Goal: Task Accomplishment & Management: Manage account settings

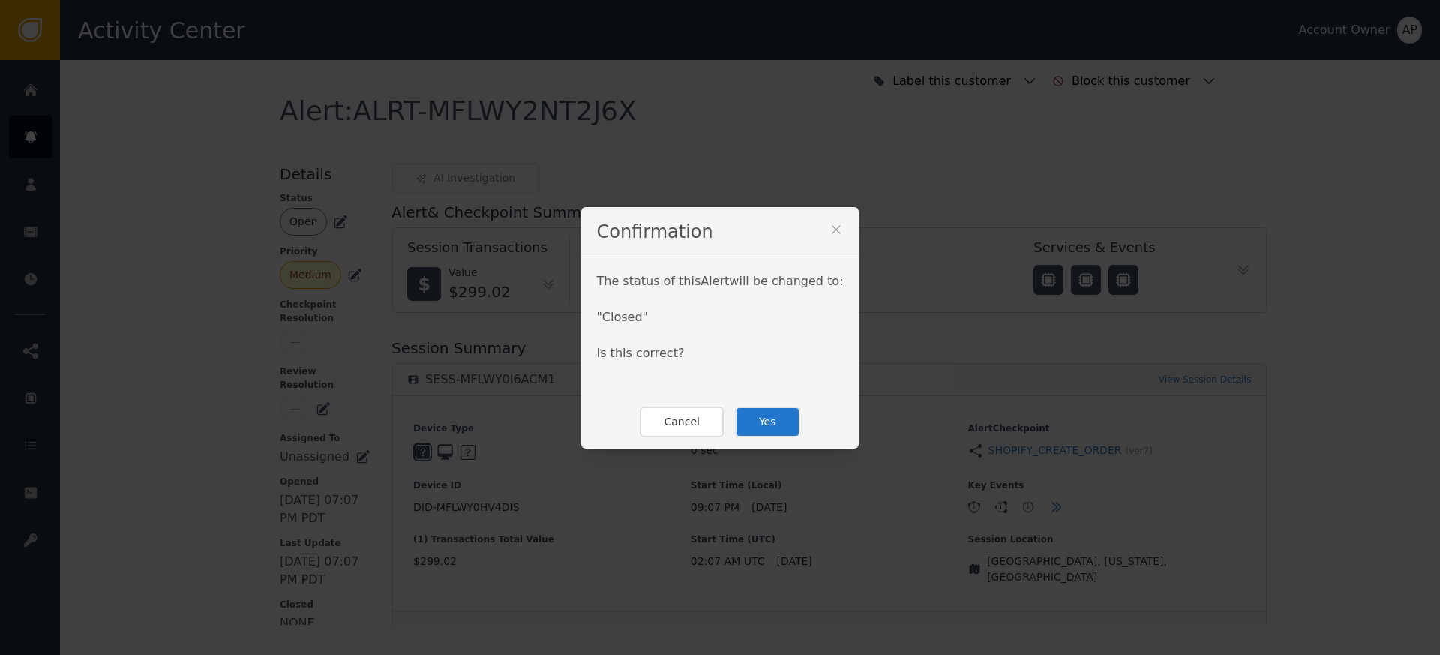
click at [779, 425] on button "Yes" at bounding box center [767, 422] width 65 height 31
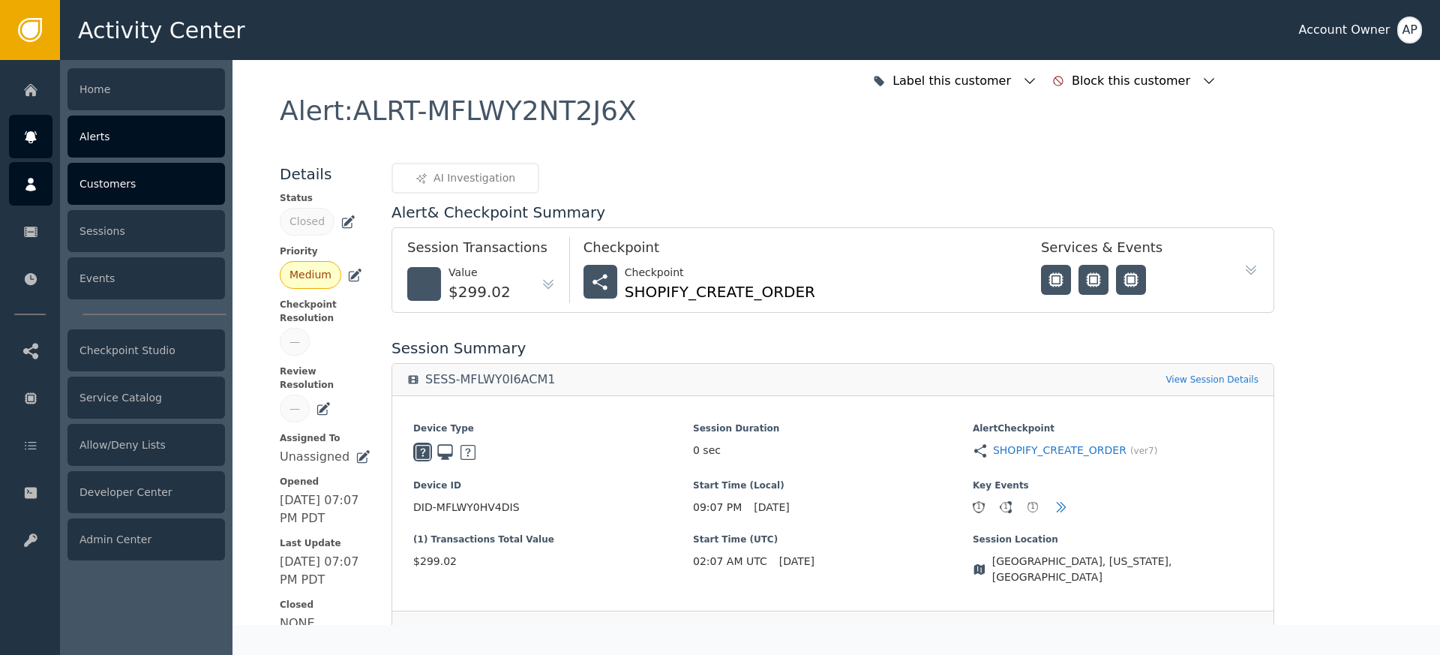
click at [32, 182] on icon at bounding box center [31, 185] width 11 height 14
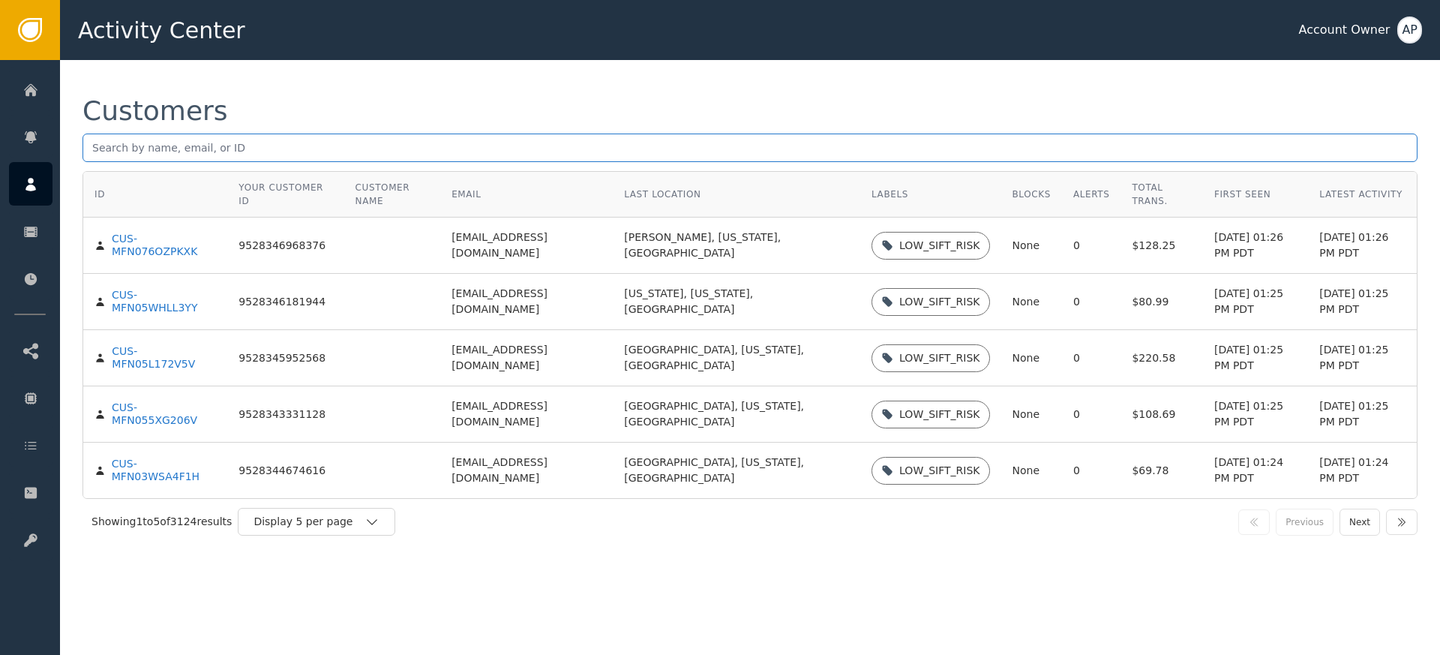
click at [209, 139] on input "text" at bounding box center [750, 148] width 1335 height 29
paste input "[EMAIL_ADDRESS][DOMAIN_NAME]"
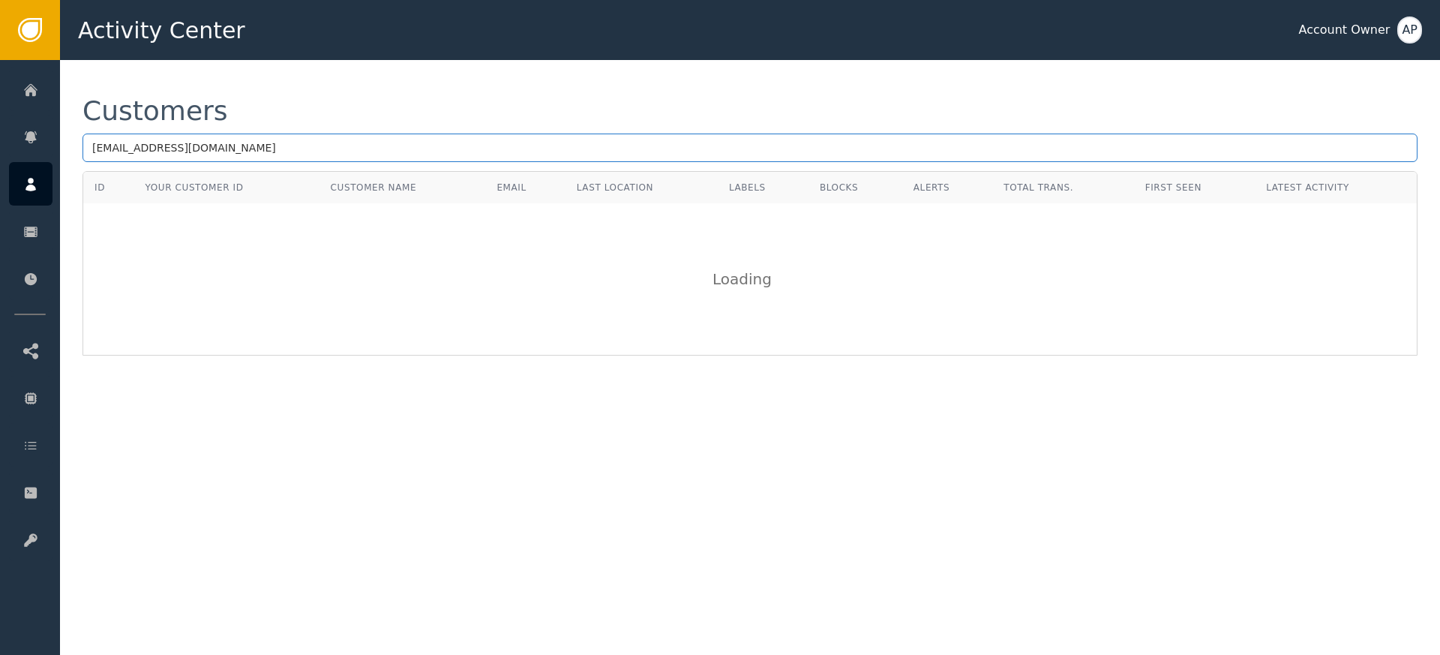
type input "[EMAIL_ADDRESS][DOMAIN_NAME]"
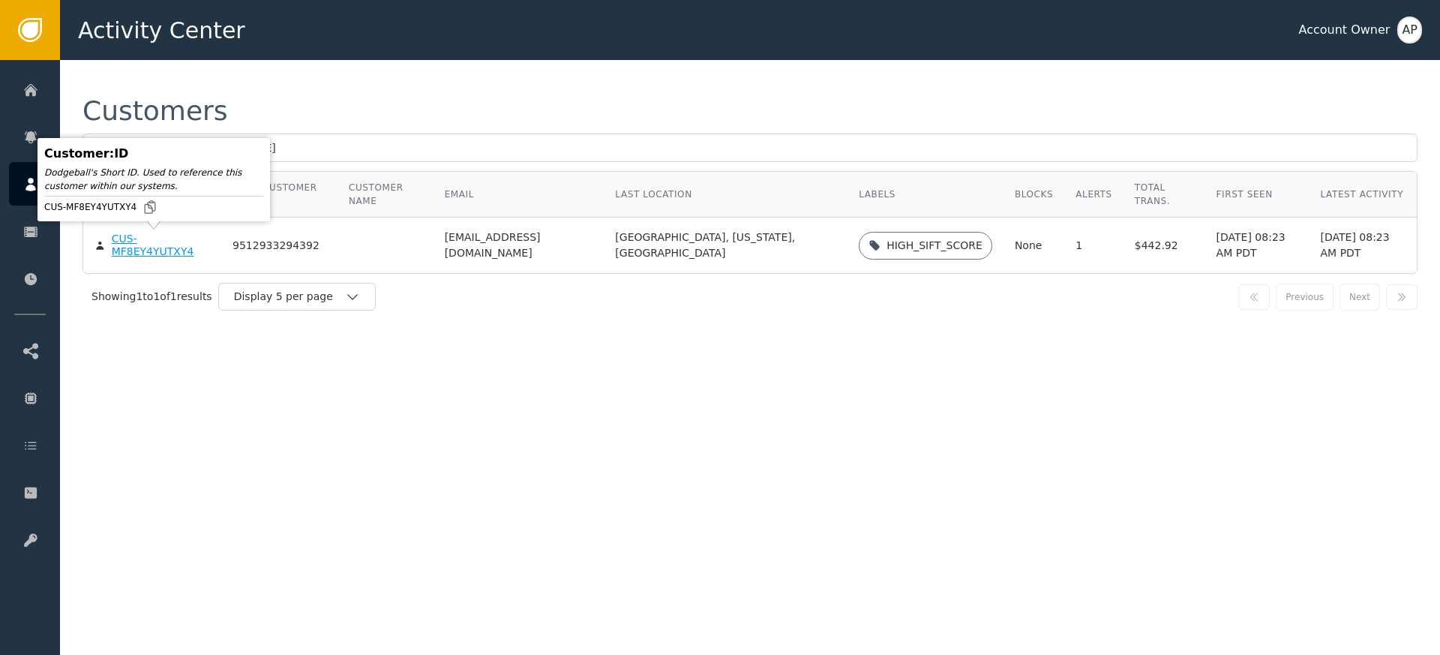
click at [203, 251] on div "CUS-MF8EY4YUTXY4" at bounding box center [161, 246] width 98 height 26
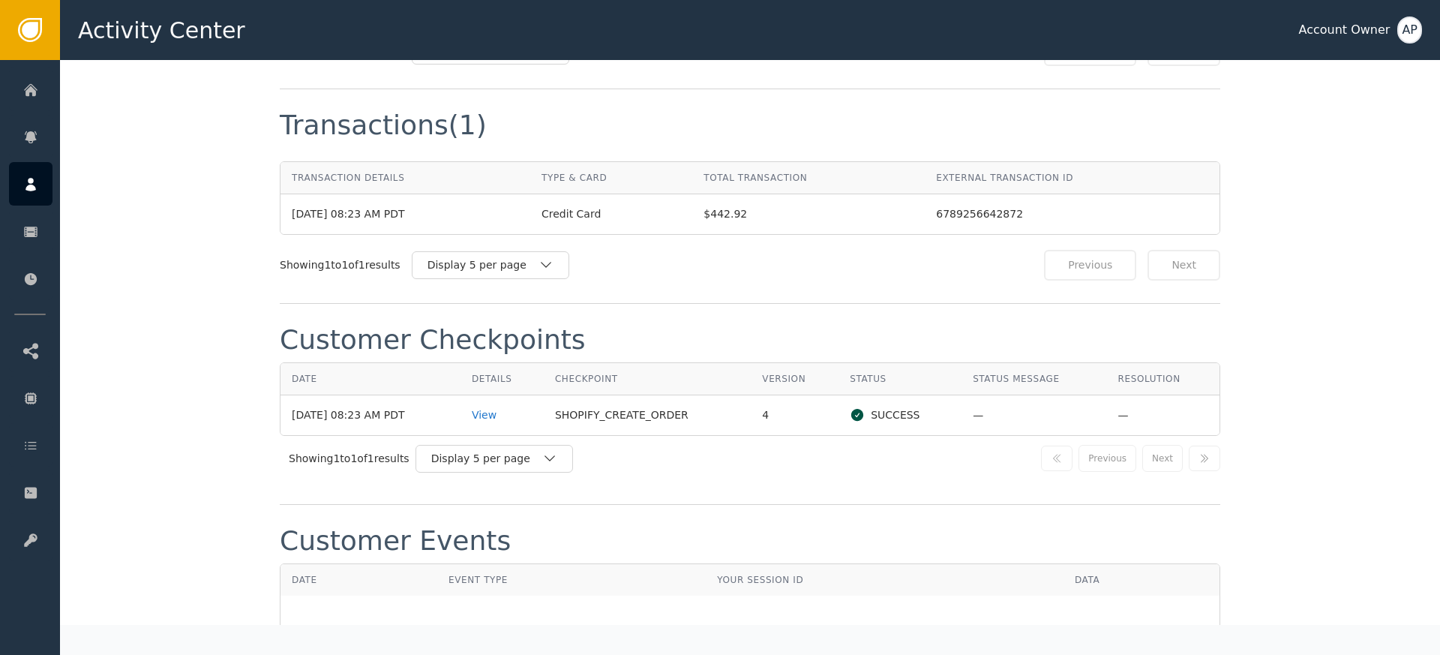
scroll to position [1461, 0]
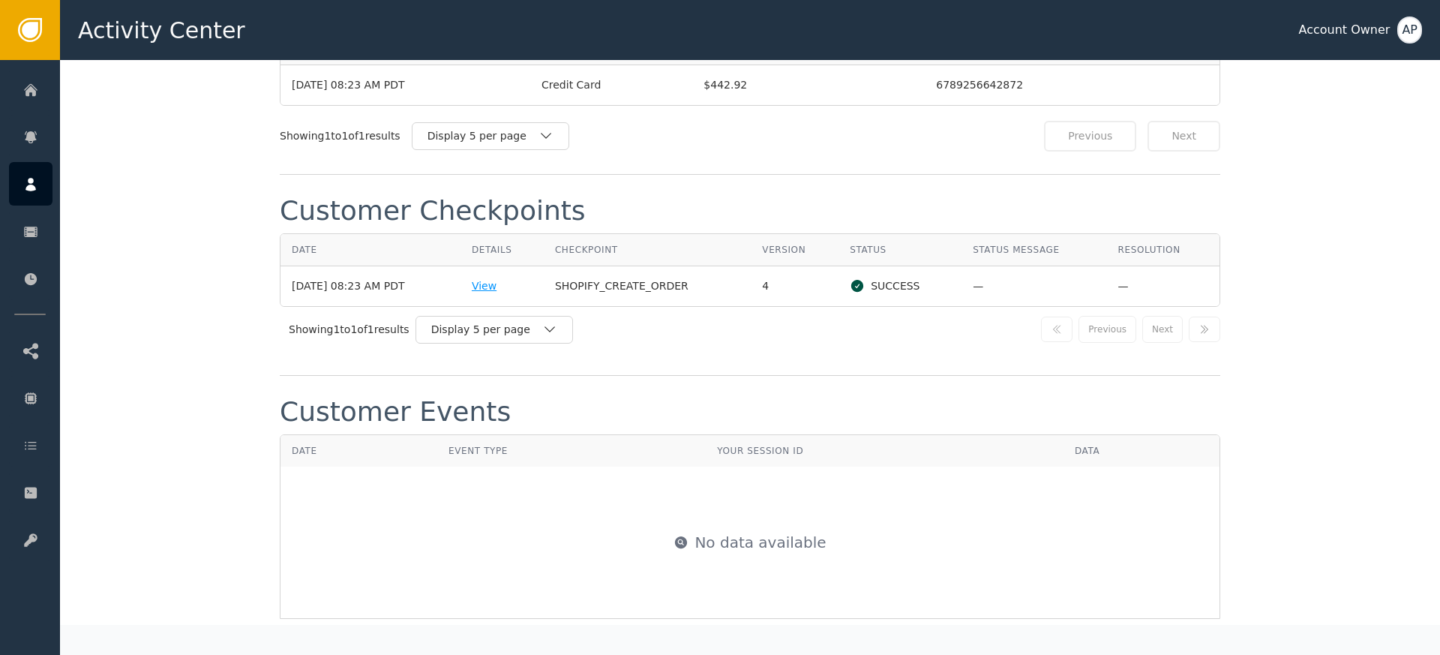
click at [494, 289] on div "View" at bounding box center [502, 286] width 61 height 16
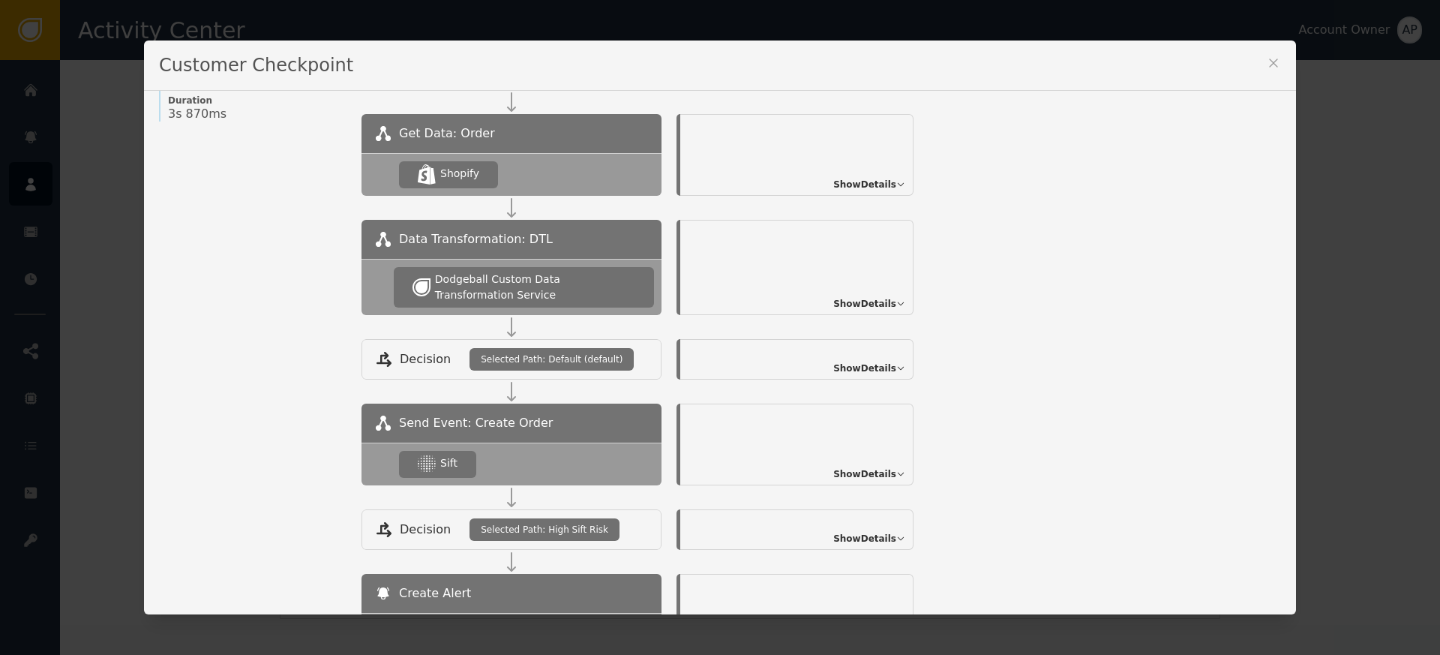
scroll to position [264, 0]
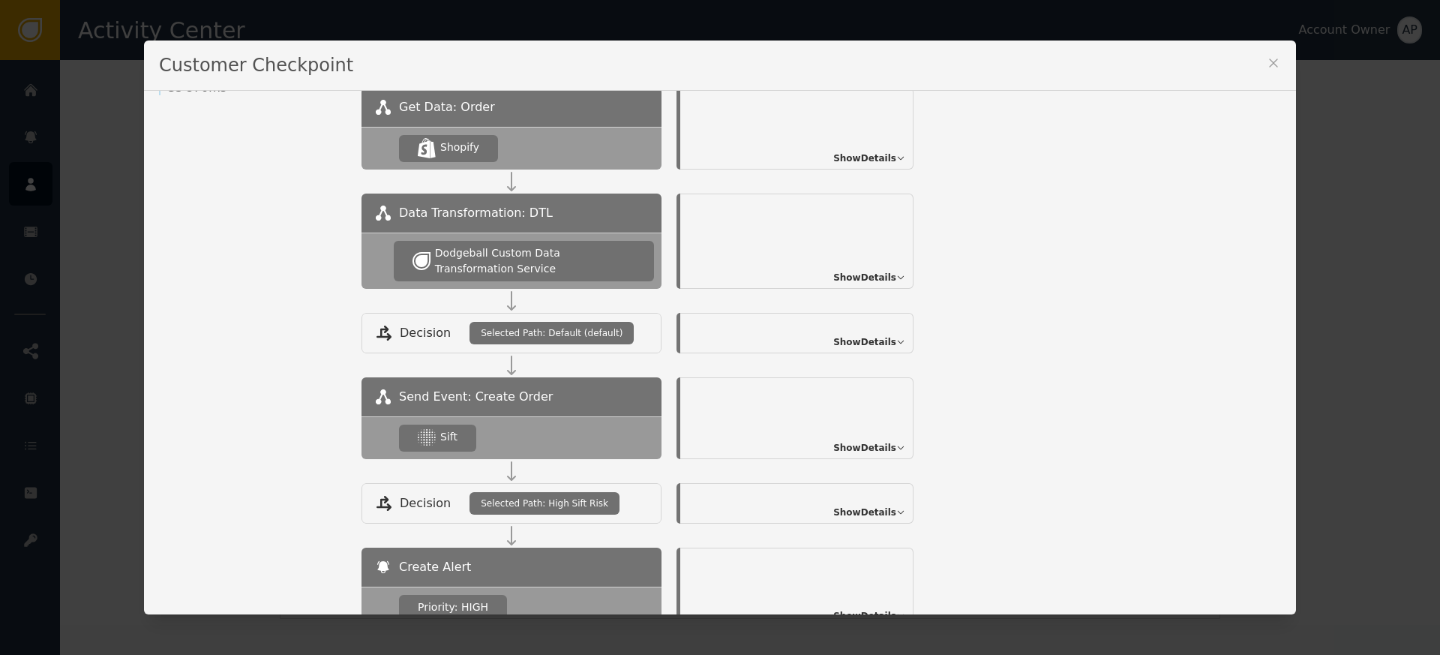
click at [862, 441] on span "Show Details" at bounding box center [864, 448] width 63 height 14
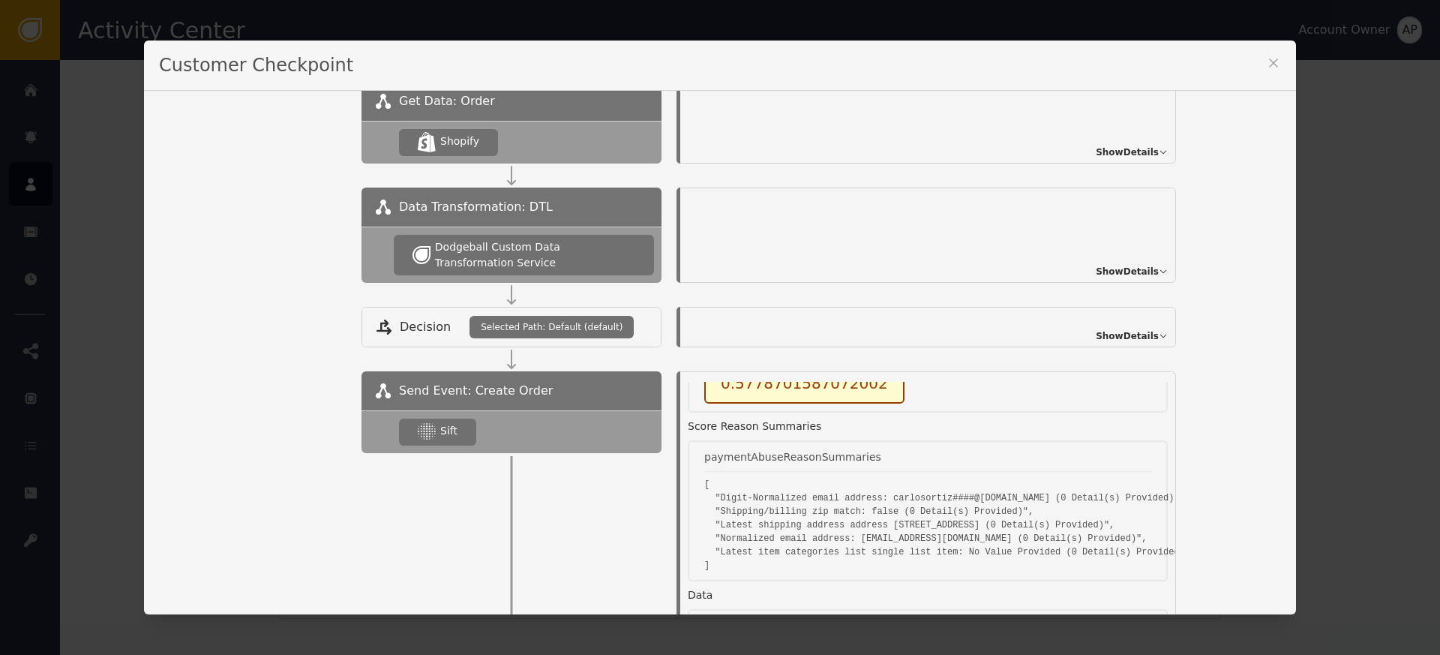
scroll to position [166, 0]
click at [1267, 59] on icon at bounding box center [1273, 63] width 15 height 15
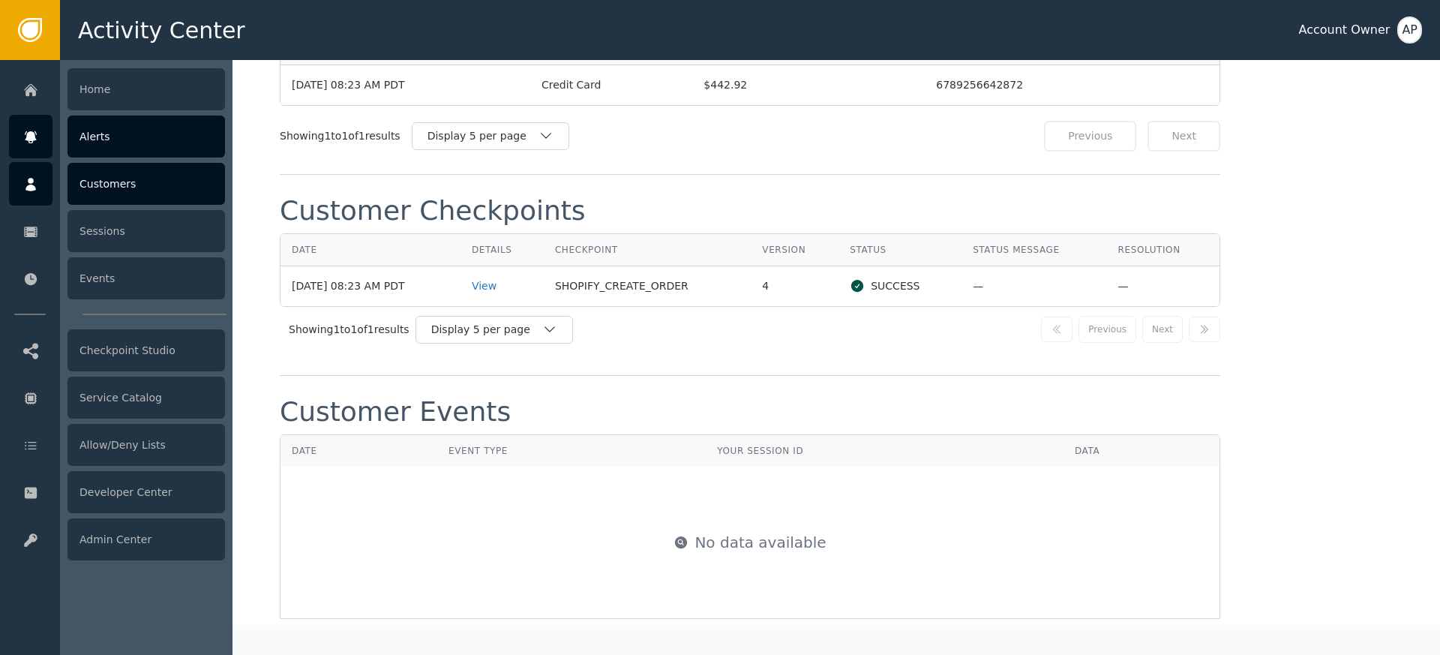
click at [42, 137] on div at bounding box center [31, 137] width 44 height 44
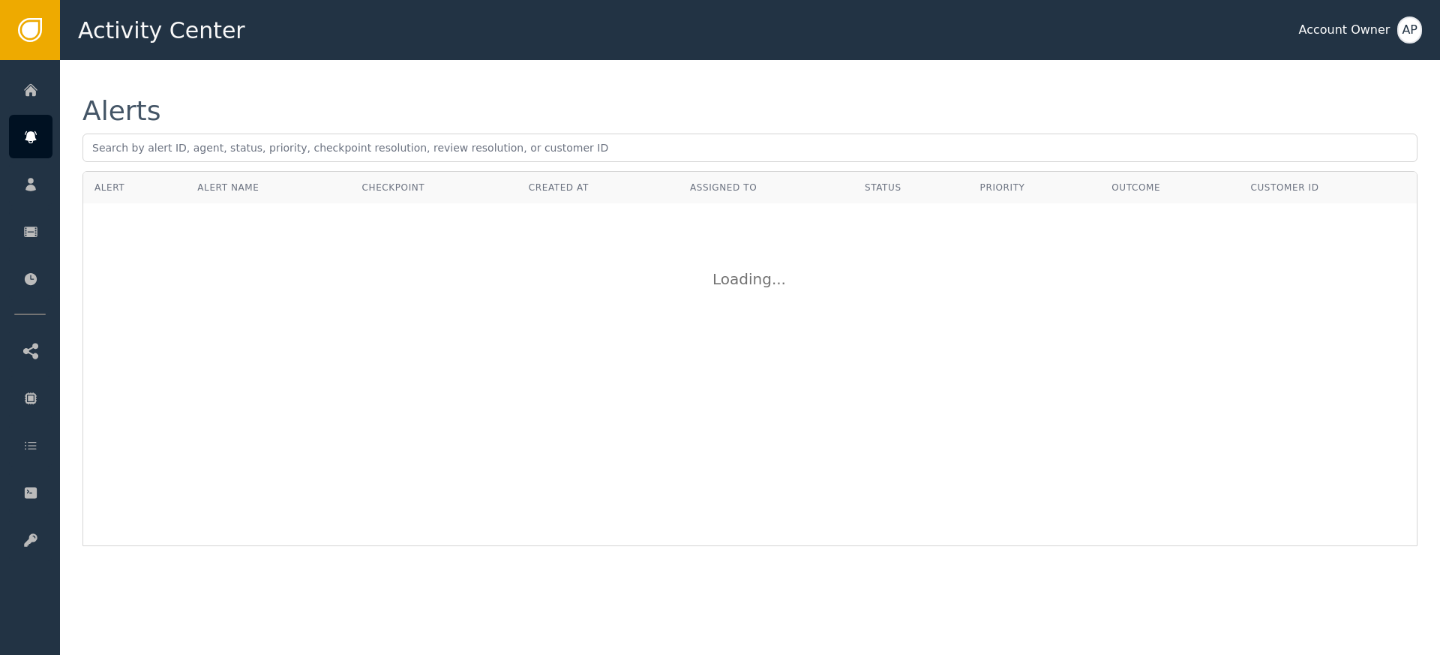
click at [563, 108] on div "Alerts" at bounding box center [750, 111] width 1335 height 27
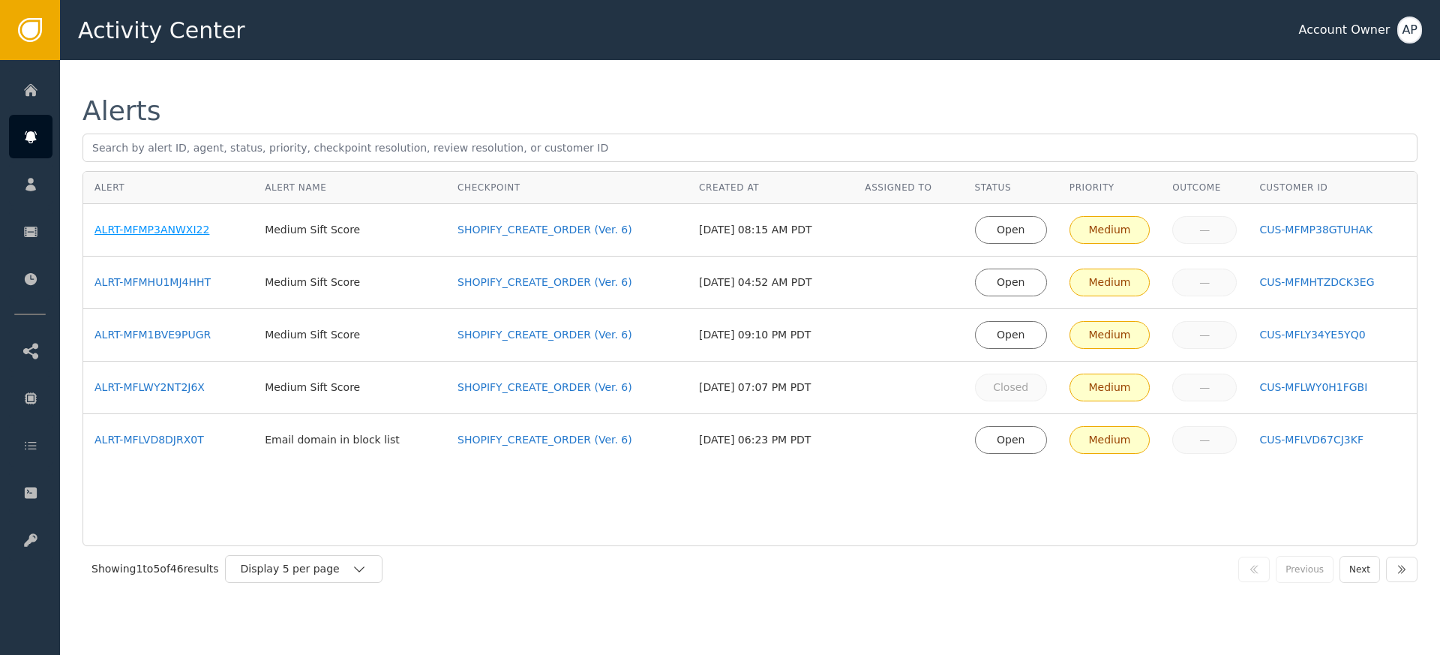
click at [200, 226] on div "ALRT-MFMP3ANWXI22" at bounding box center [169, 230] width 148 height 16
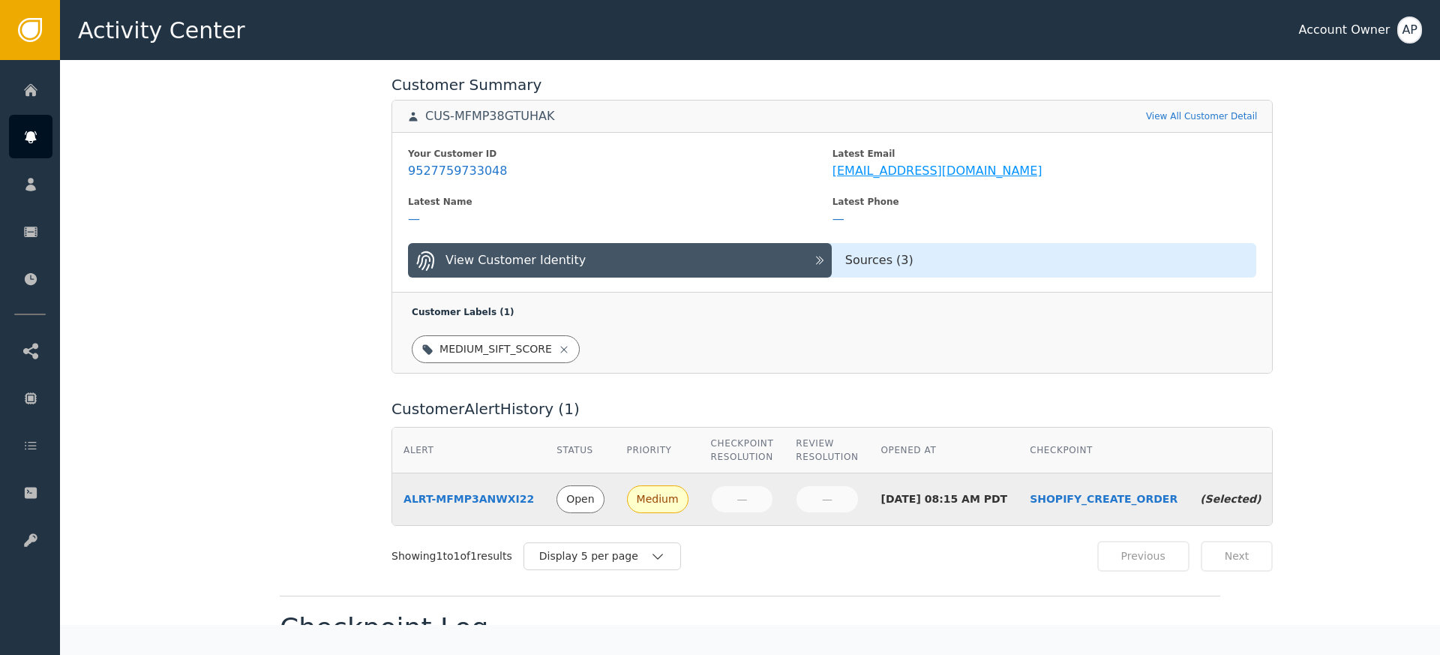
scroll to position [517, 0]
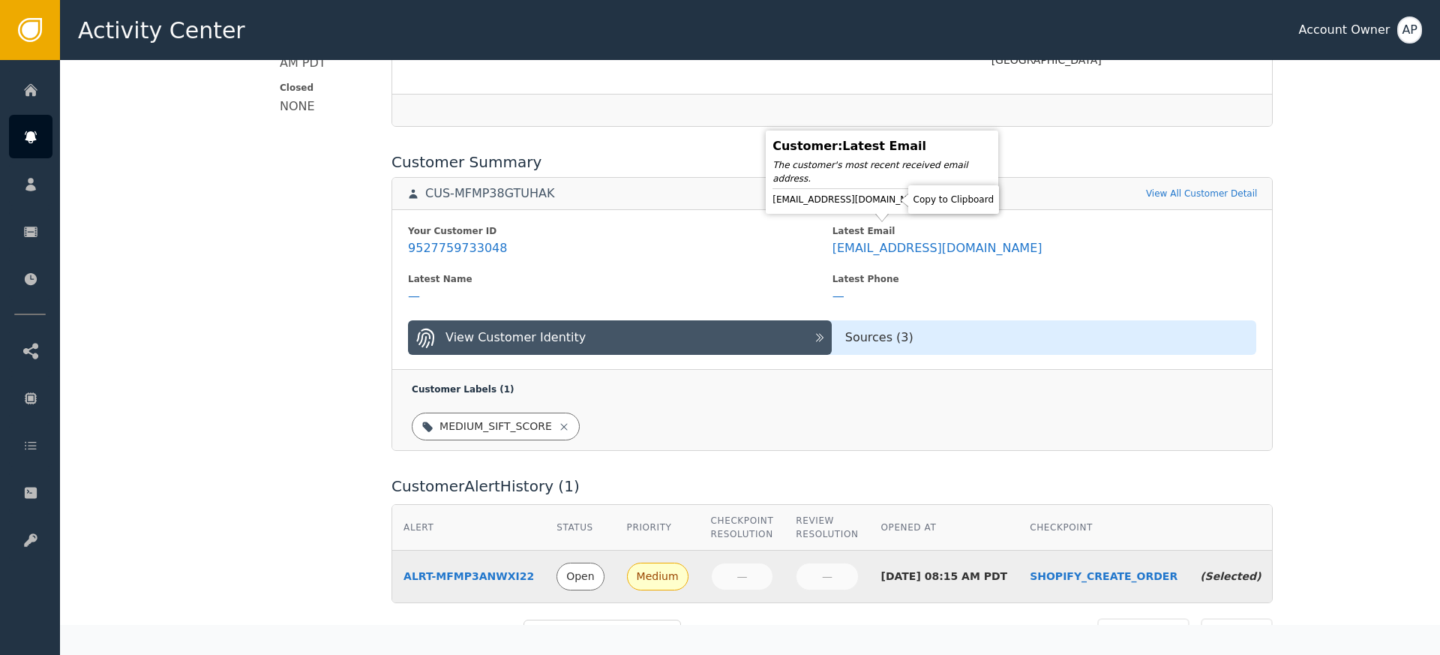
click at [936, 199] on icon at bounding box center [943, 199] width 15 height 15
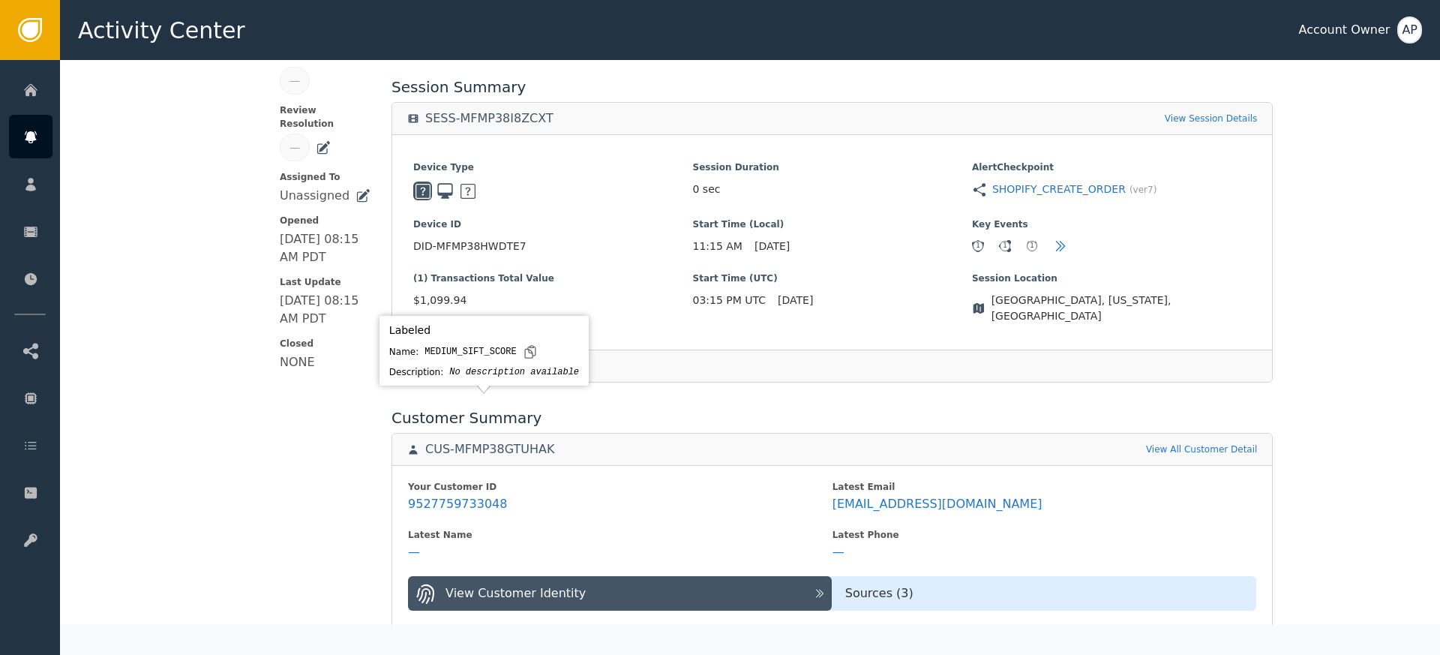
scroll to position [17, 0]
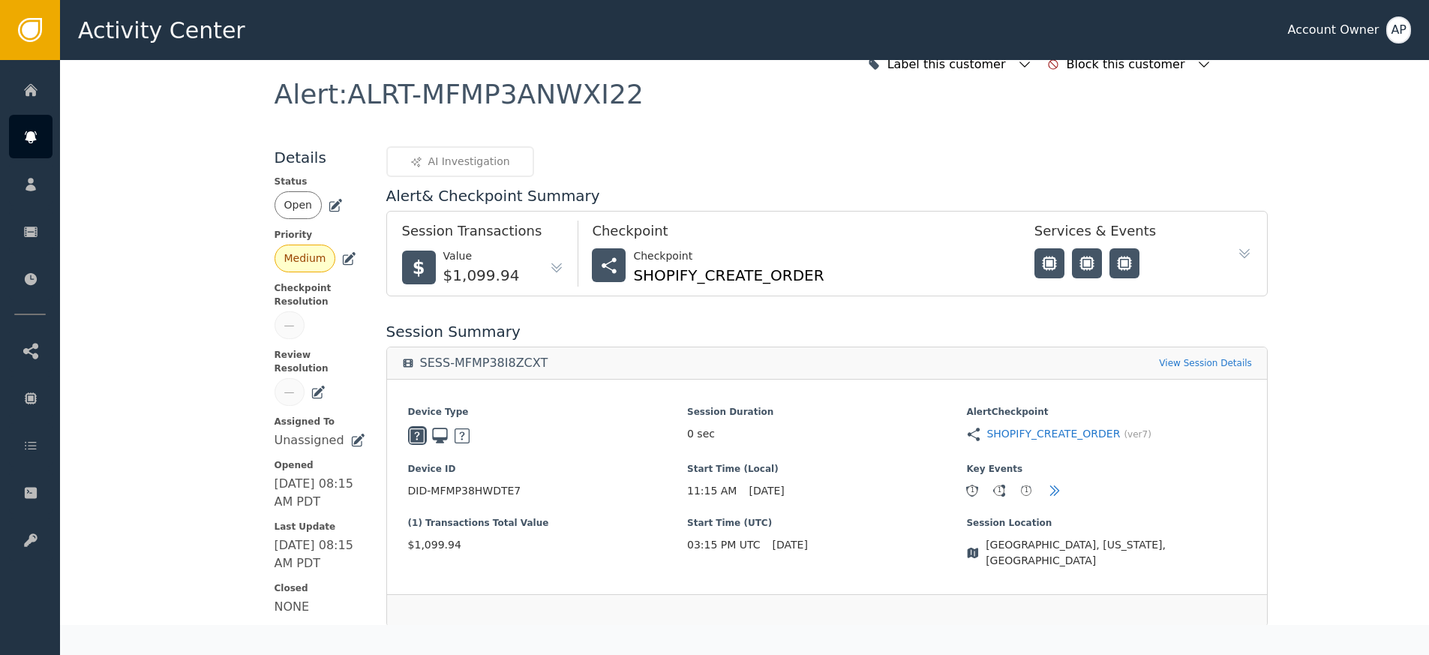
click at [320, 206] on div "Open" at bounding box center [320, 205] width 91 height 28
click at [331, 208] on icon at bounding box center [336, 204] width 11 height 11
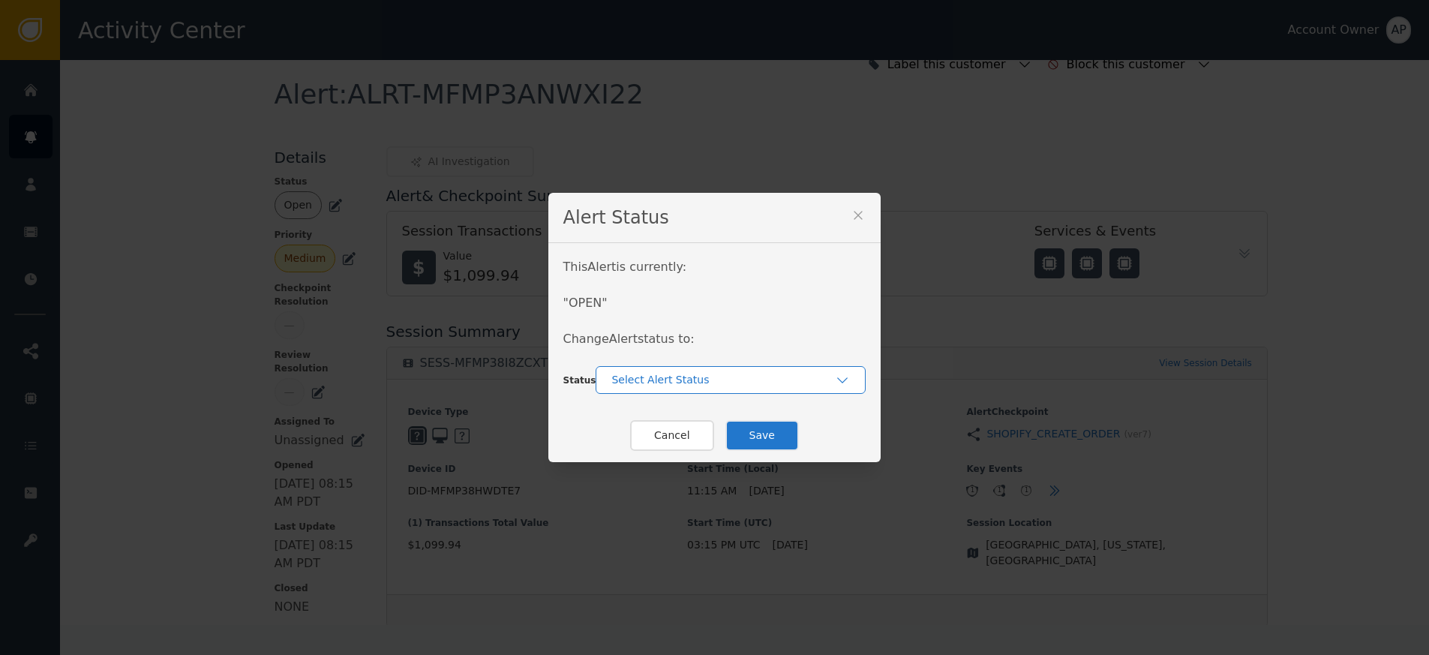
drag, startPoint x: 615, startPoint y: 373, endPoint x: 632, endPoint y: 395, distance: 28.4
click at [615, 374] on div "Select Alert Status" at bounding box center [723, 380] width 224 height 16
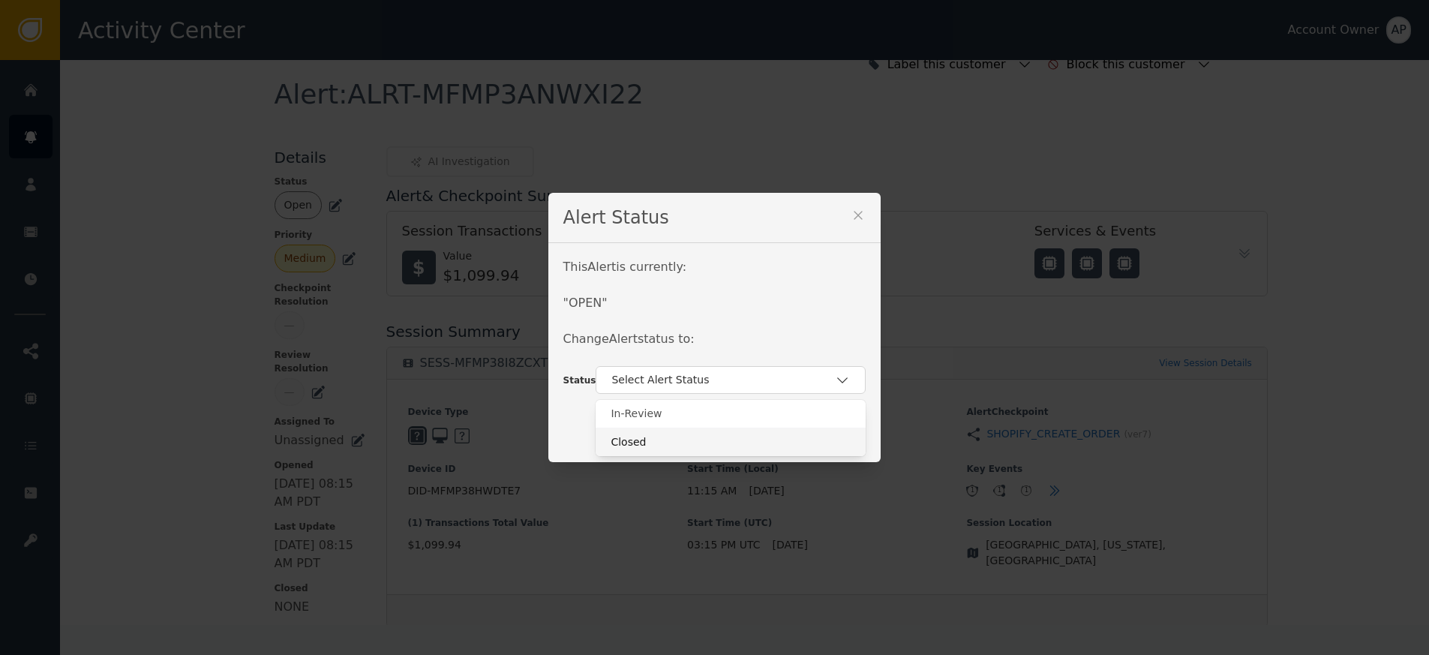
click at [659, 440] on div "Closed" at bounding box center [731, 442] width 240 height 16
click at [763, 440] on button "Save" at bounding box center [762, 435] width 74 height 31
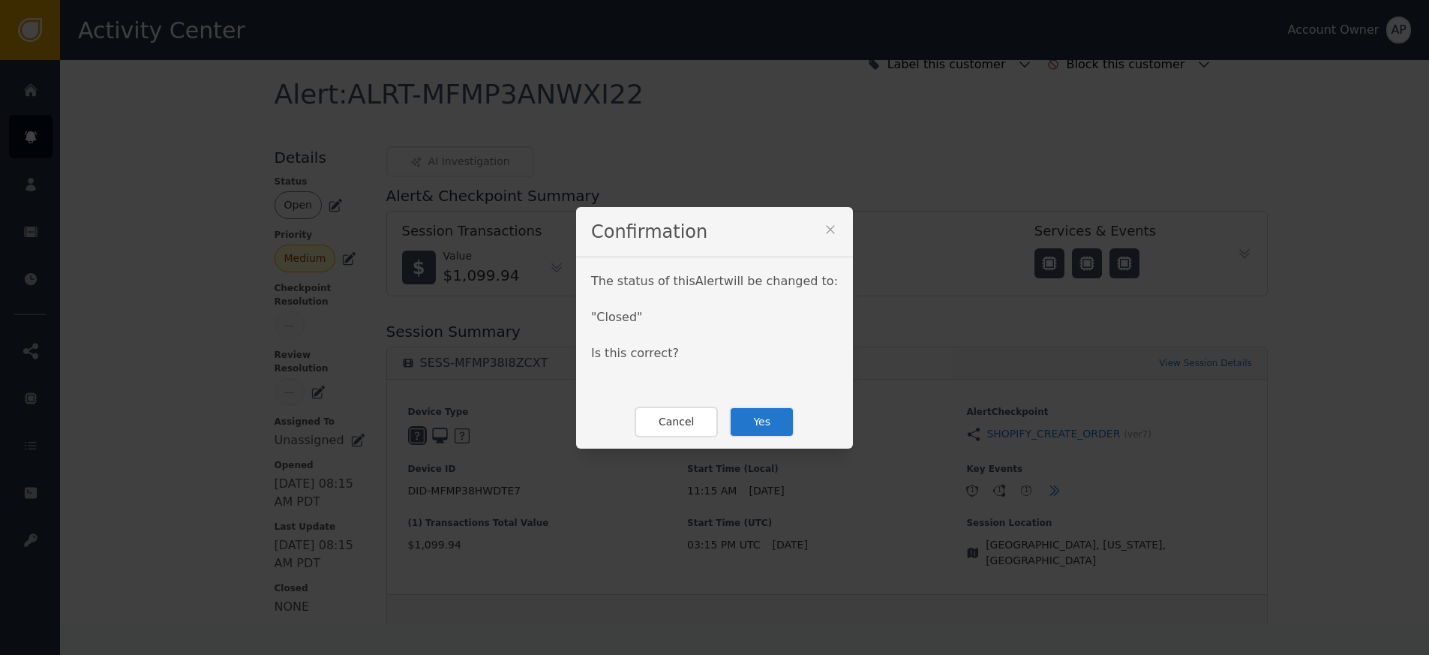
click at [764, 426] on button "Yes" at bounding box center [761, 422] width 65 height 31
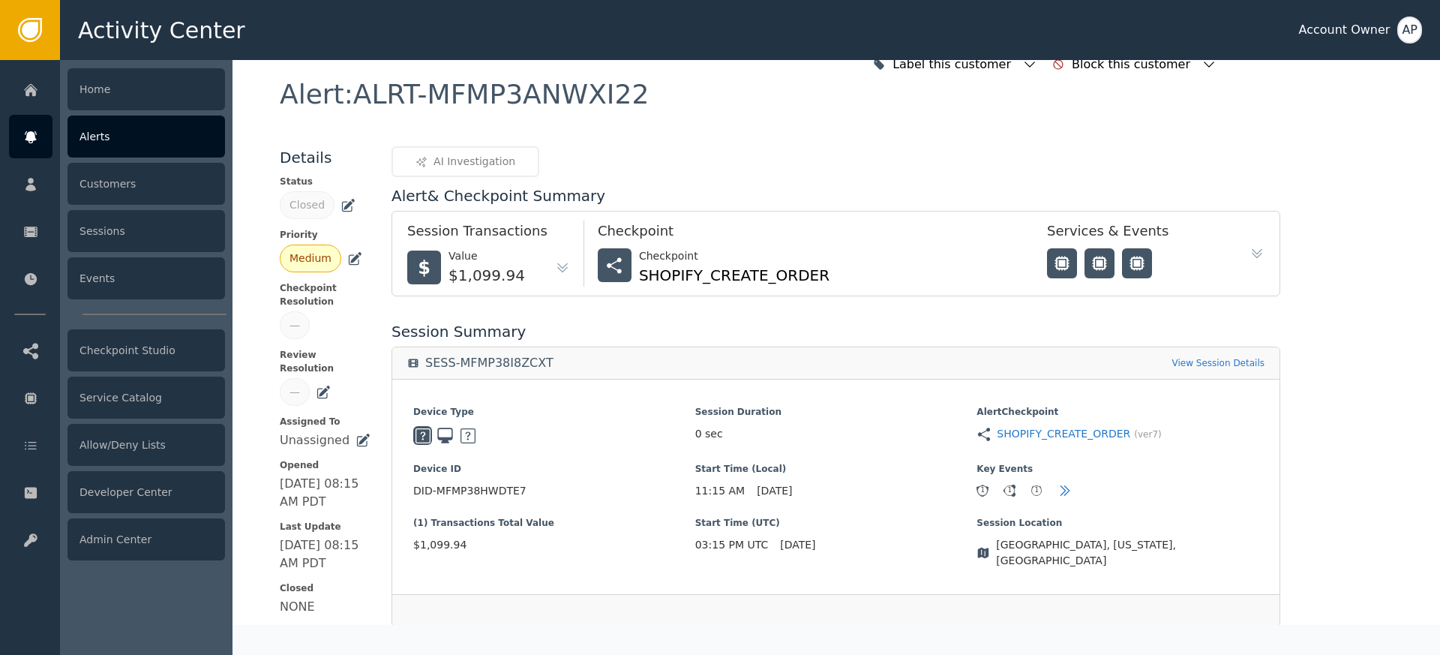
click at [243, 162] on div "Home Alerts Customers Sessions Events Checkpoint Studio Service Catalog Allow/D…" at bounding box center [124, 357] width 248 height 595
click at [162, 140] on div "Alerts" at bounding box center [147, 137] width 158 height 42
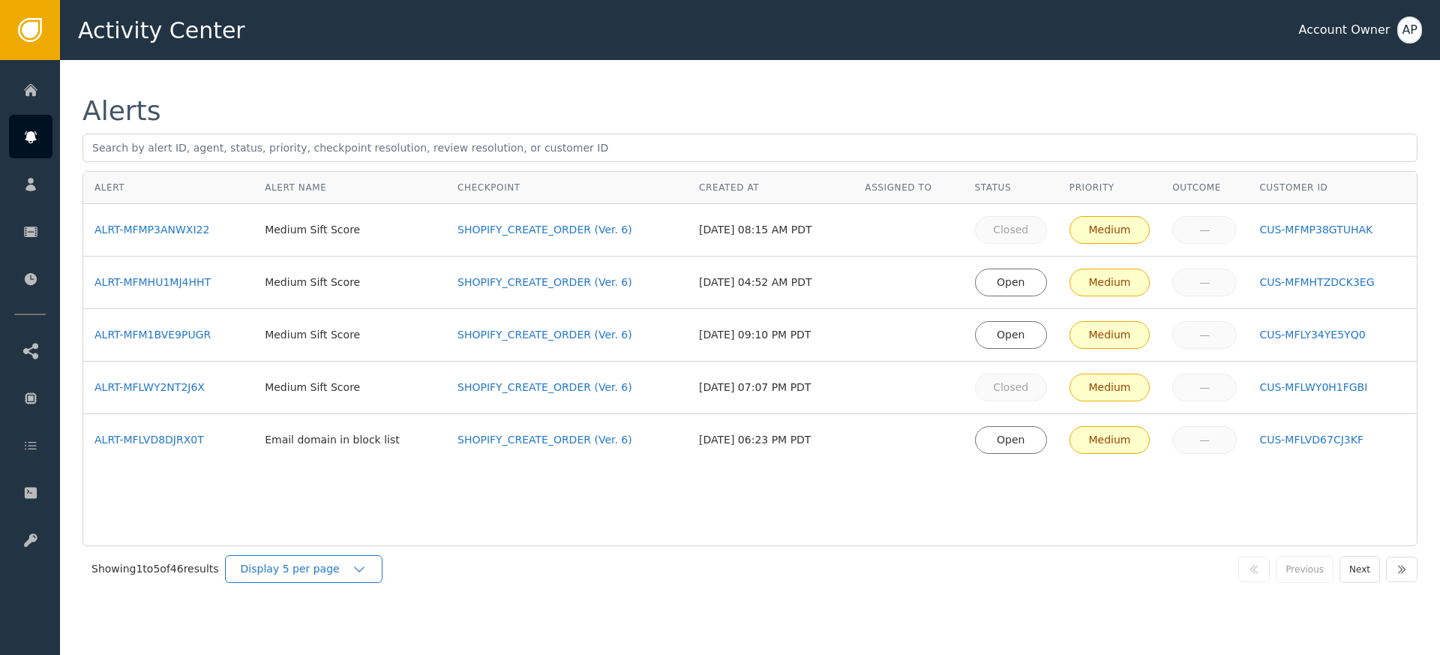
click at [355, 578] on div "Display 5 per page" at bounding box center [304, 569] width 158 height 28
drag, startPoint x: 348, startPoint y: 629, endPoint x: 353, endPoint y: 620, distance: 10.4
click at [349, 629] on div "Display 25 per page" at bounding box center [308, 631] width 120 height 16
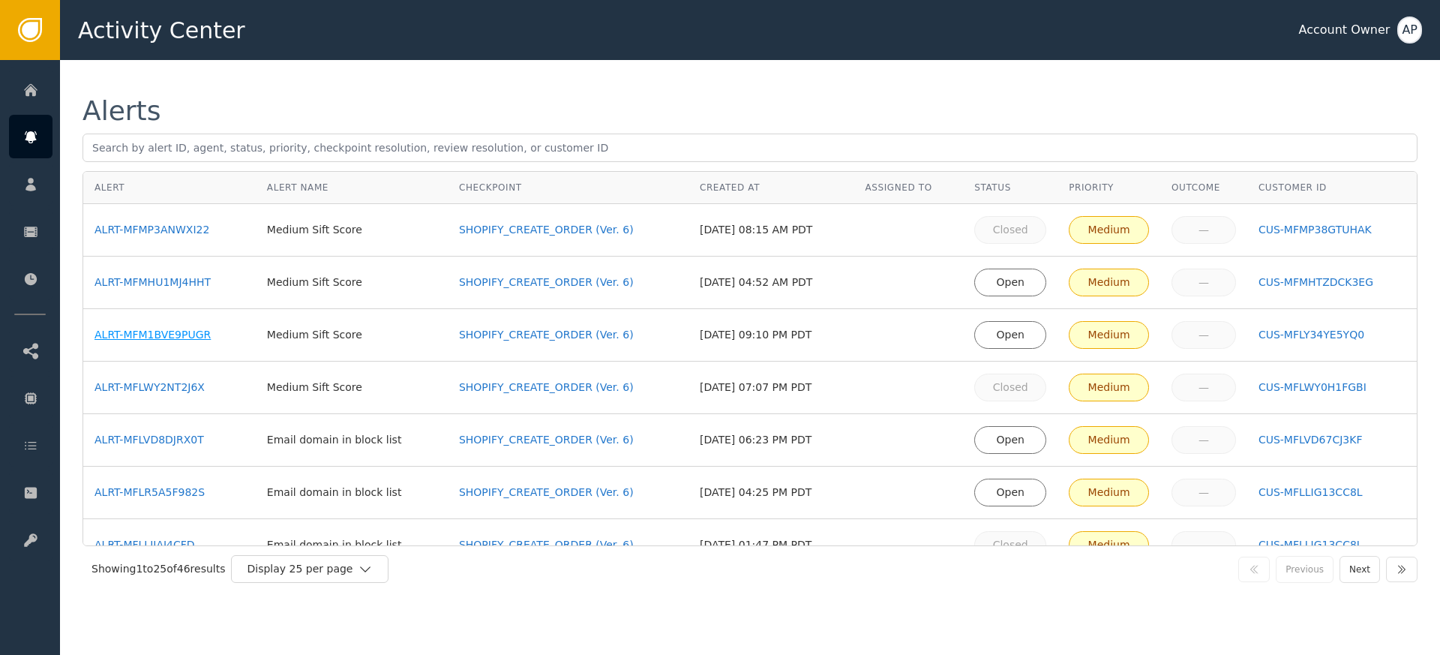
click at [176, 340] on div "ALRT-MFM1BVE9PUGR" at bounding box center [170, 335] width 150 height 16
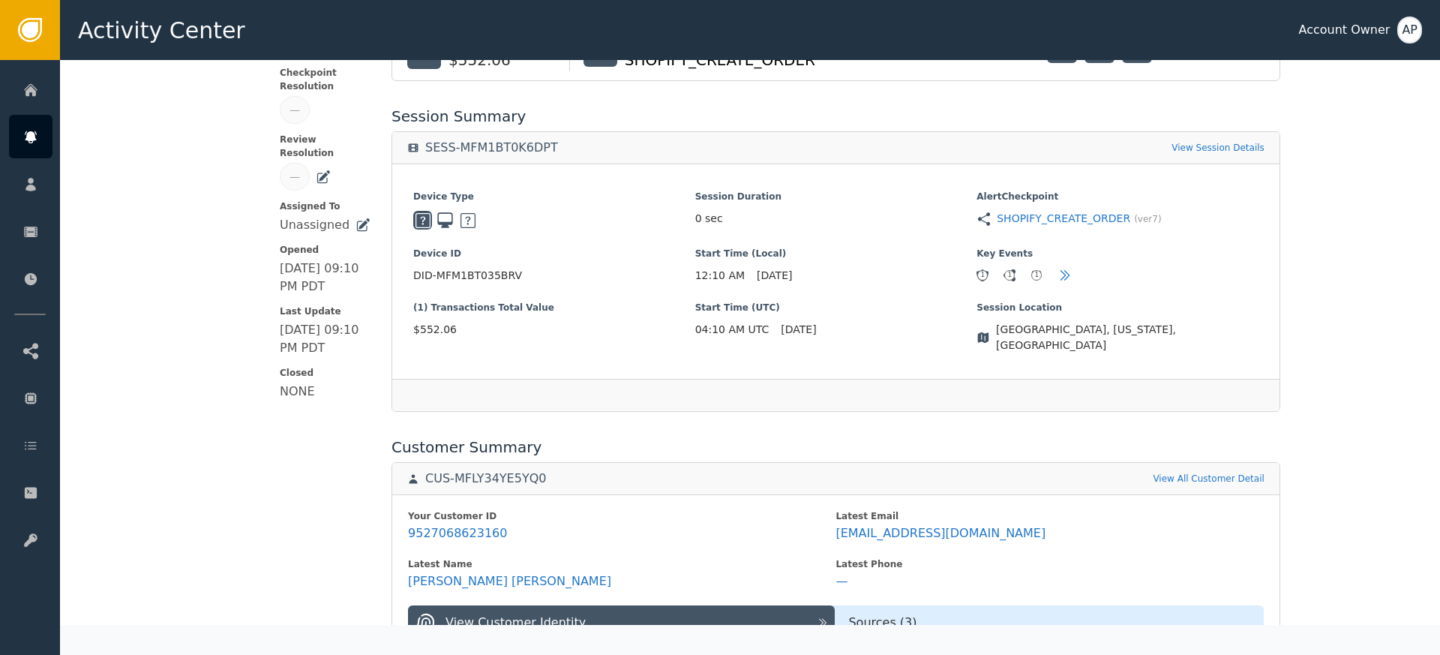
scroll to position [338, 0]
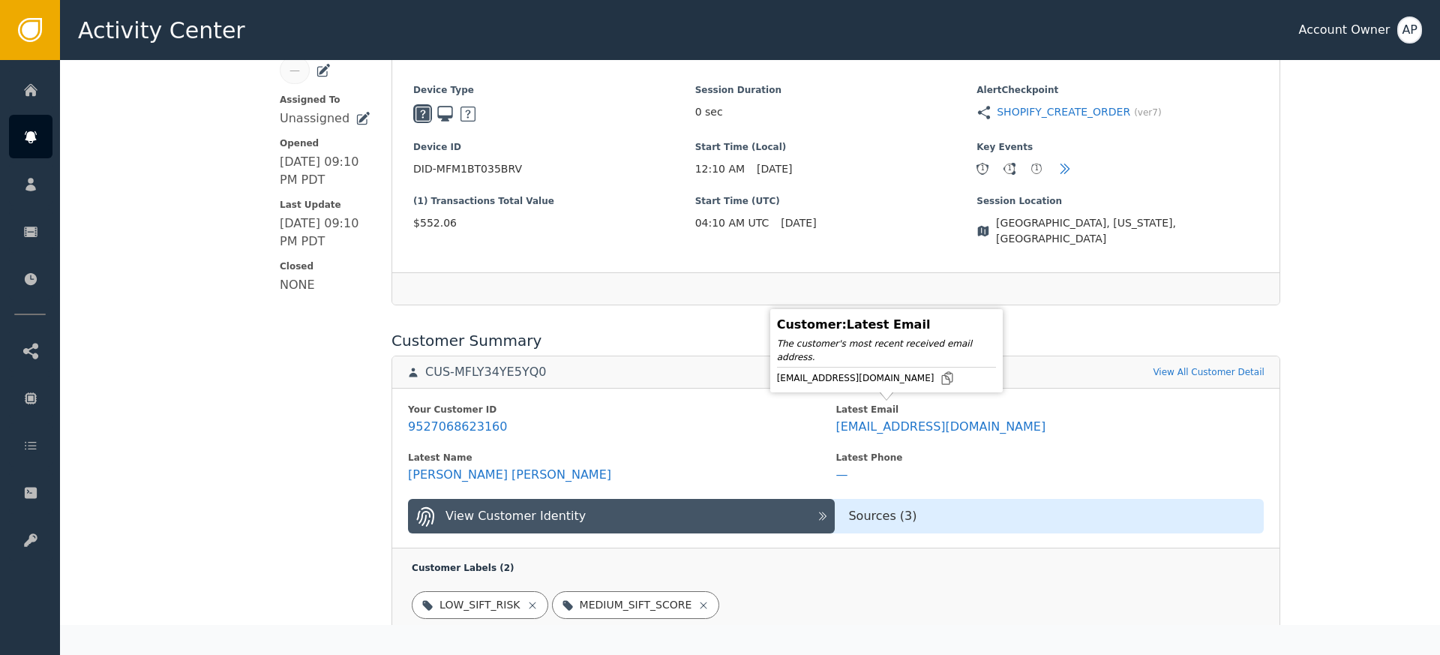
click at [902, 381] on div "[EMAIL_ADDRESS][DOMAIN_NAME]" at bounding box center [886, 378] width 219 height 15
drag, startPoint x: 899, startPoint y: 380, endPoint x: 840, endPoint y: 332, distance: 76.3
click at [940, 380] on icon at bounding box center [947, 378] width 15 height 15
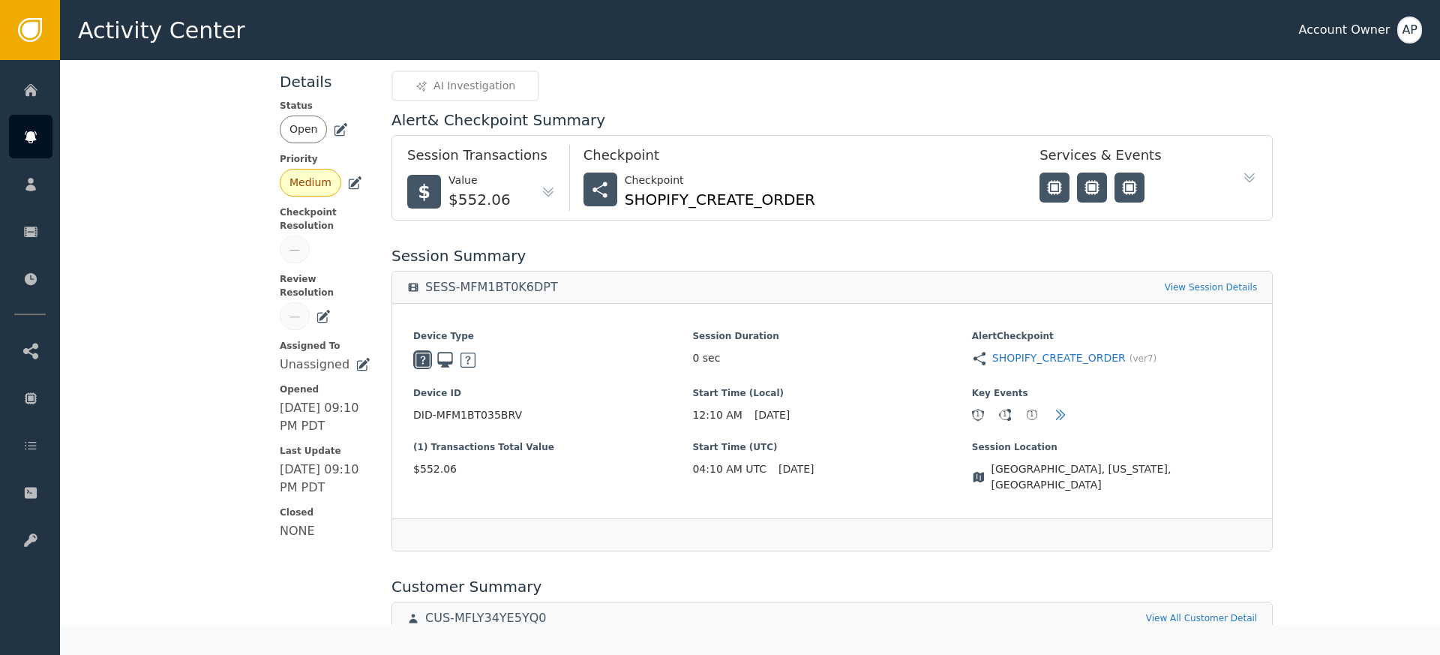
scroll to position [0, 0]
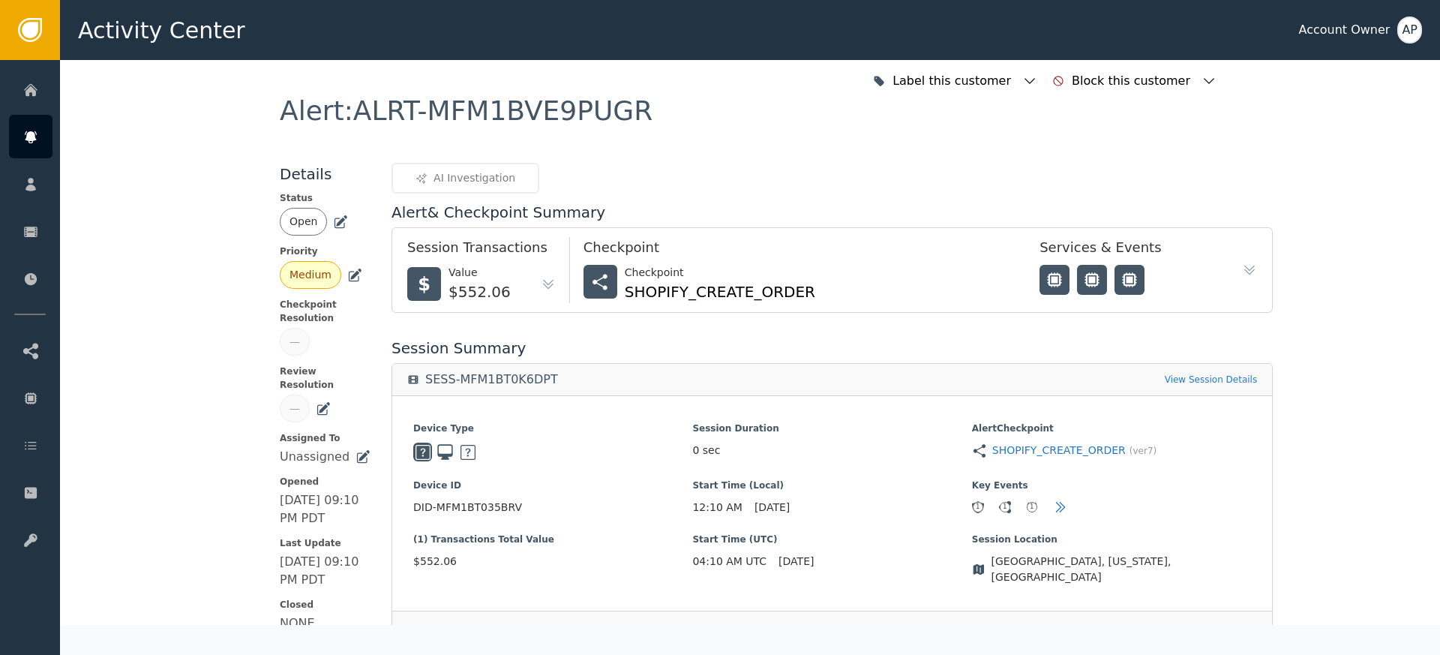
click at [336, 216] on icon at bounding box center [340, 222] width 15 height 15
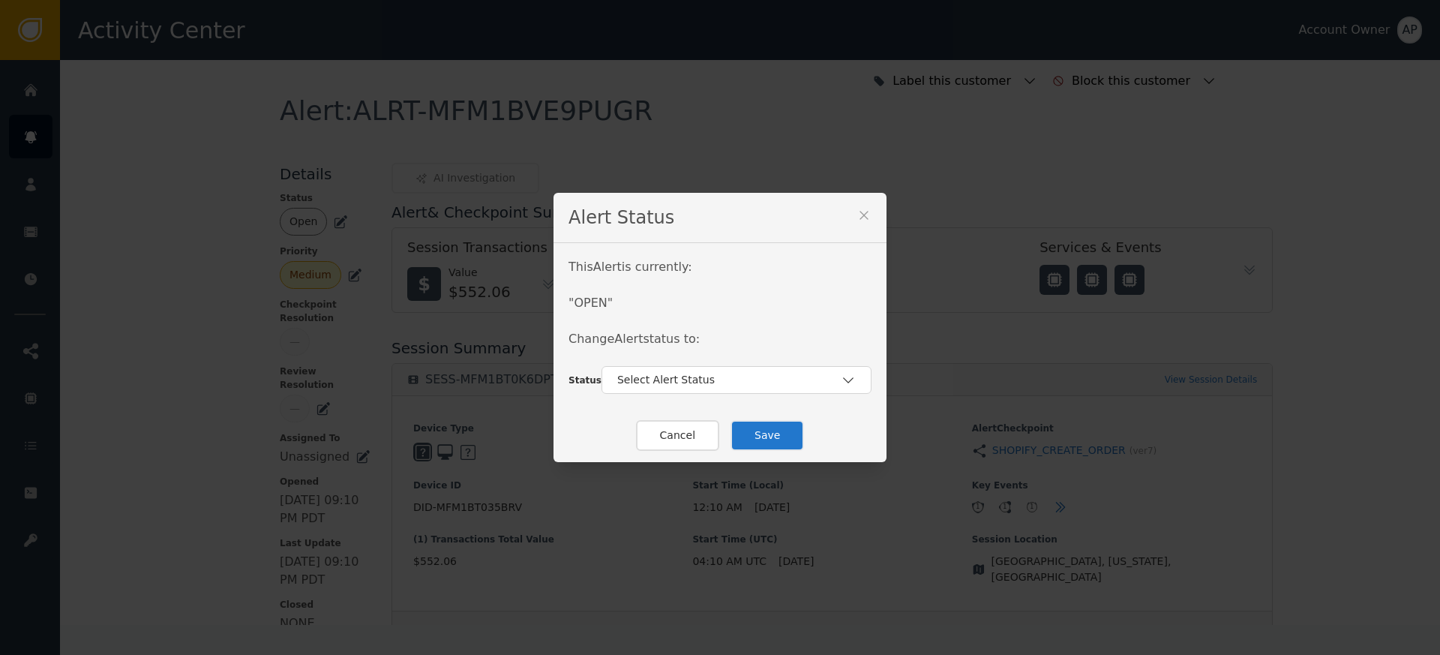
click at [623, 362] on div "This Alert is currently: " OPEN " Change Alert status to:" at bounding box center [720, 312] width 303 height 108
click at [626, 369] on div "Select Alert Status" at bounding box center [737, 380] width 270 height 28
click at [653, 433] on div "Closed" at bounding box center [737, 442] width 270 height 29
click at [774, 440] on button "Save" at bounding box center [768, 435] width 74 height 31
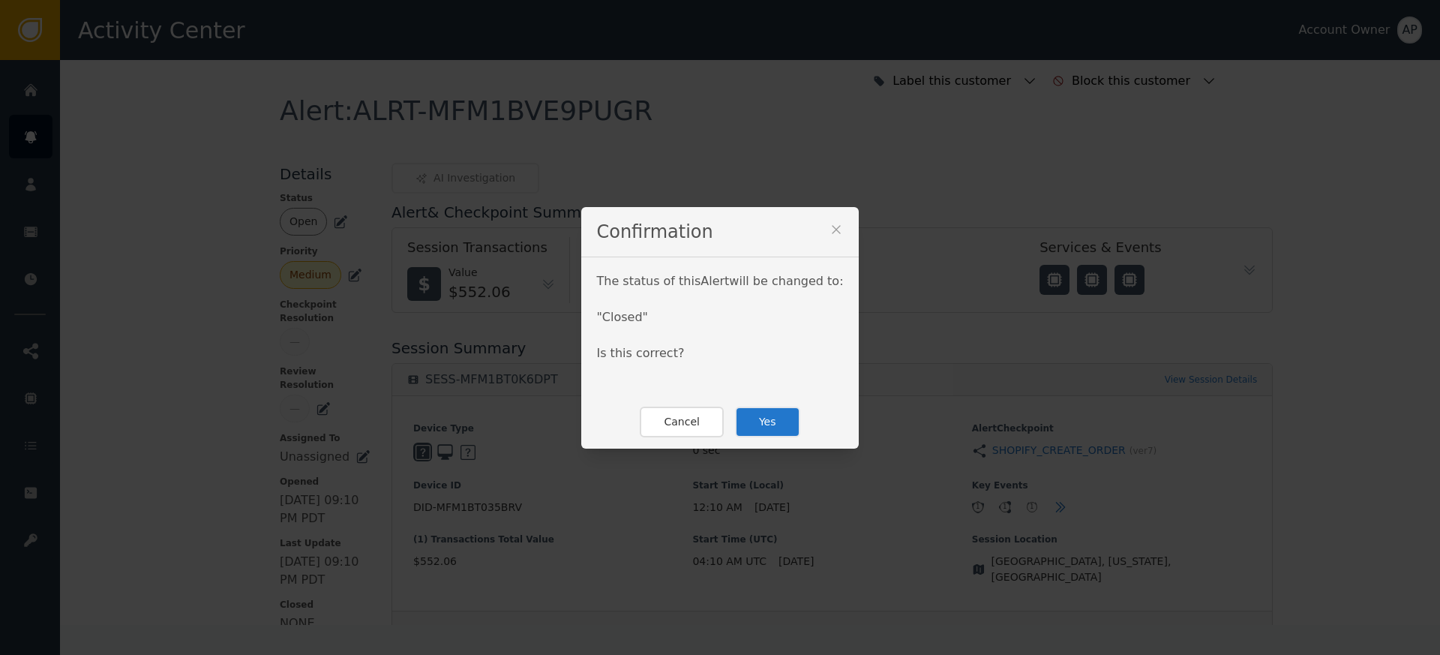
click at [770, 419] on button "Yes" at bounding box center [767, 422] width 65 height 31
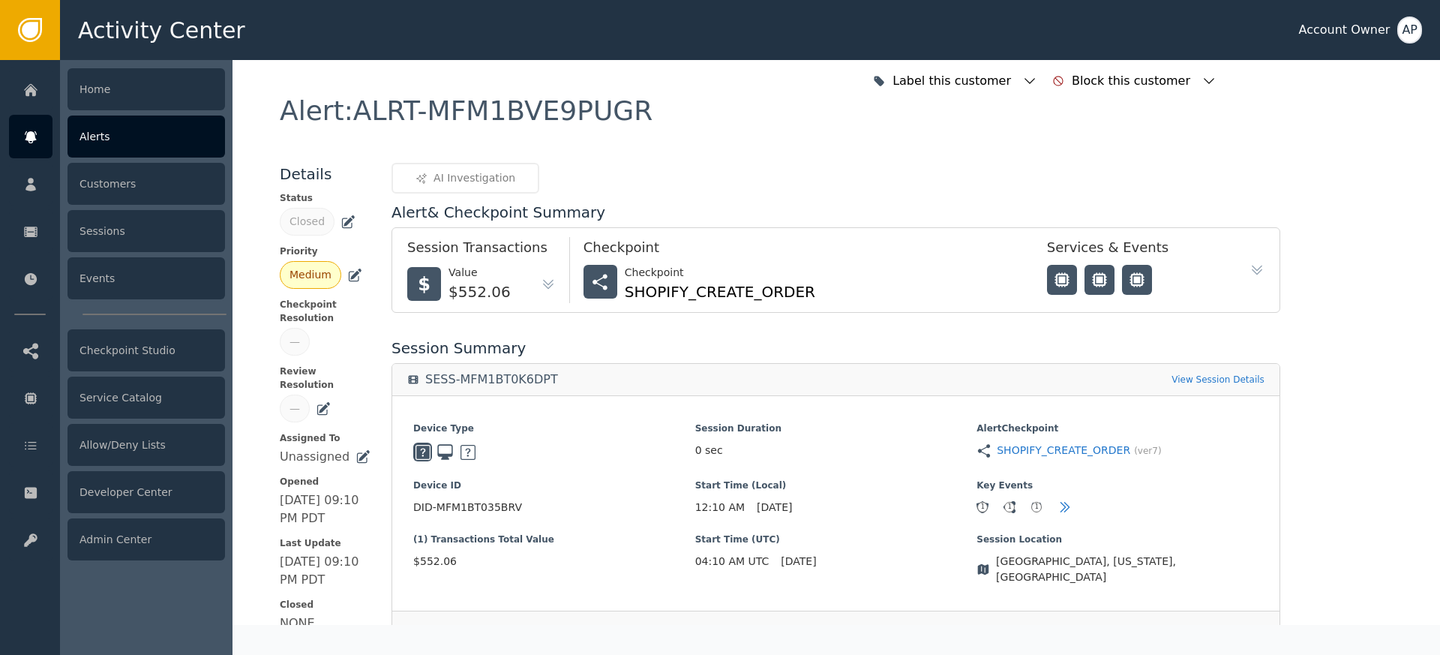
click at [44, 135] on div at bounding box center [31, 137] width 44 height 44
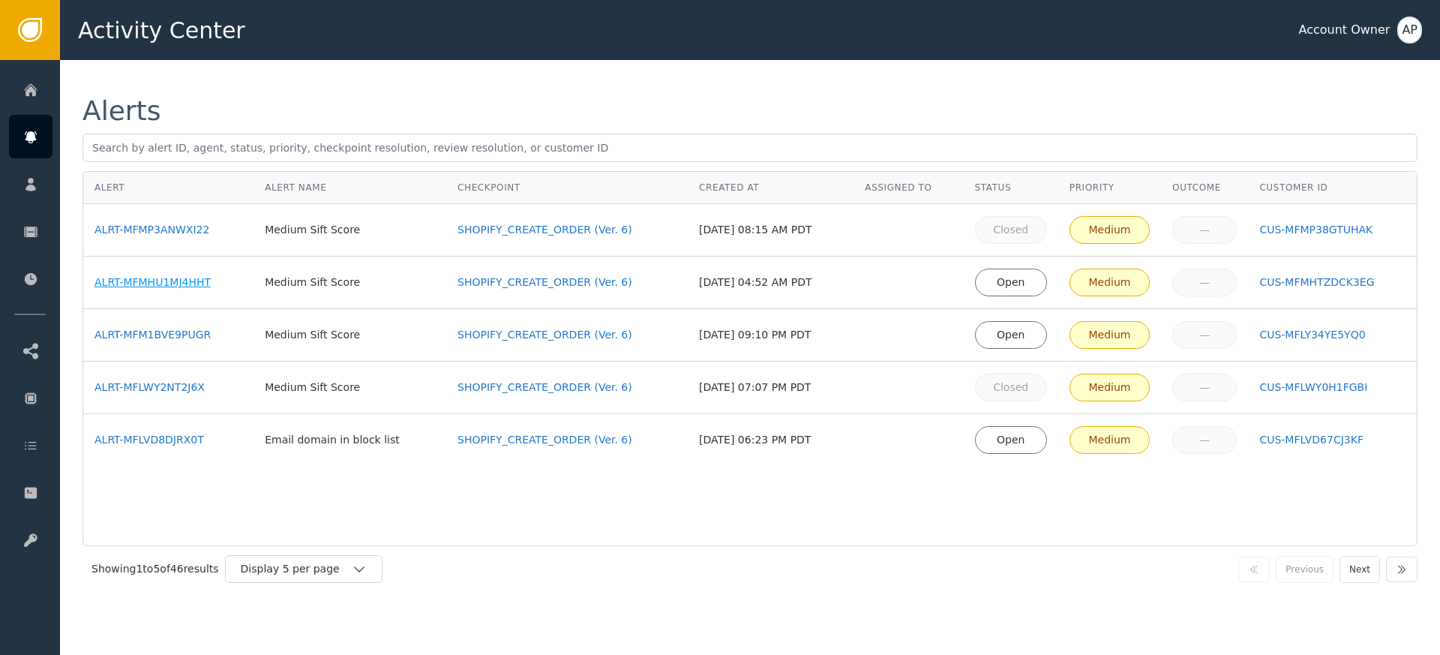
click at [173, 276] on div "ALRT-MFMHU1MJ4HHT" at bounding box center [169, 283] width 148 height 16
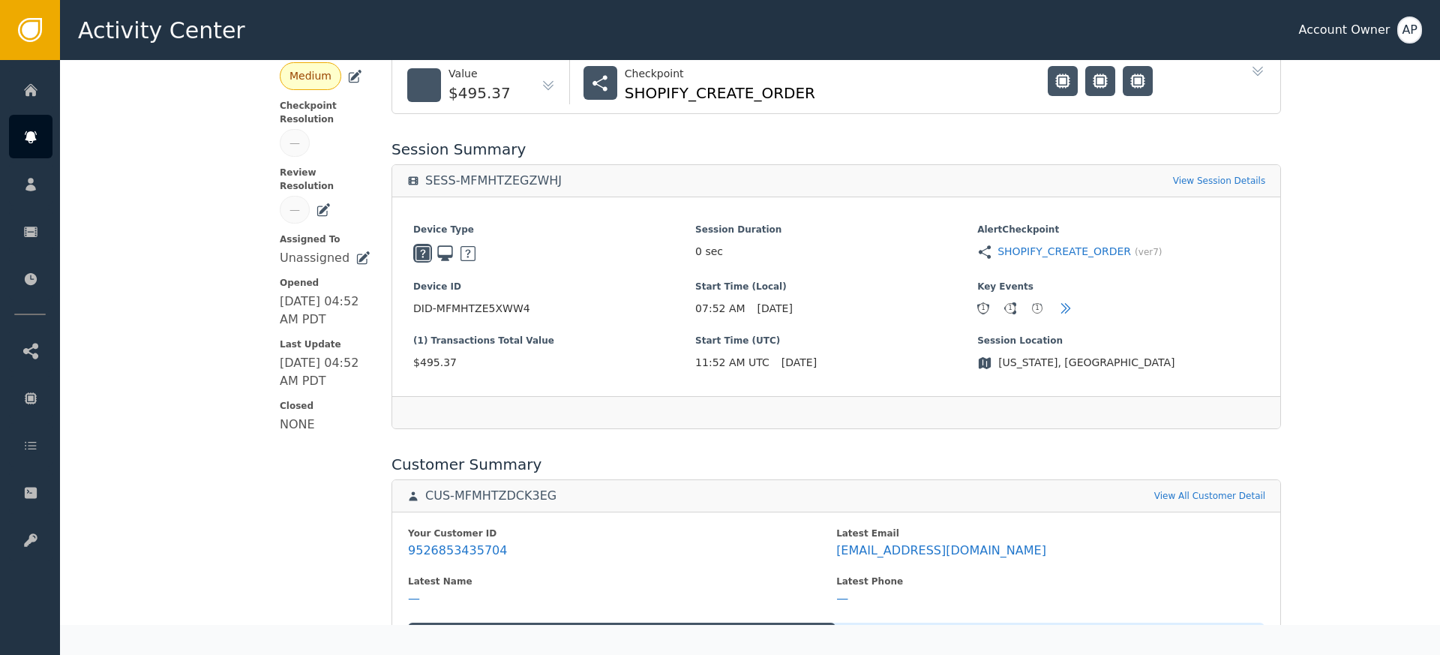
scroll to position [221, 0]
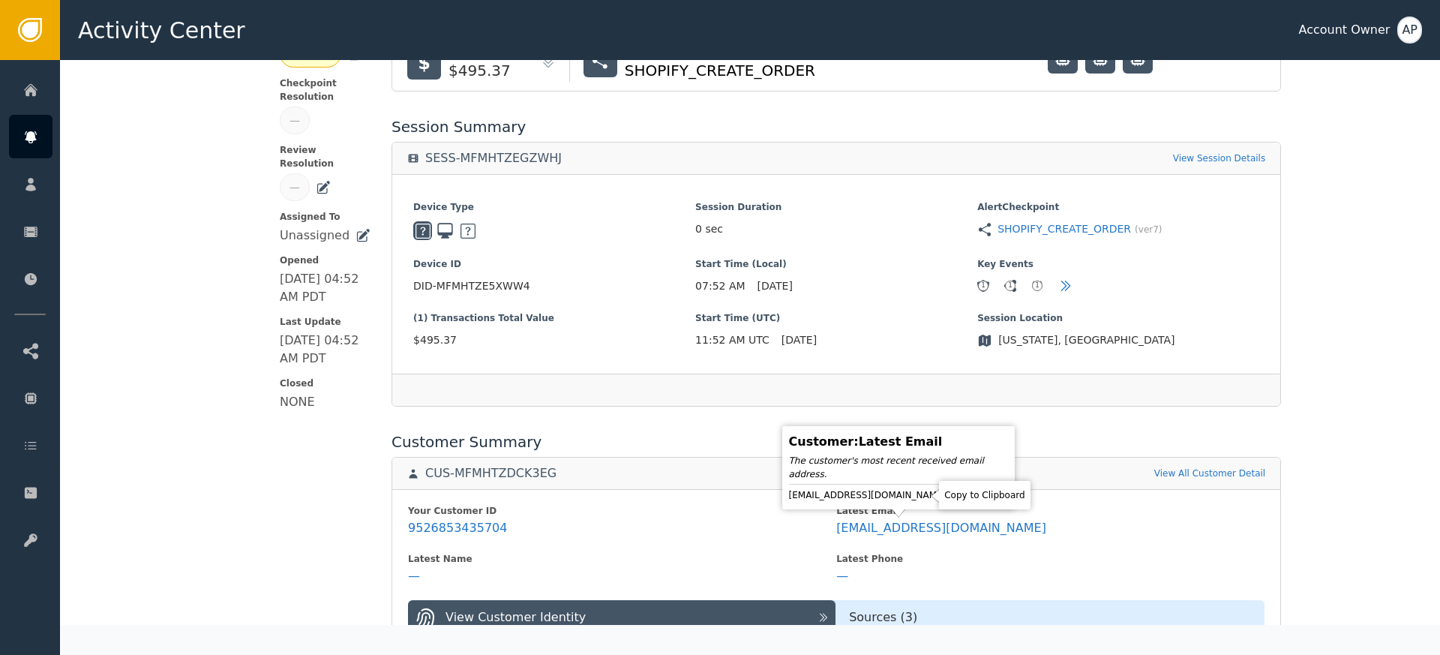
drag, startPoint x: 923, startPoint y: 494, endPoint x: 919, endPoint y: 504, distance: 10.7
click at [952, 494] on icon at bounding box center [959, 495] width 15 height 15
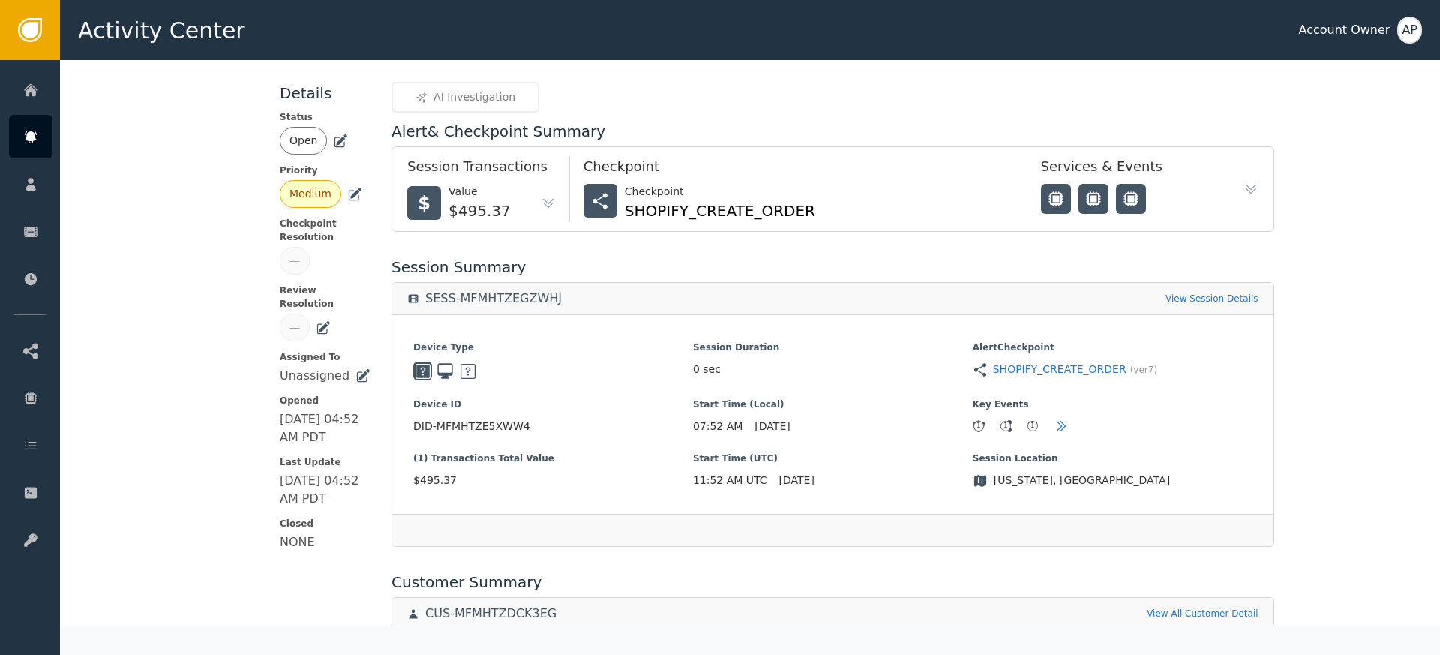
scroll to position [0, 0]
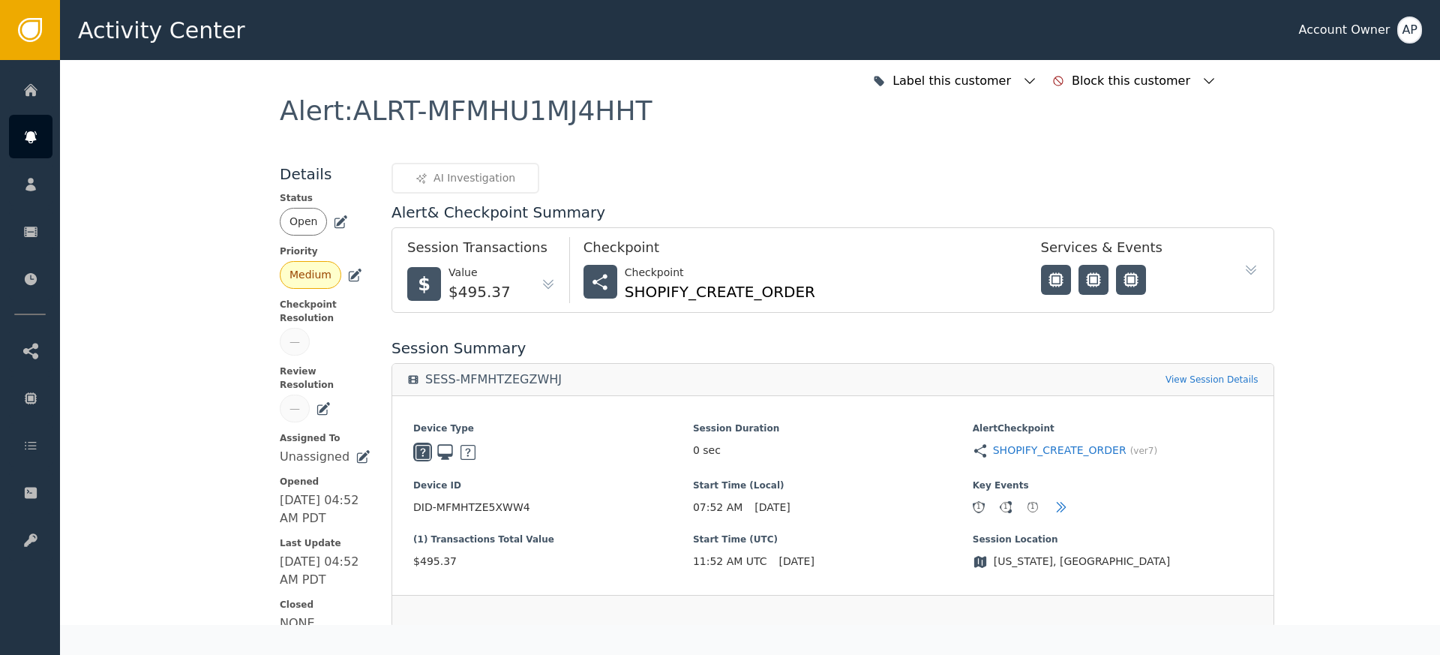
click at [337, 221] on icon at bounding box center [342, 220] width 11 height 11
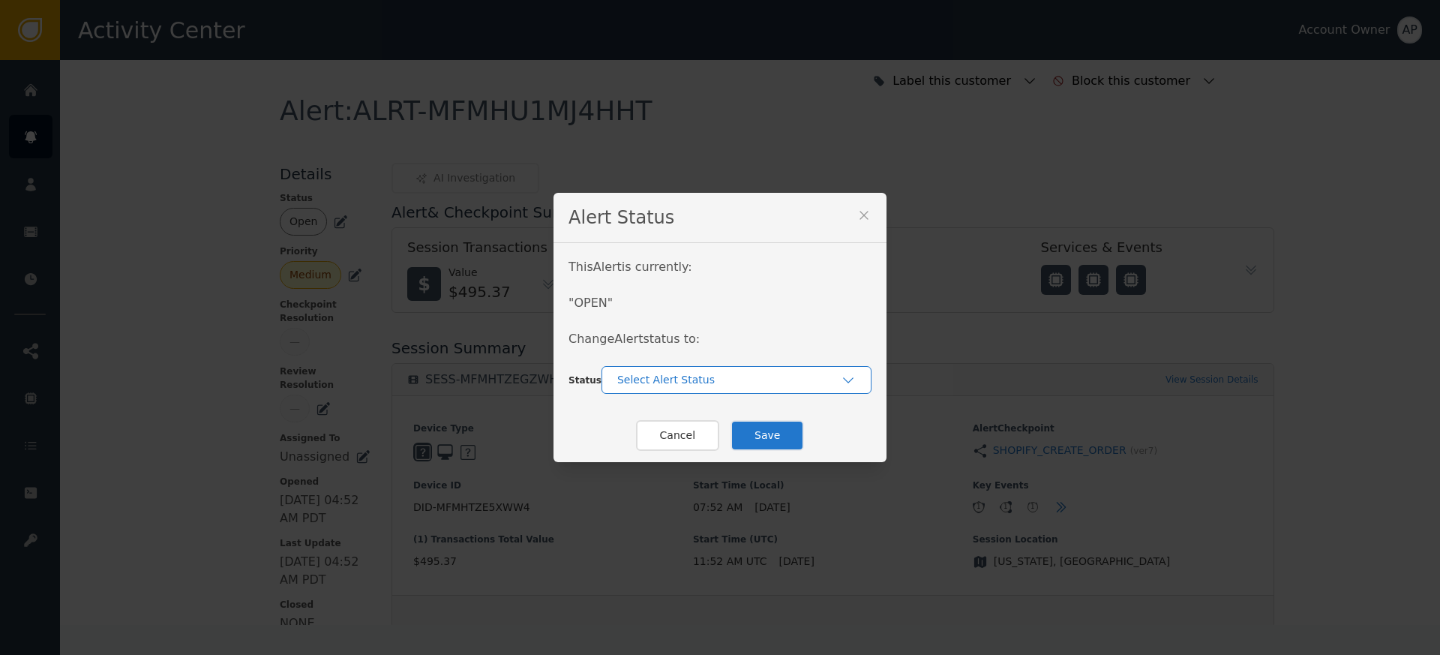
click at [670, 385] on div "Select Alert Status" at bounding box center [729, 380] width 224 height 16
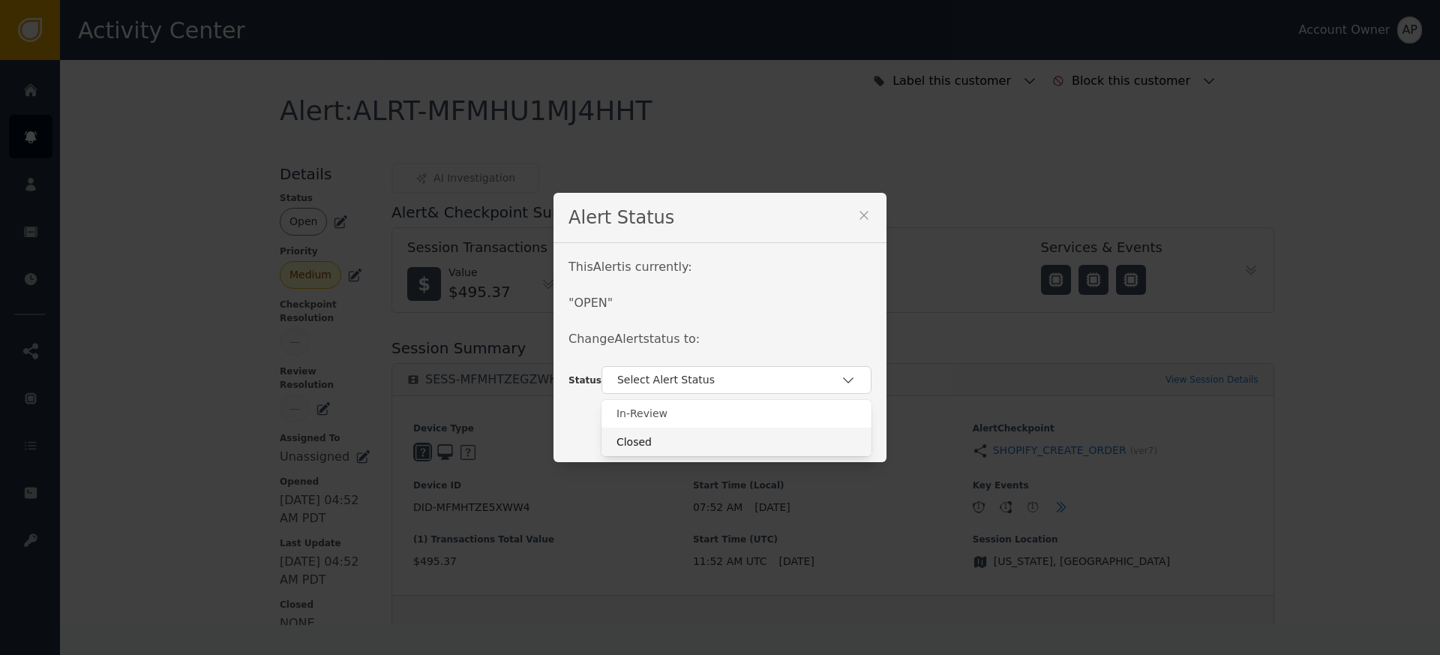
drag, startPoint x: 696, startPoint y: 435, endPoint x: 705, endPoint y: 435, distance: 9.0
click at [697, 435] on div "Closed" at bounding box center [737, 442] width 240 height 16
click at [767, 430] on button "Save" at bounding box center [768, 435] width 74 height 31
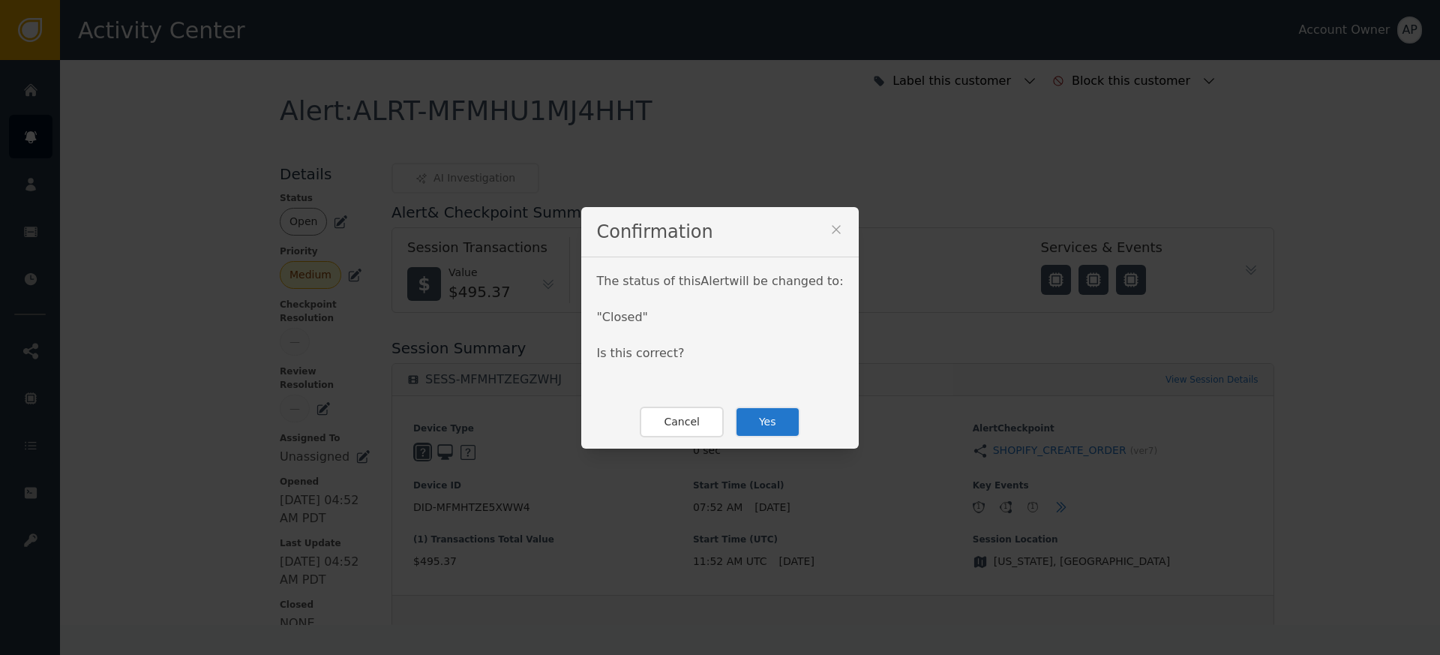
click at [752, 416] on button "Yes" at bounding box center [767, 422] width 65 height 31
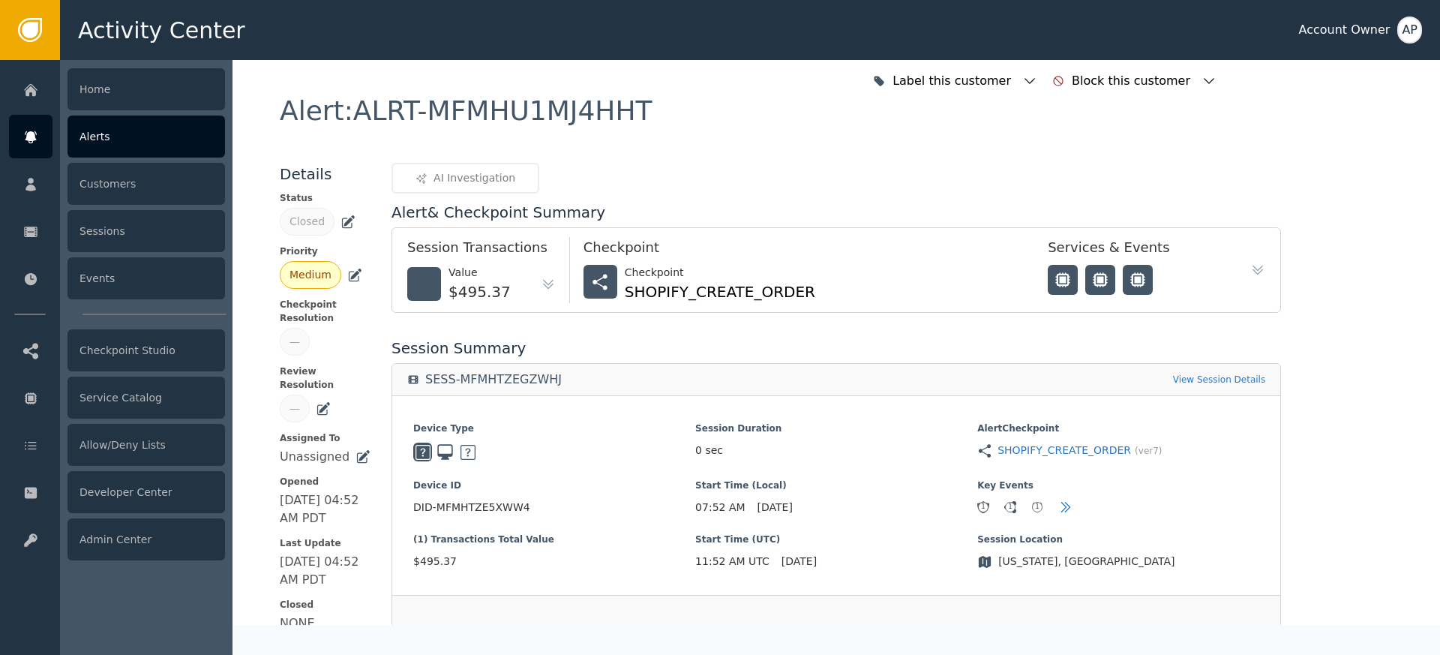
click at [38, 140] on icon at bounding box center [30, 137] width 15 height 17
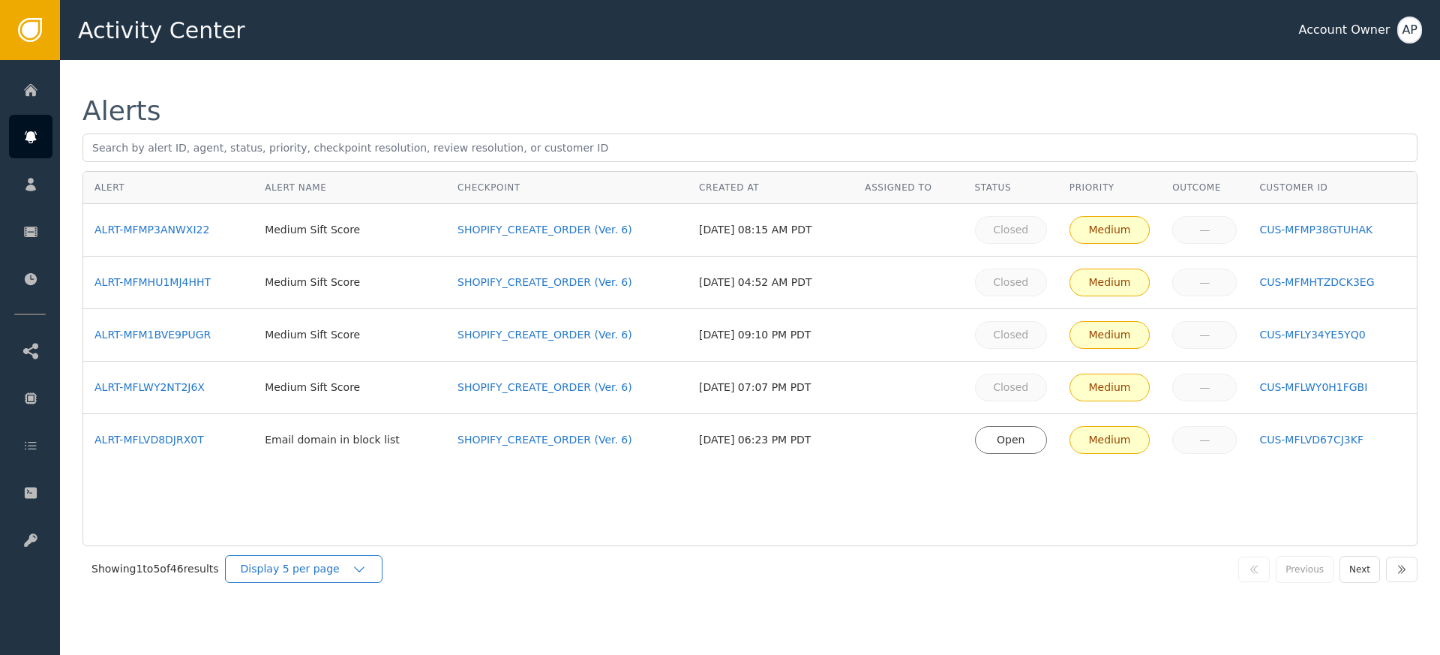
click at [325, 563] on div "Display 5 per page" at bounding box center [296, 569] width 111 height 16
click at [357, 622] on div "Display 25 per page" at bounding box center [308, 631] width 150 height 29
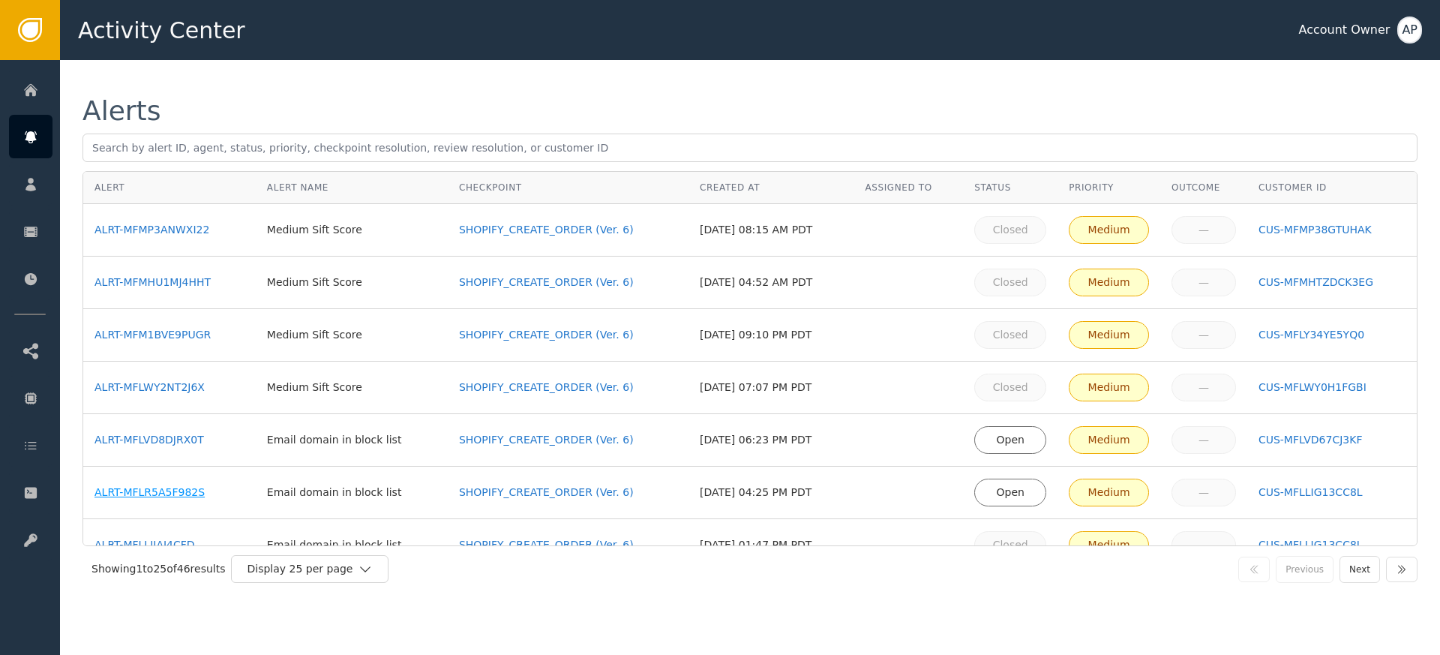
click at [194, 496] on div "ALRT-MFLR5A5F982S" at bounding box center [170, 493] width 150 height 16
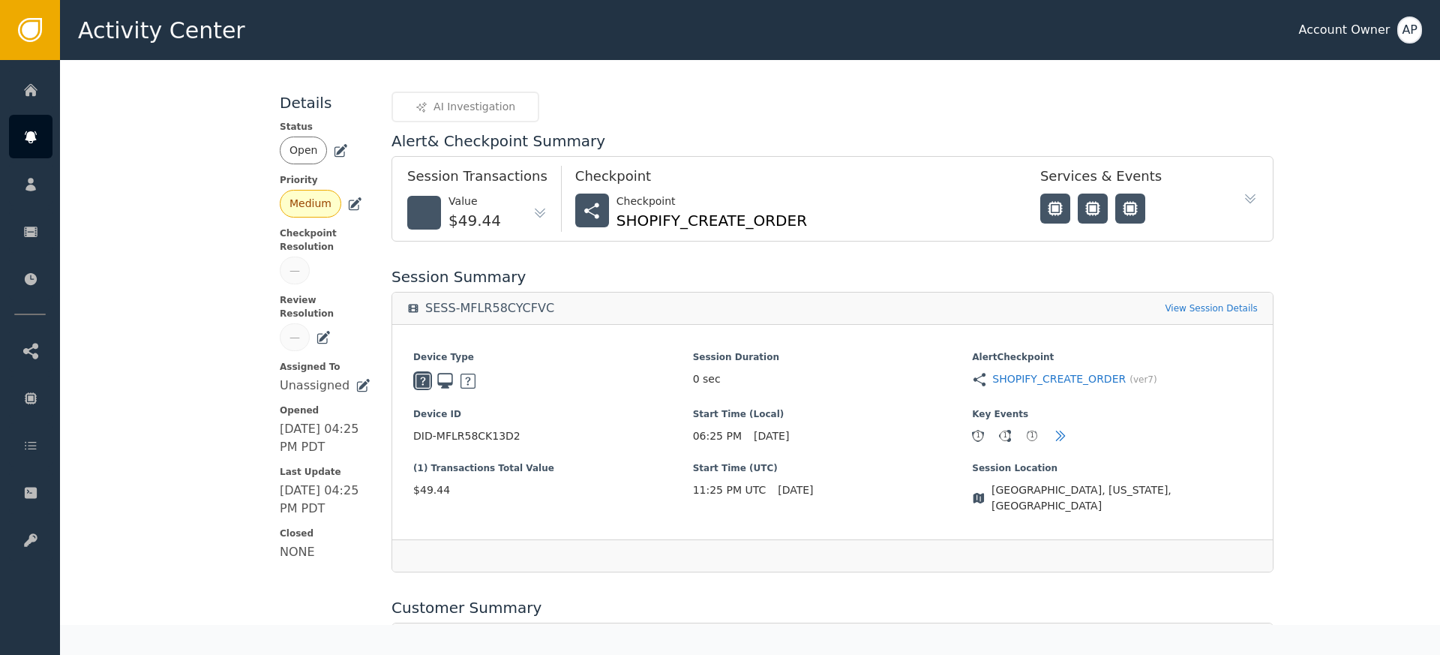
scroll to position [583, 0]
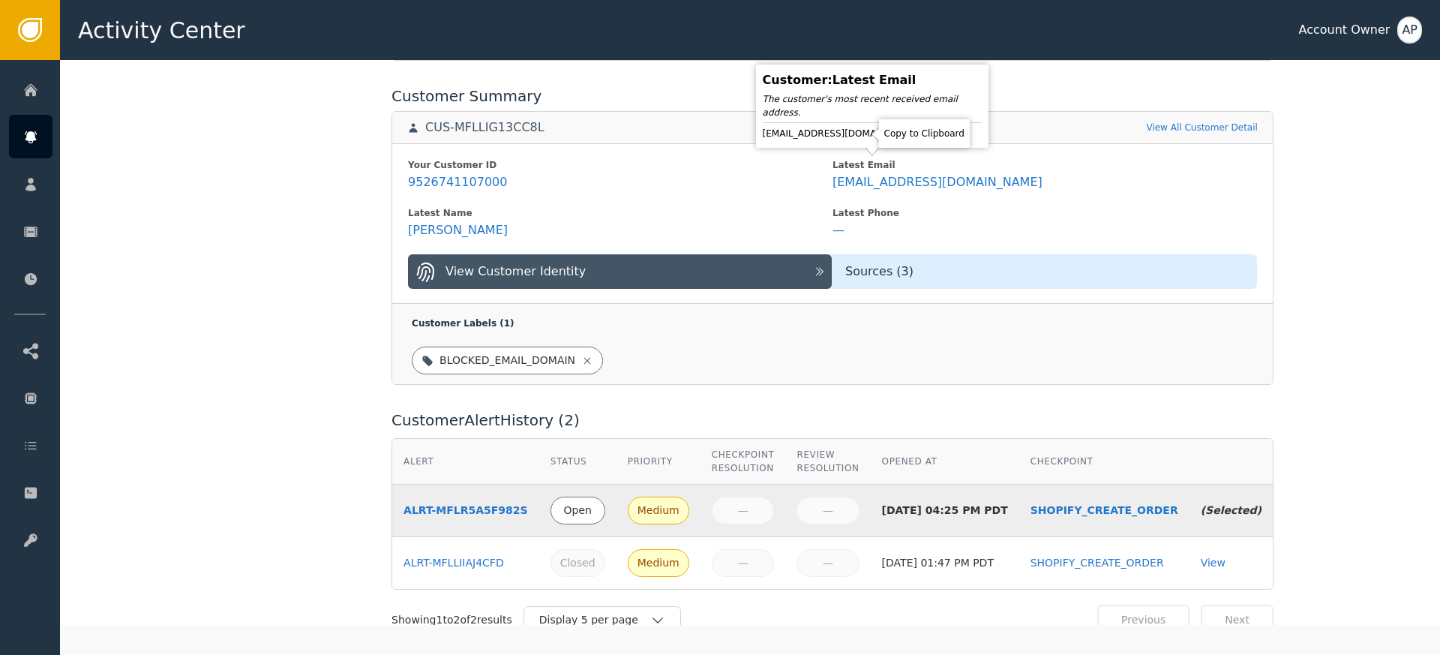
click at [926, 138] on icon at bounding box center [933, 133] width 15 height 15
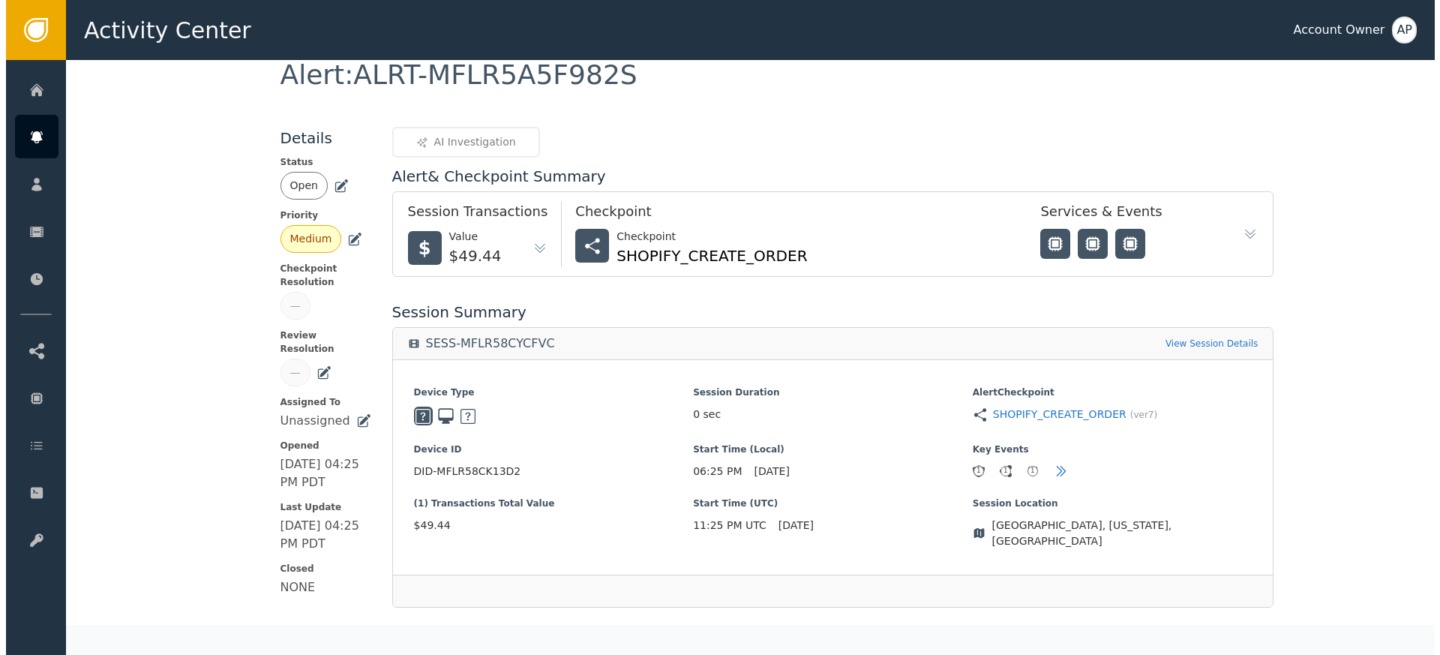
scroll to position [0, 0]
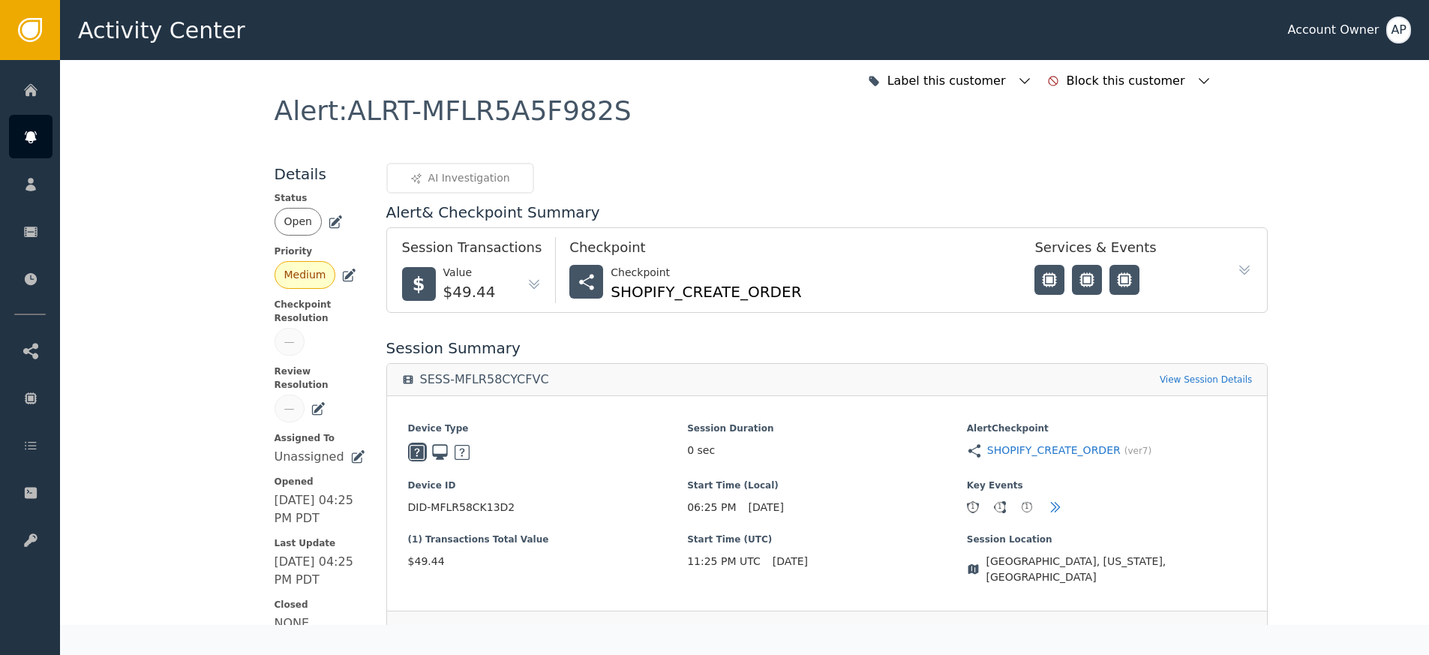
click at [328, 224] on icon at bounding box center [335, 222] width 15 height 15
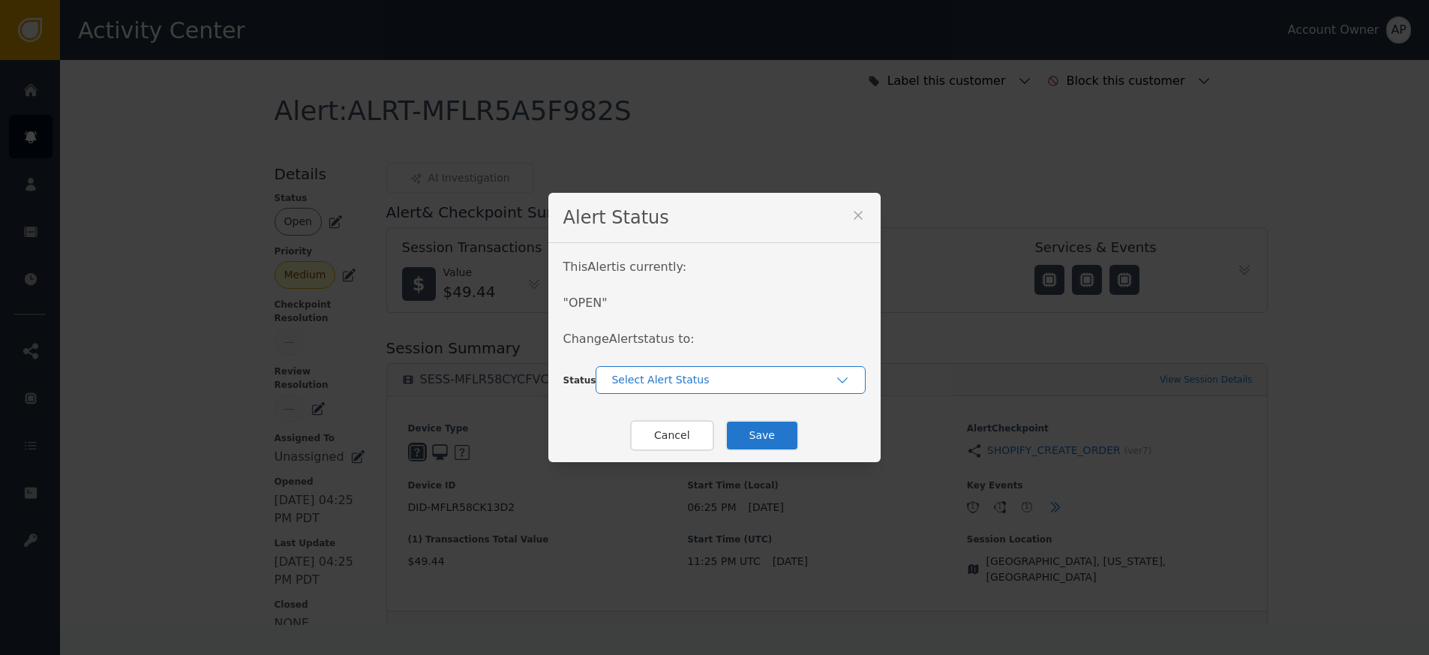
click at [683, 386] on div "Select Alert Status" at bounding box center [723, 380] width 224 height 16
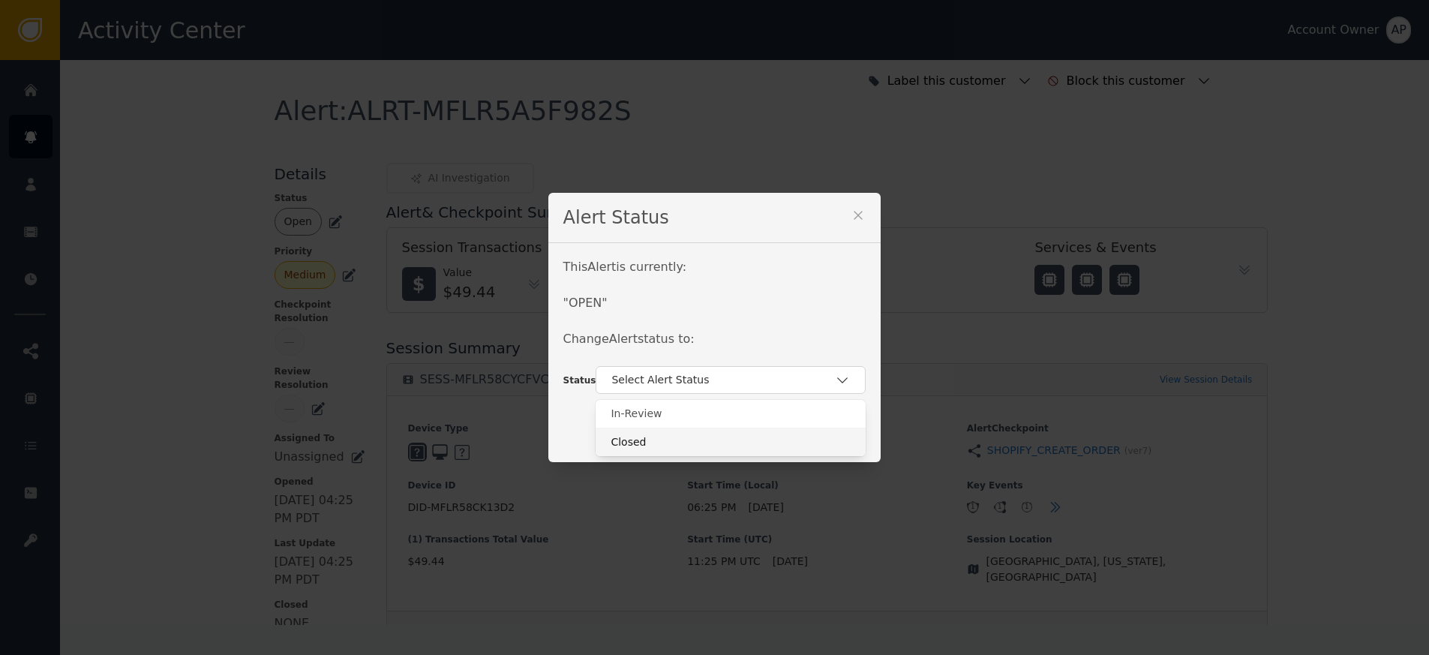
click at [677, 432] on div "Closed" at bounding box center [731, 442] width 270 height 29
click at [770, 426] on button "Save" at bounding box center [762, 435] width 74 height 31
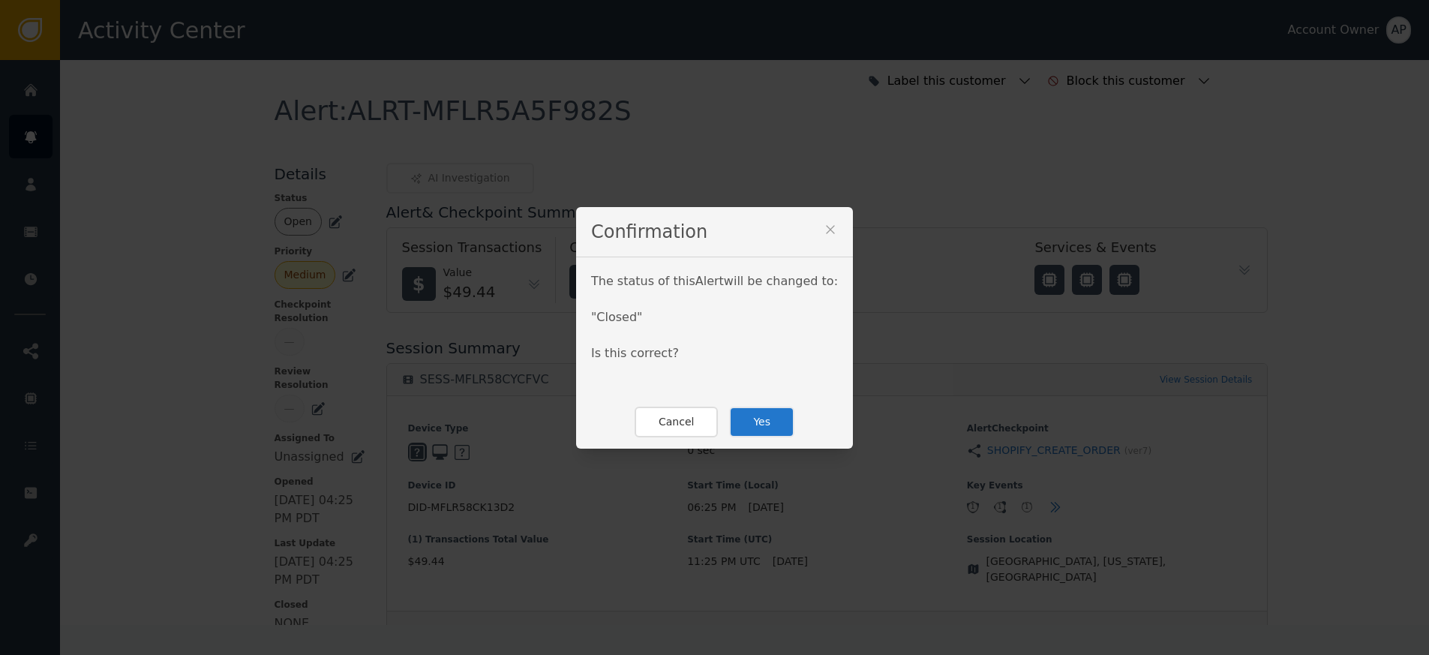
click at [769, 424] on button "Yes" at bounding box center [761, 422] width 65 height 31
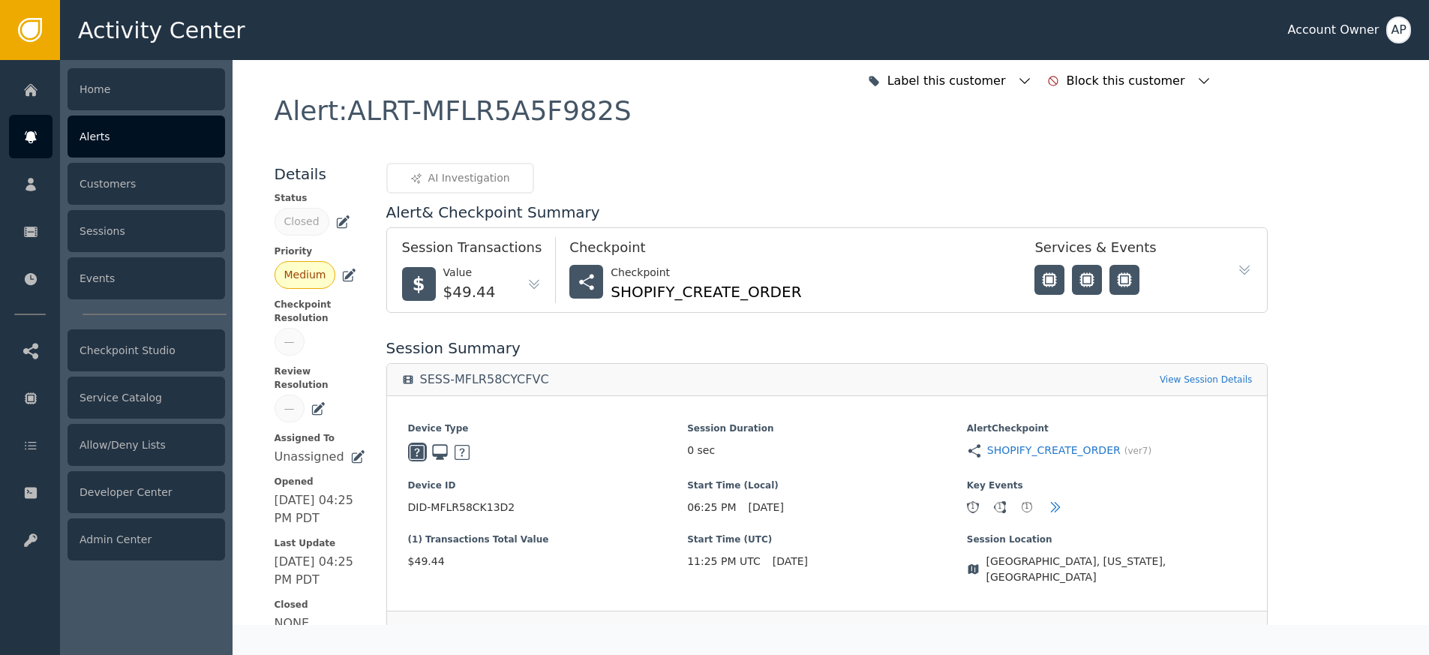
click at [39, 145] on div at bounding box center [31, 137] width 44 height 44
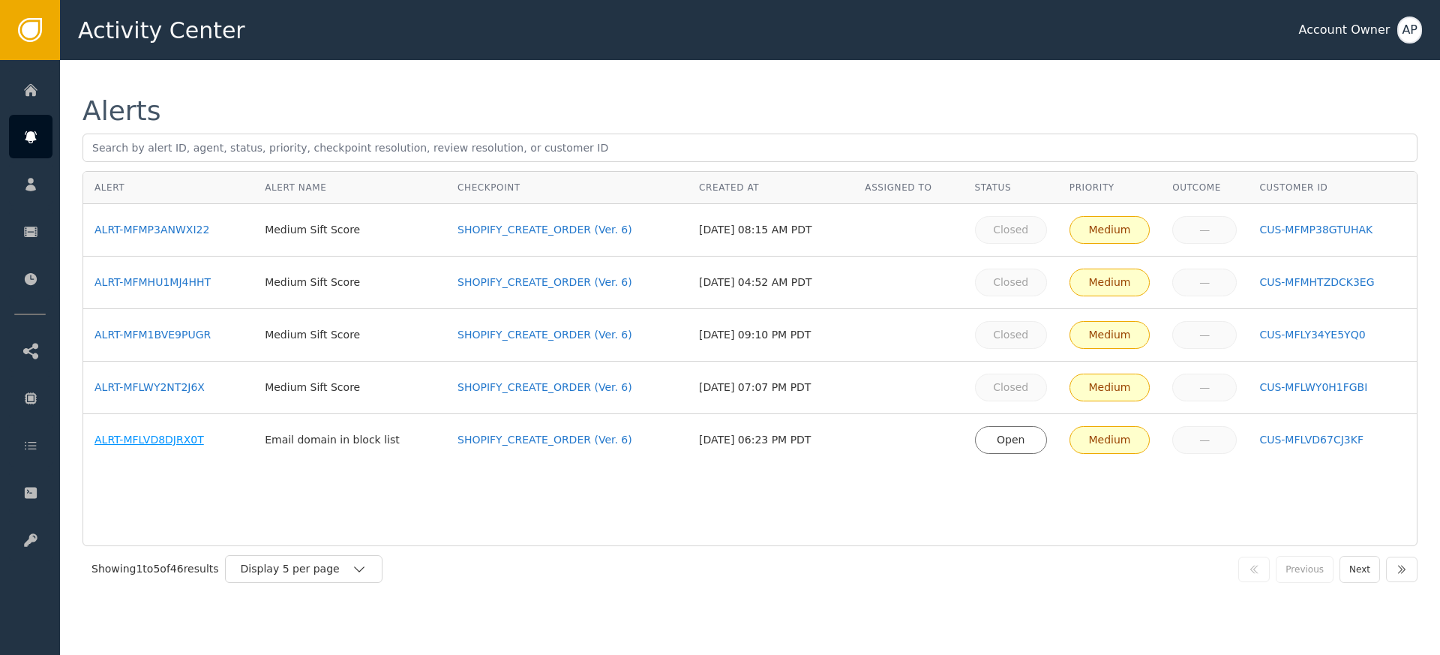
click at [173, 433] on div "ALRT-MFLVD8DJRX0T" at bounding box center [169, 440] width 148 height 16
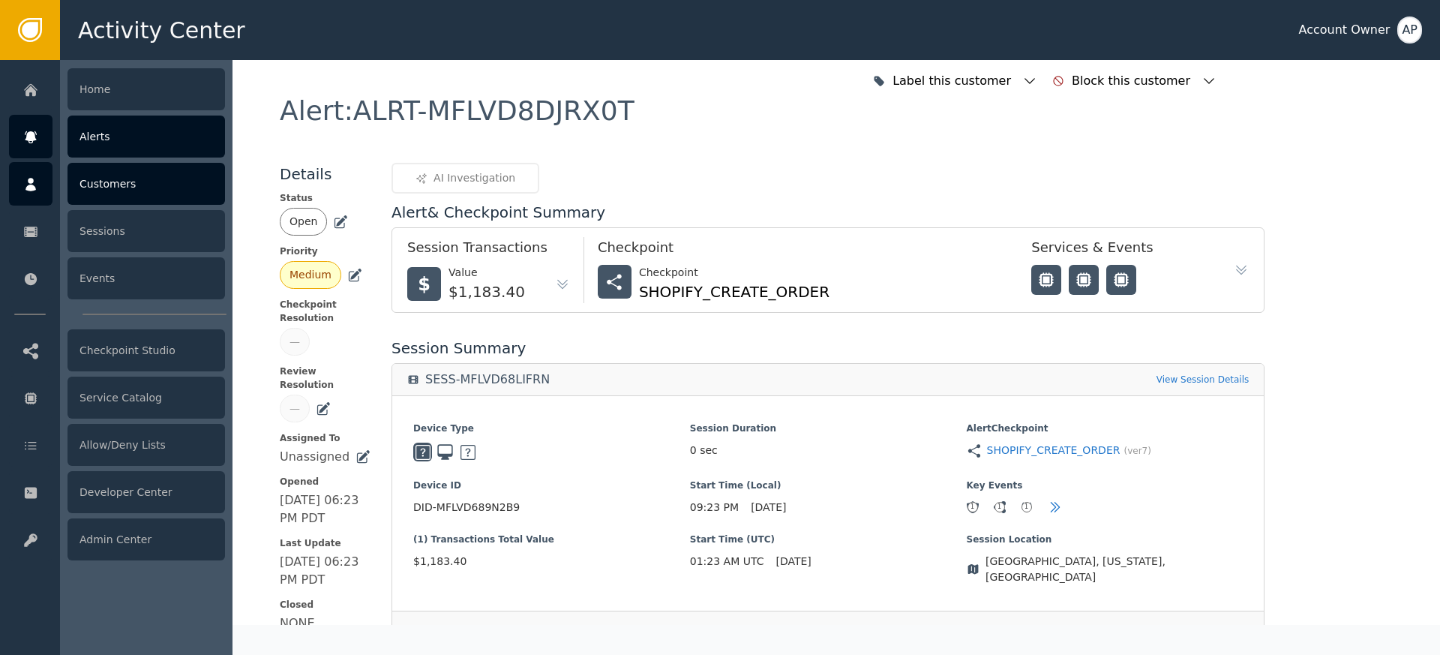
click at [123, 177] on div "Customers" at bounding box center [147, 184] width 158 height 42
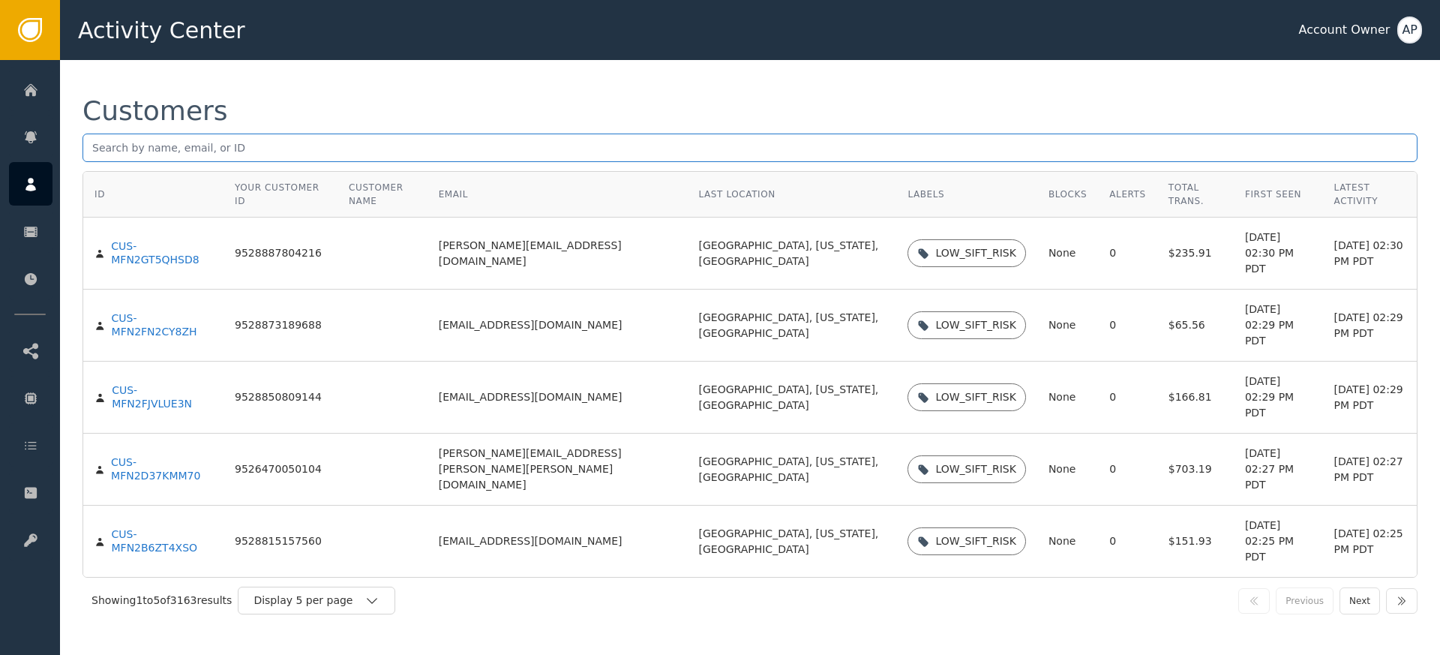
drag, startPoint x: 290, startPoint y: 140, endPoint x: 284, endPoint y: 145, distance: 8.1
click at [284, 146] on input "text" at bounding box center [750, 148] width 1335 height 29
paste input "[EMAIL_ADDRESS][DOMAIN_NAME]"
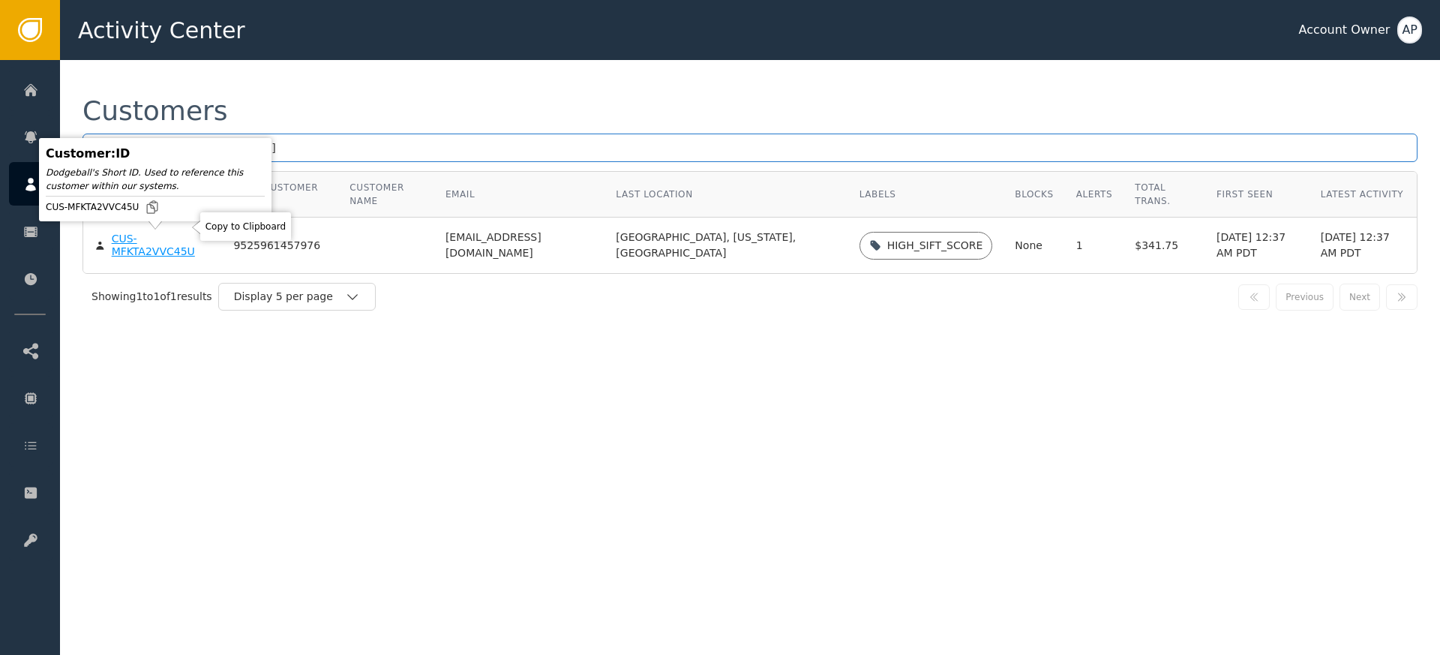
type input "[EMAIL_ADDRESS][DOMAIN_NAME]"
click at [158, 251] on div "CUS-MFKTA2VVC45U" at bounding box center [162, 246] width 100 height 26
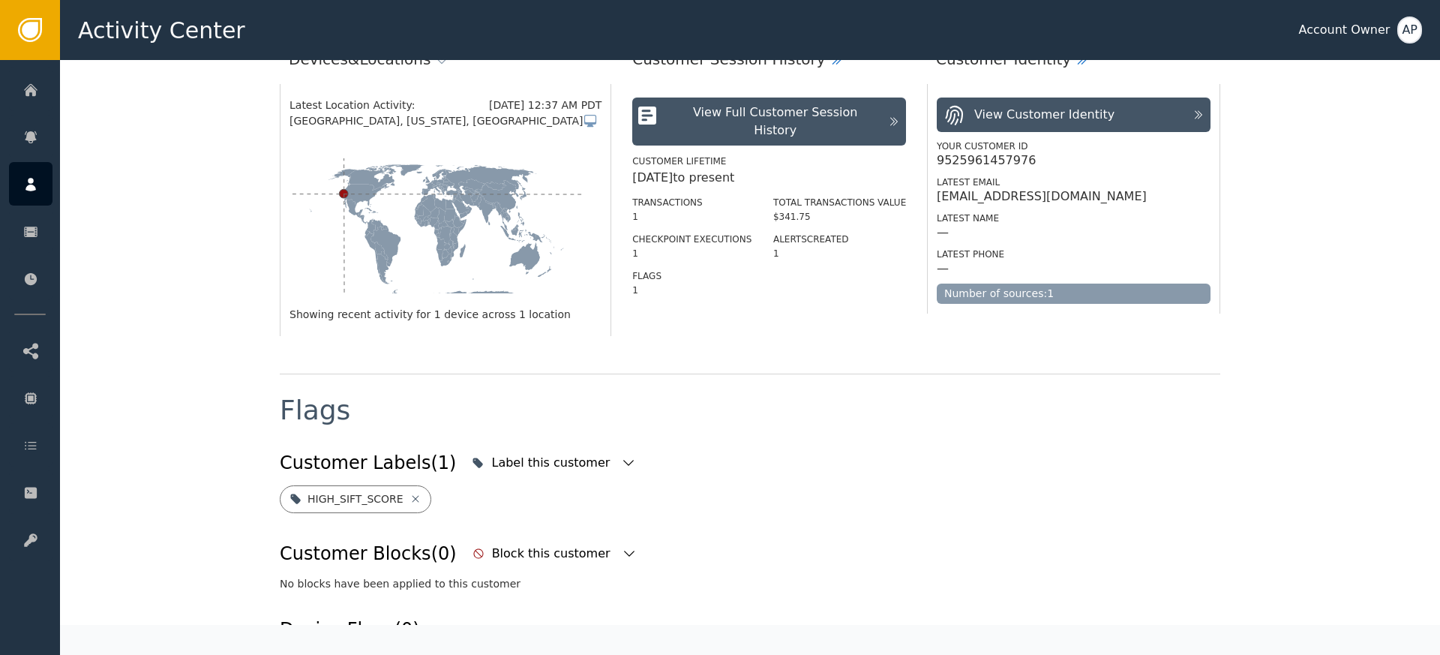
scroll to position [241, 0]
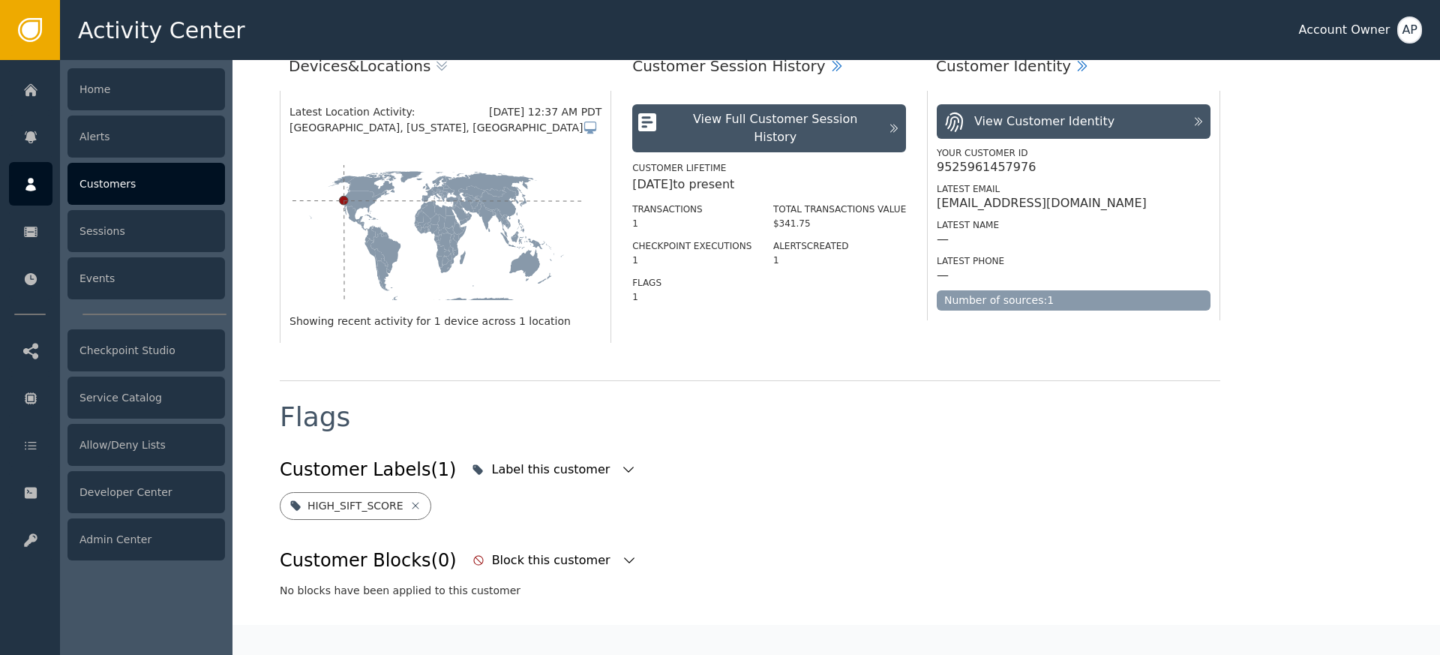
click at [37, 183] on icon at bounding box center [30, 184] width 15 height 17
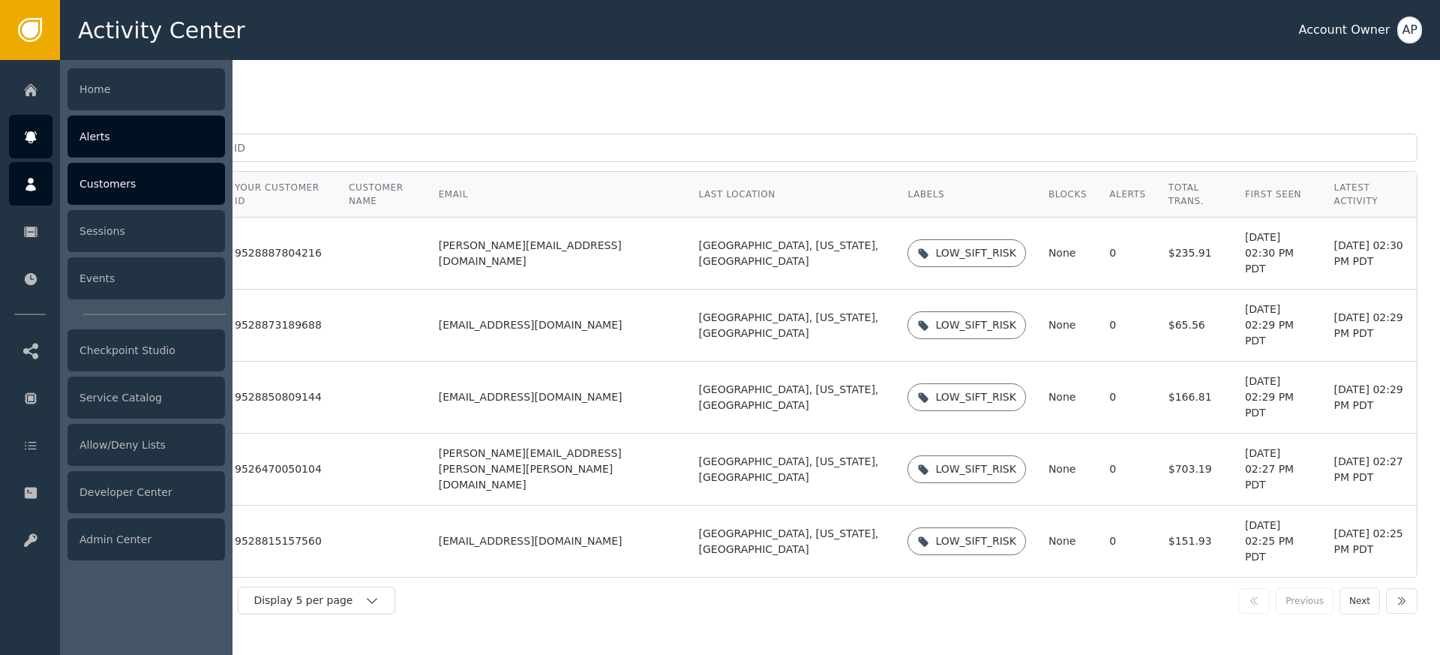
click at [40, 125] on div at bounding box center [31, 137] width 44 height 44
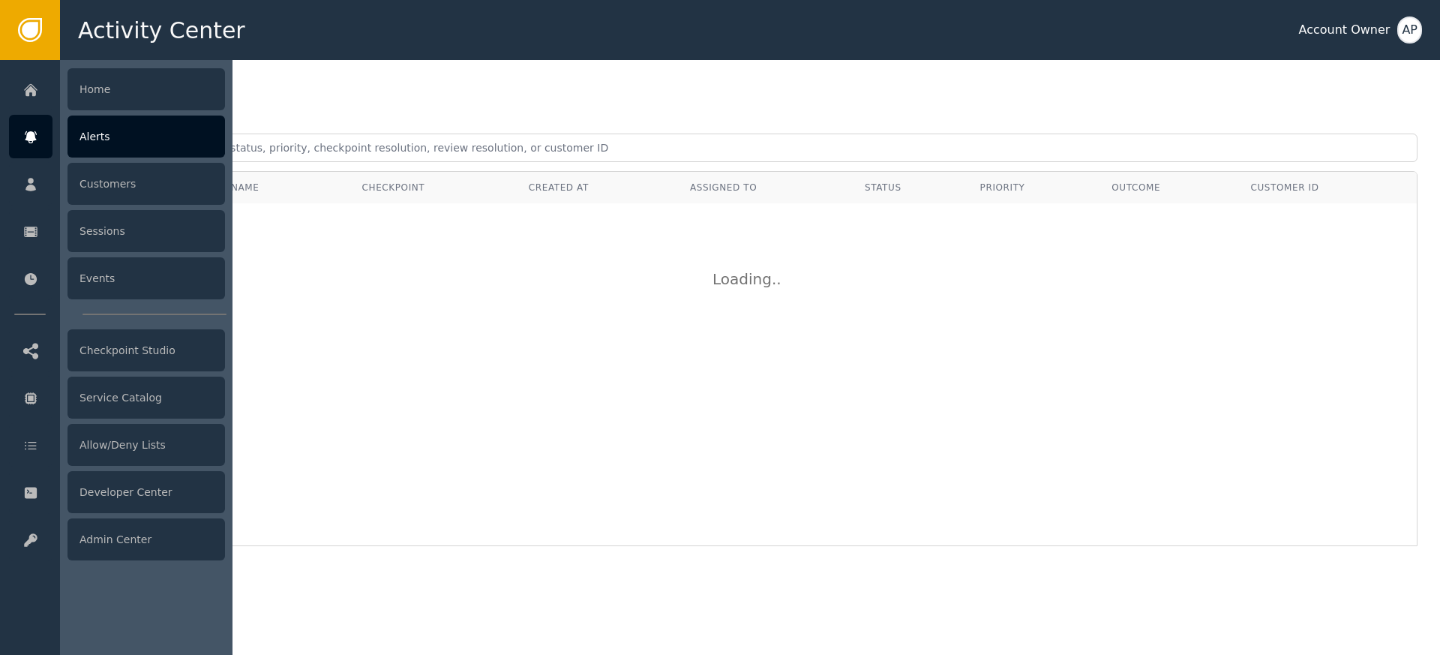
click at [188, 149] on div "Alerts" at bounding box center [147, 137] width 158 height 42
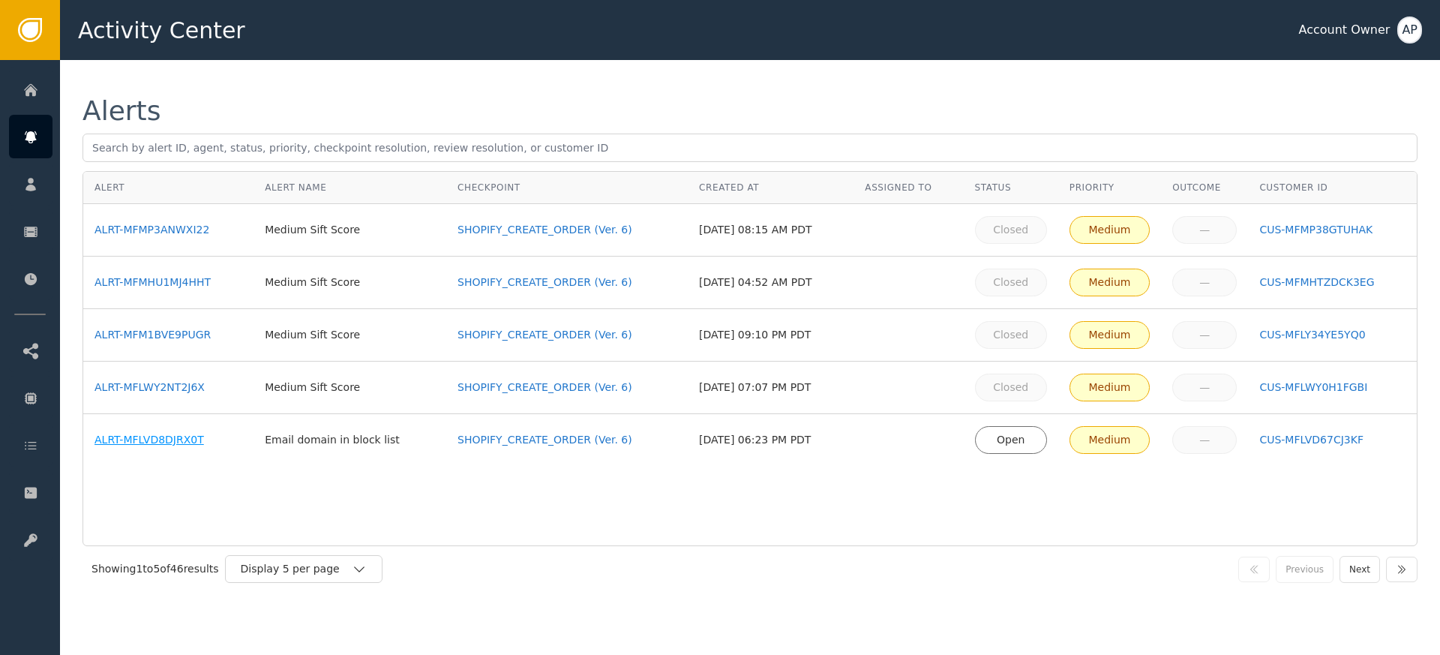
click at [170, 443] on div "ALRT-MFLVD8DJRX0T" at bounding box center [169, 440] width 148 height 16
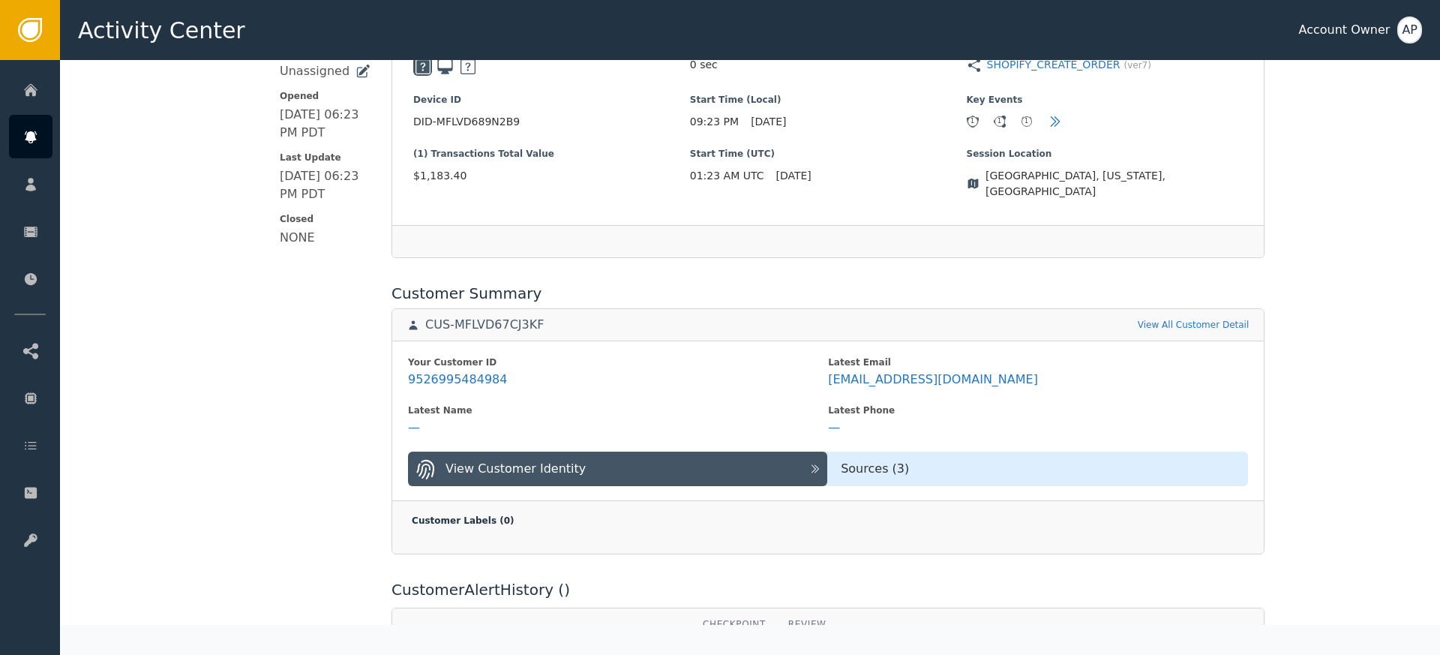
scroll to position [412, 0]
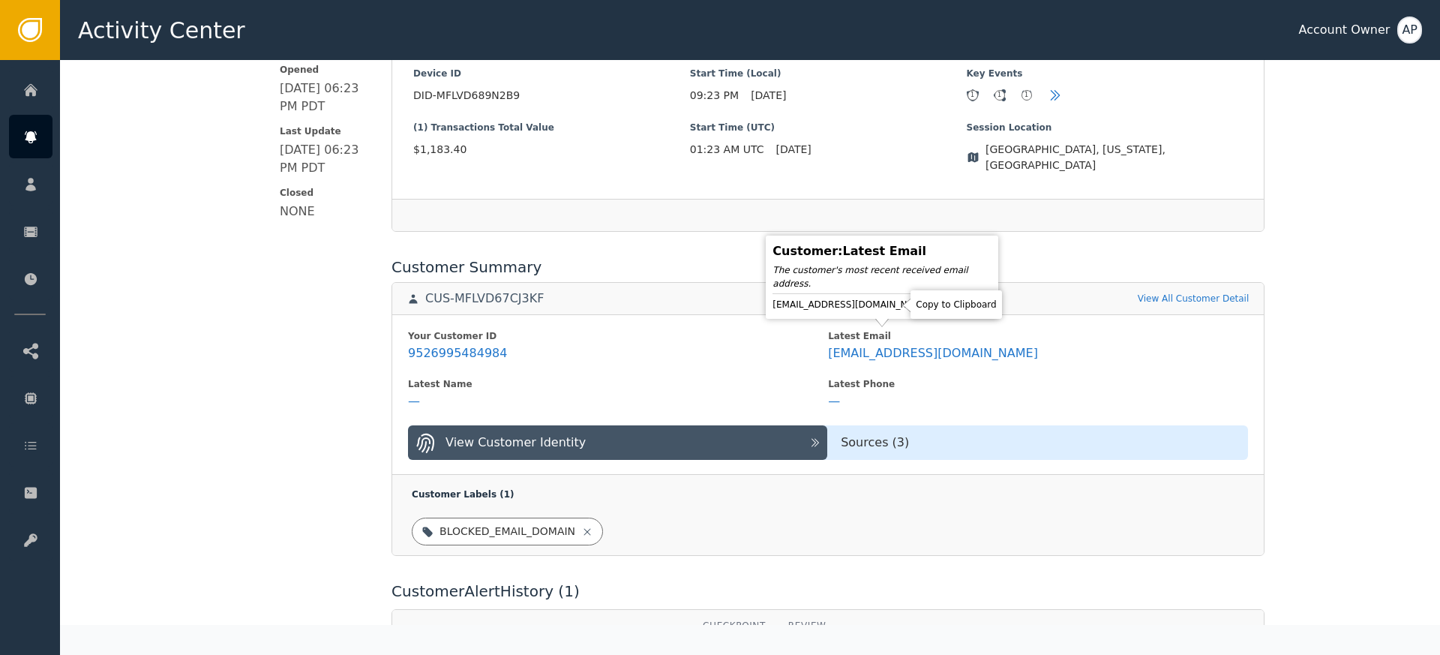
click at [936, 305] on icon at bounding box center [943, 304] width 15 height 15
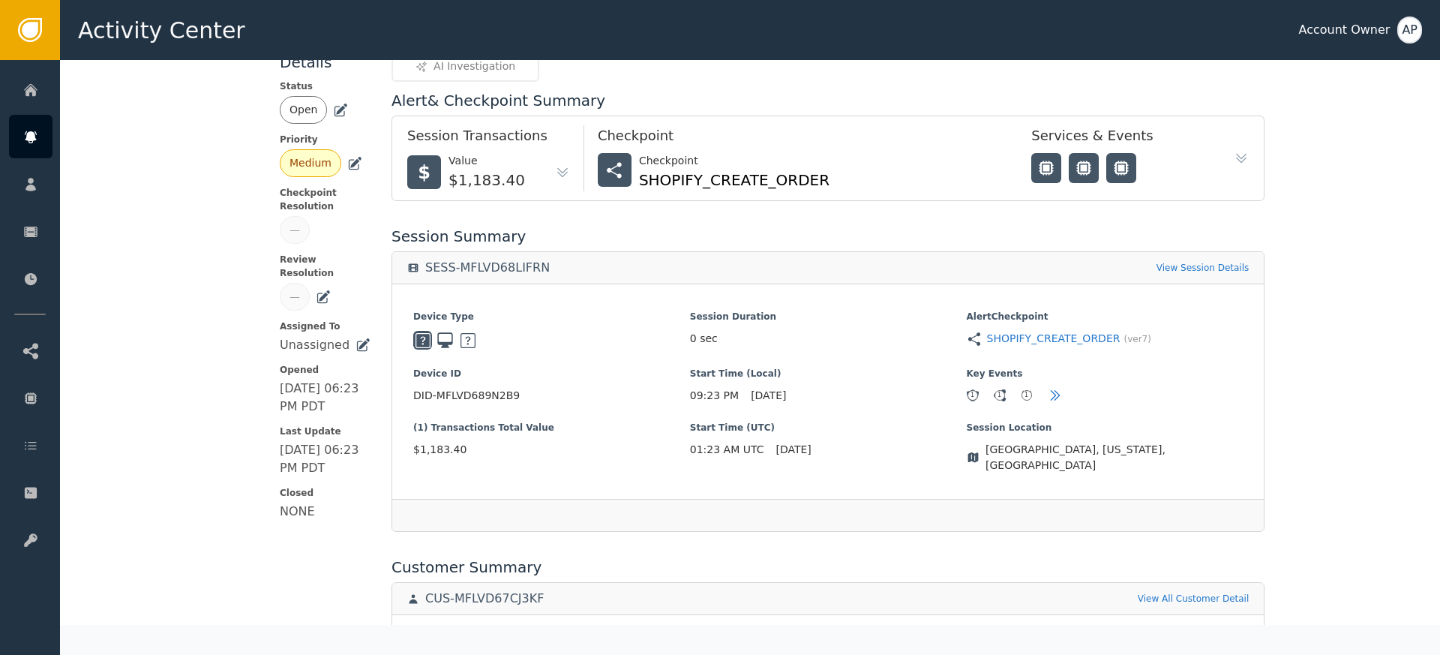
scroll to position [0, 0]
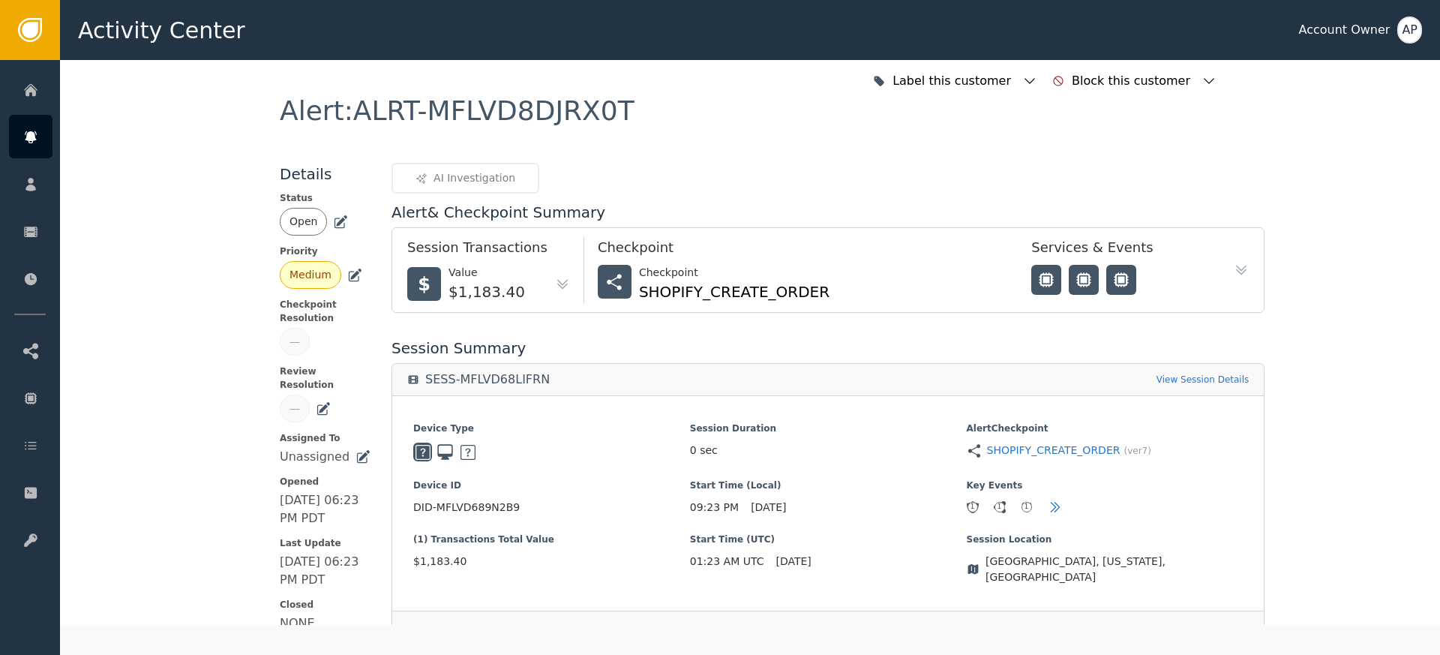
click at [339, 223] on icon at bounding box center [340, 222] width 15 height 15
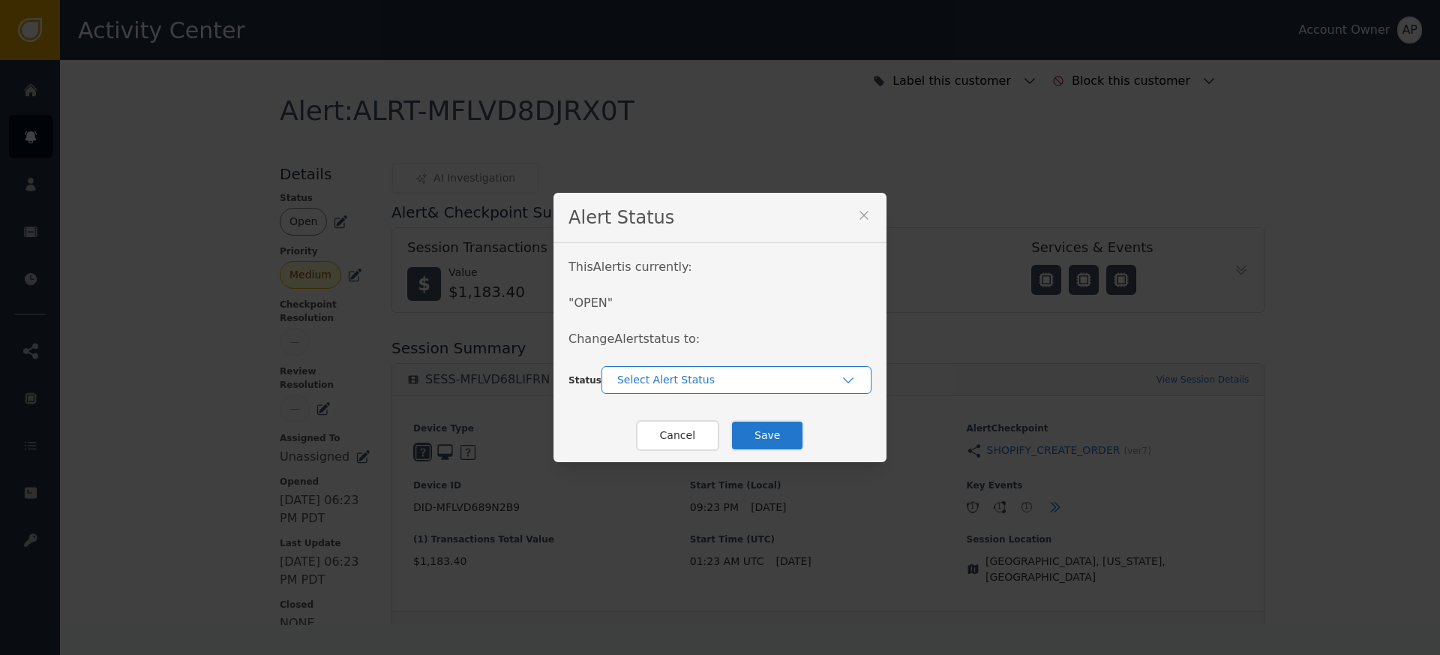
click at [687, 387] on div "Select Alert Status" at bounding box center [737, 380] width 270 height 28
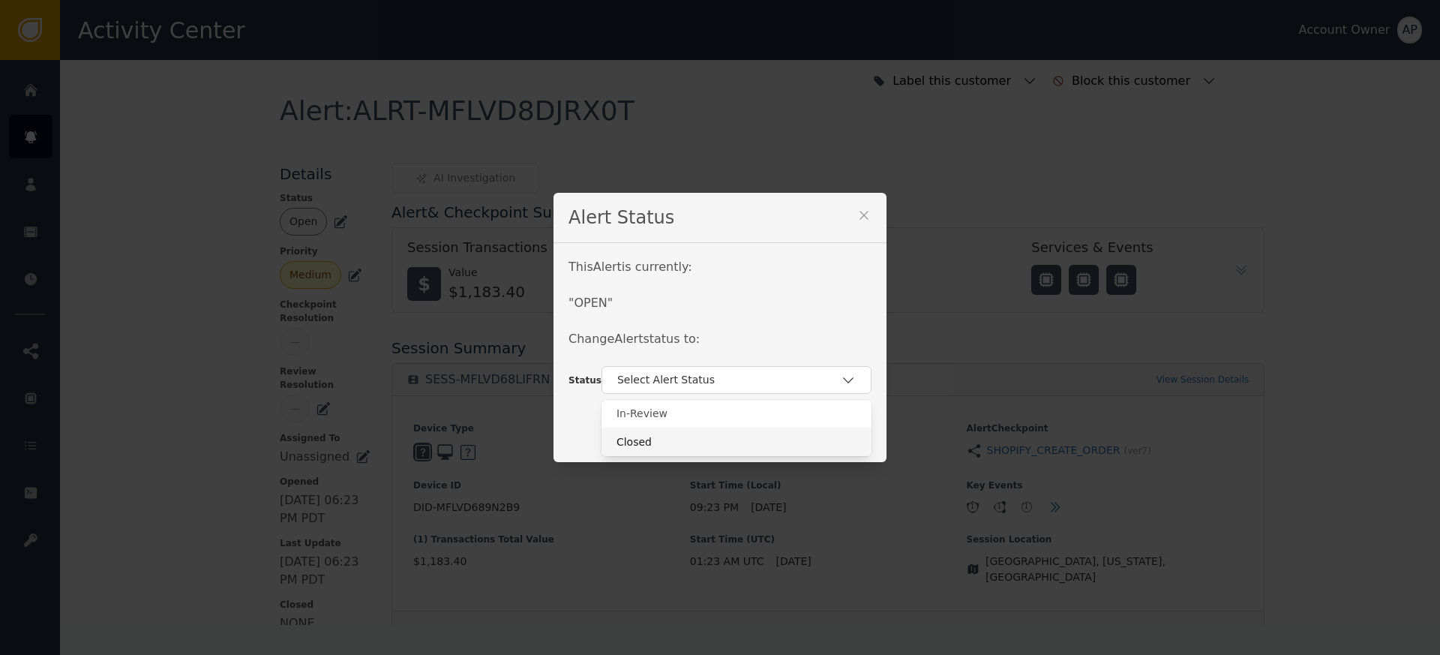
click at [722, 446] on div "Closed" at bounding box center [737, 442] width 240 height 16
click at [776, 431] on button "Save" at bounding box center [768, 435] width 74 height 31
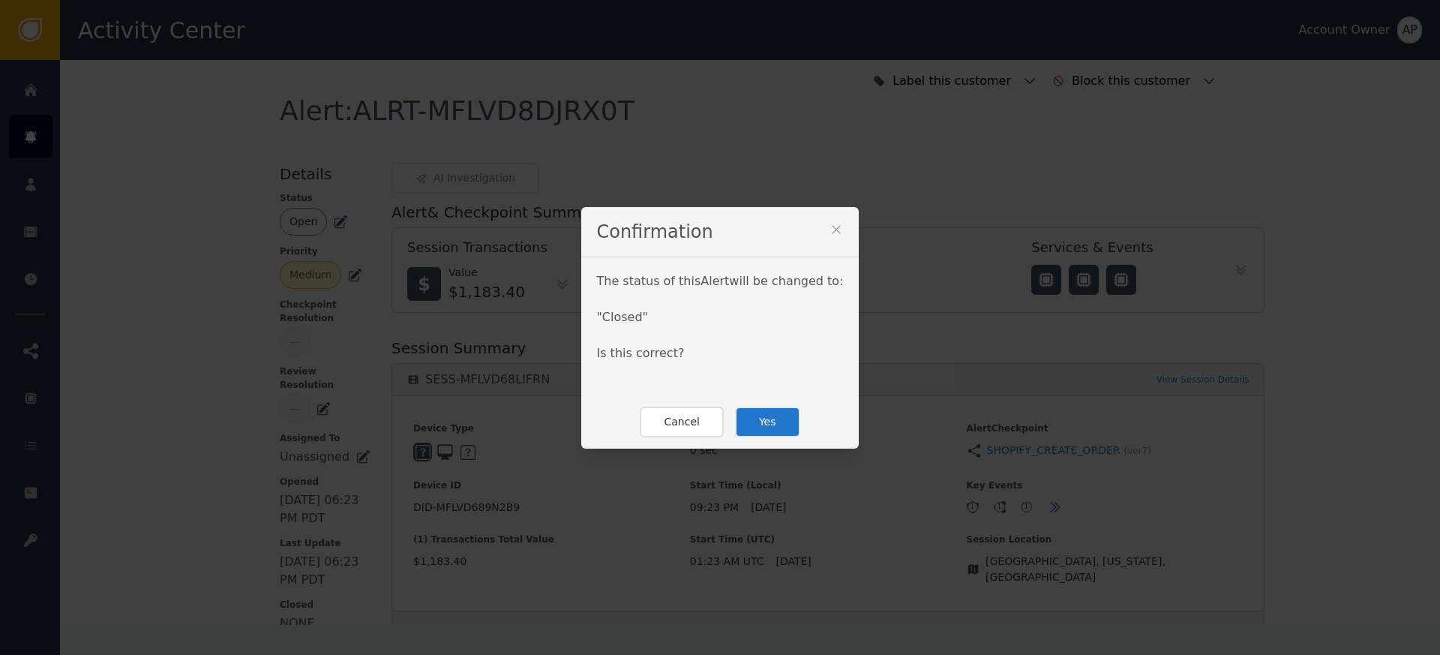
drag, startPoint x: 755, startPoint y: 428, endPoint x: 770, endPoint y: 427, distance: 15.8
click at [755, 426] on button "Yes" at bounding box center [767, 422] width 65 height 31
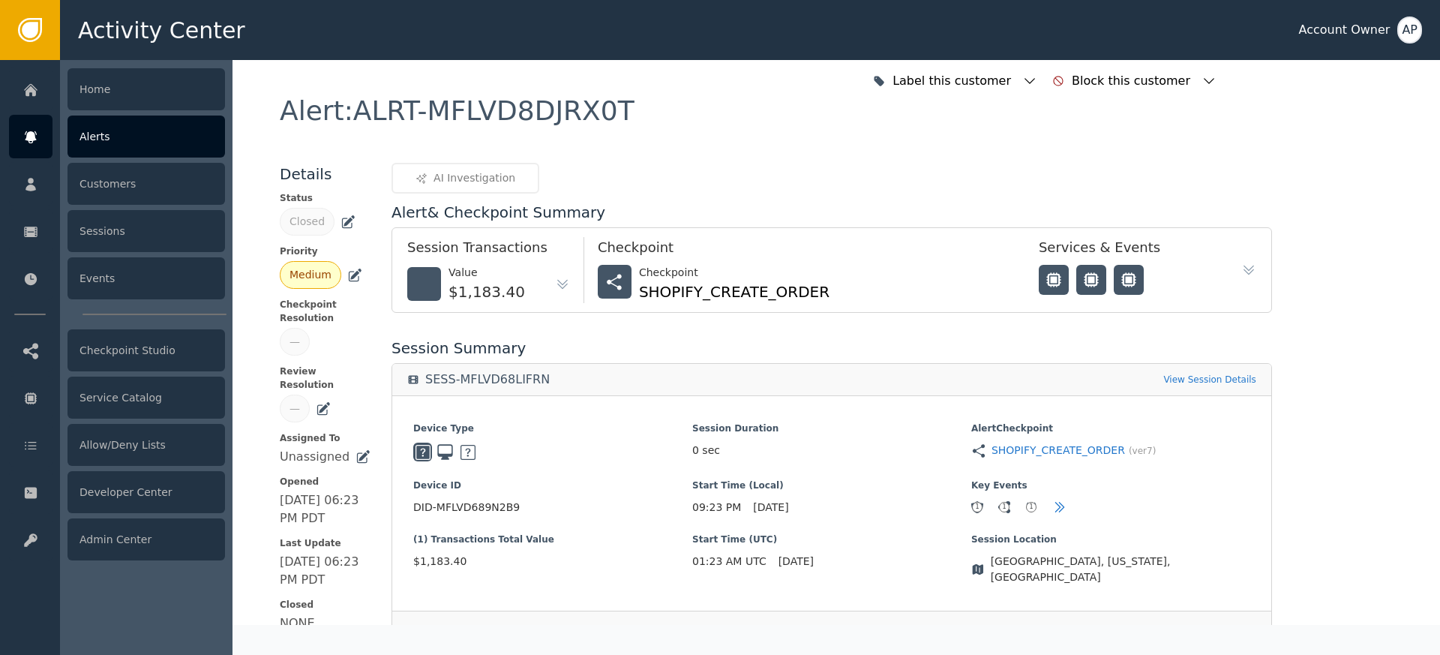
click at [38, 127] on div at bounding box center [31, 137] width 44 height 44
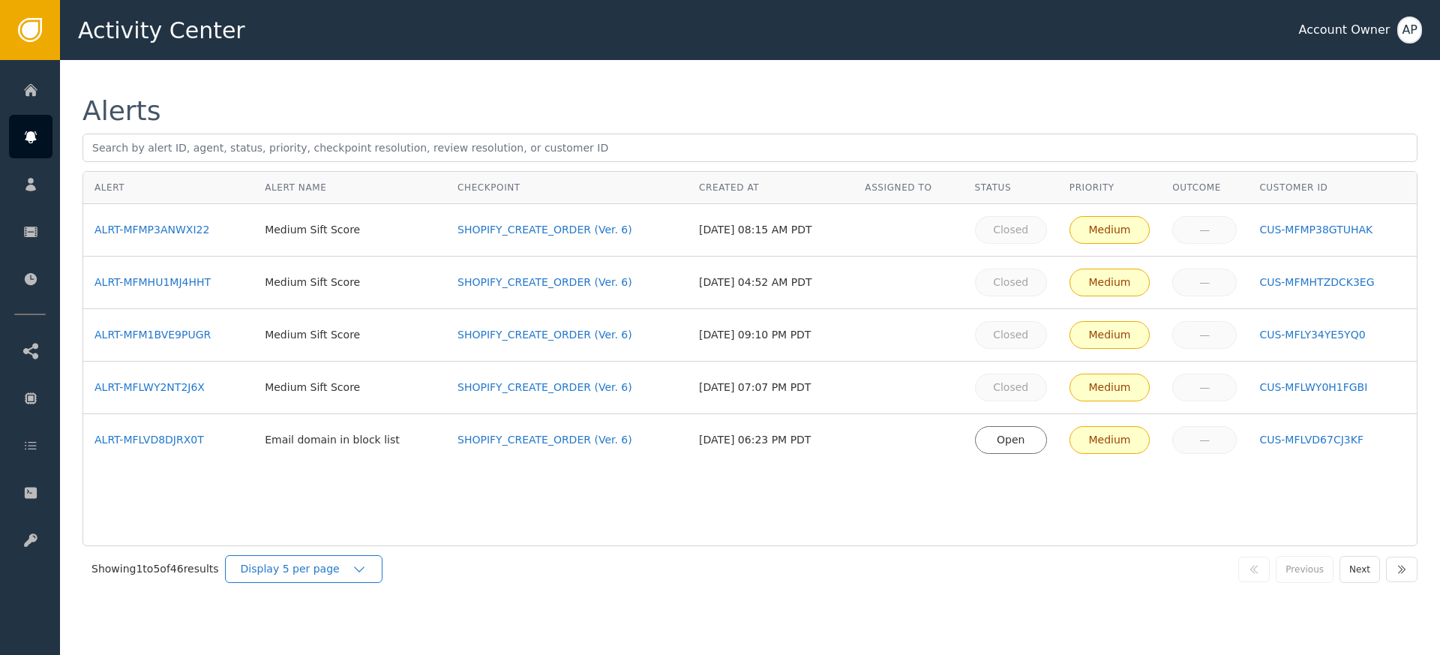
click at [278, 564] on div "Display 5 per page" at bounding box center [296, 569] width 111 height 16
click at [326, 629] on div "Display 25 per page" at bounding box center [308, 631] width 120 height 16
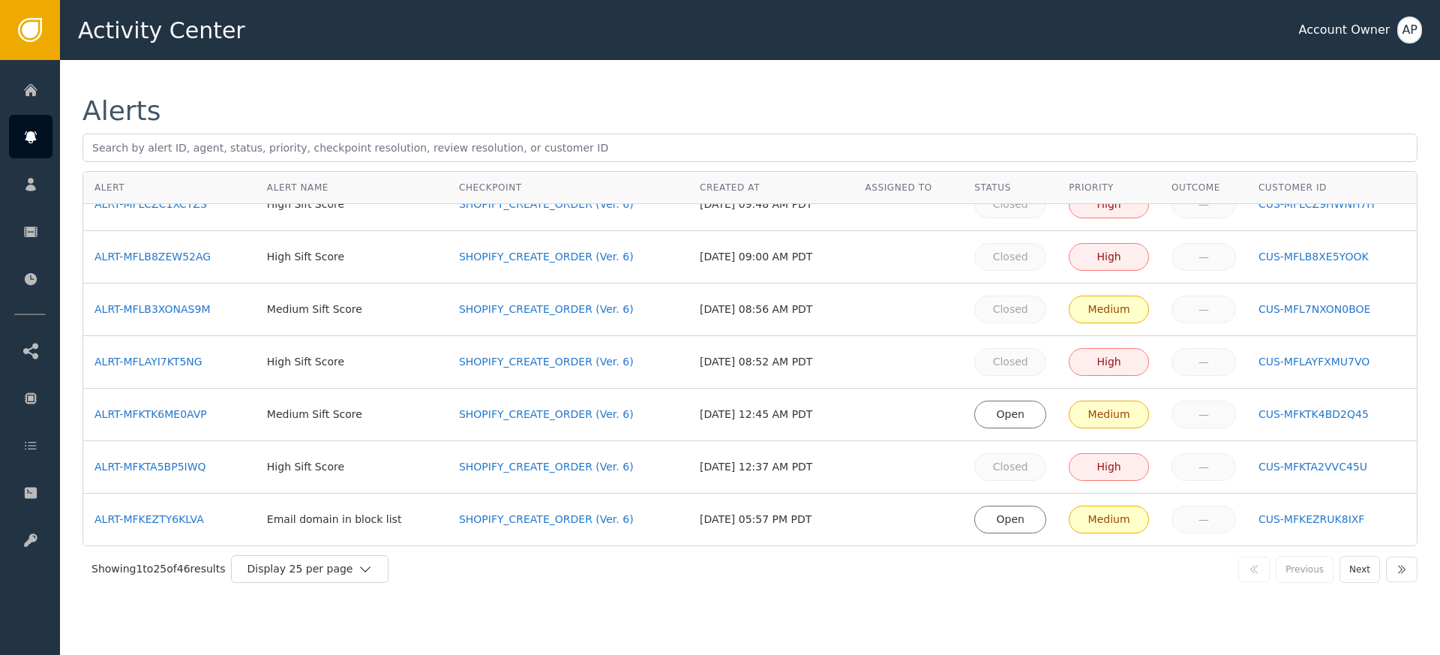
scroll to position [446, 0]
click at [185, 417] on div "ALRT-MFKTK6ME0AVP" at bounding box center [170, 414] width 150 height 16
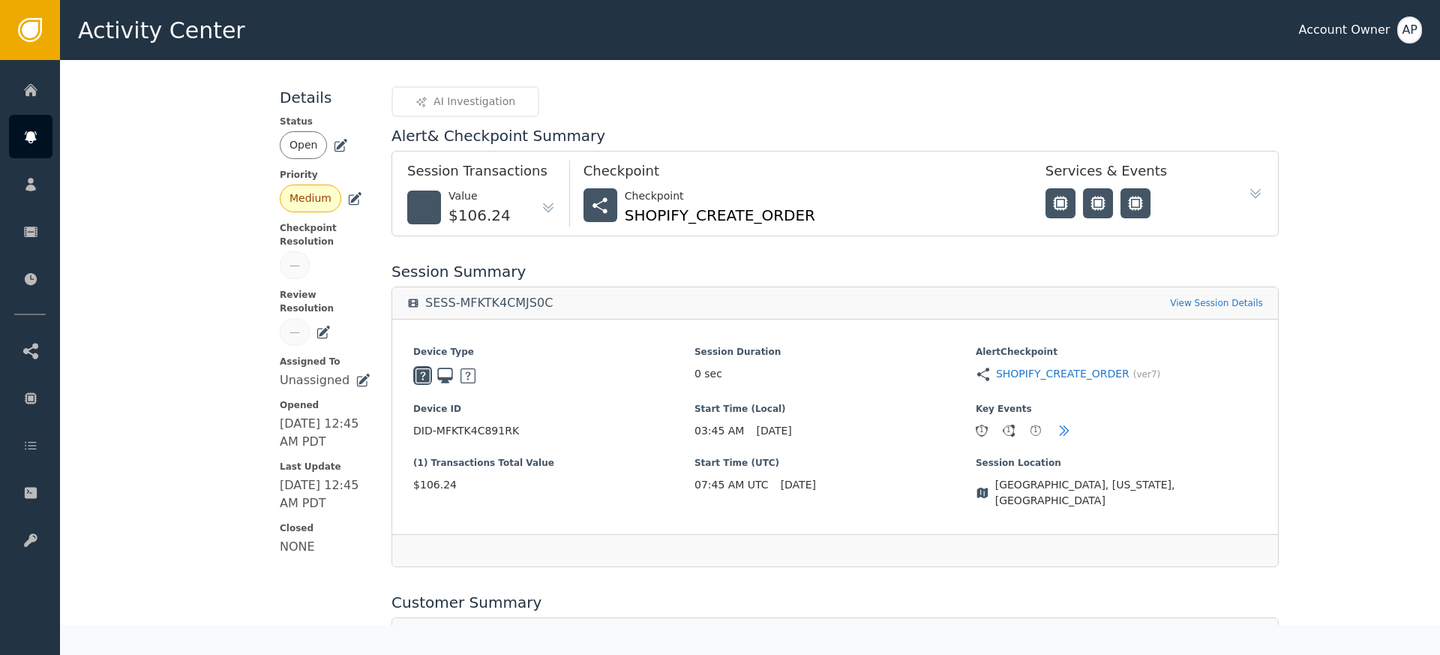
scroll to position [275, 0]
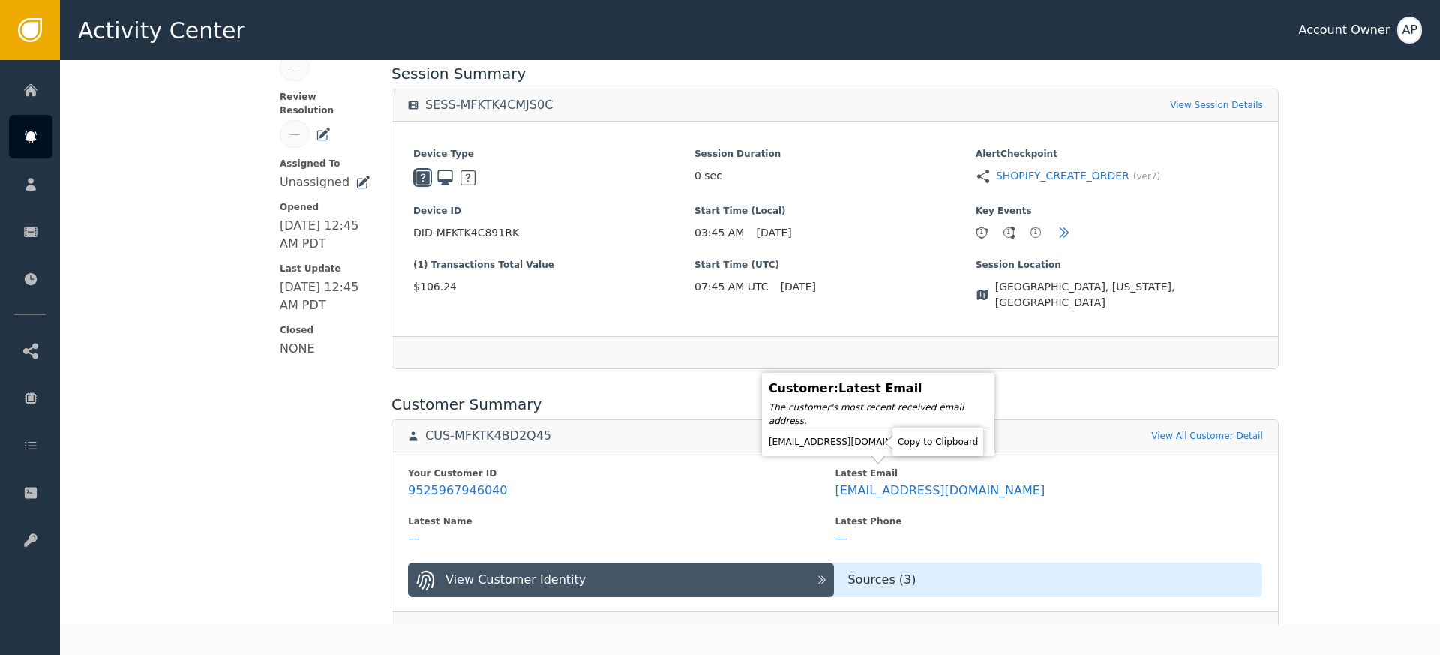
click at [932, 443] on icon at bounding box center [939, 441] width 15 height 15
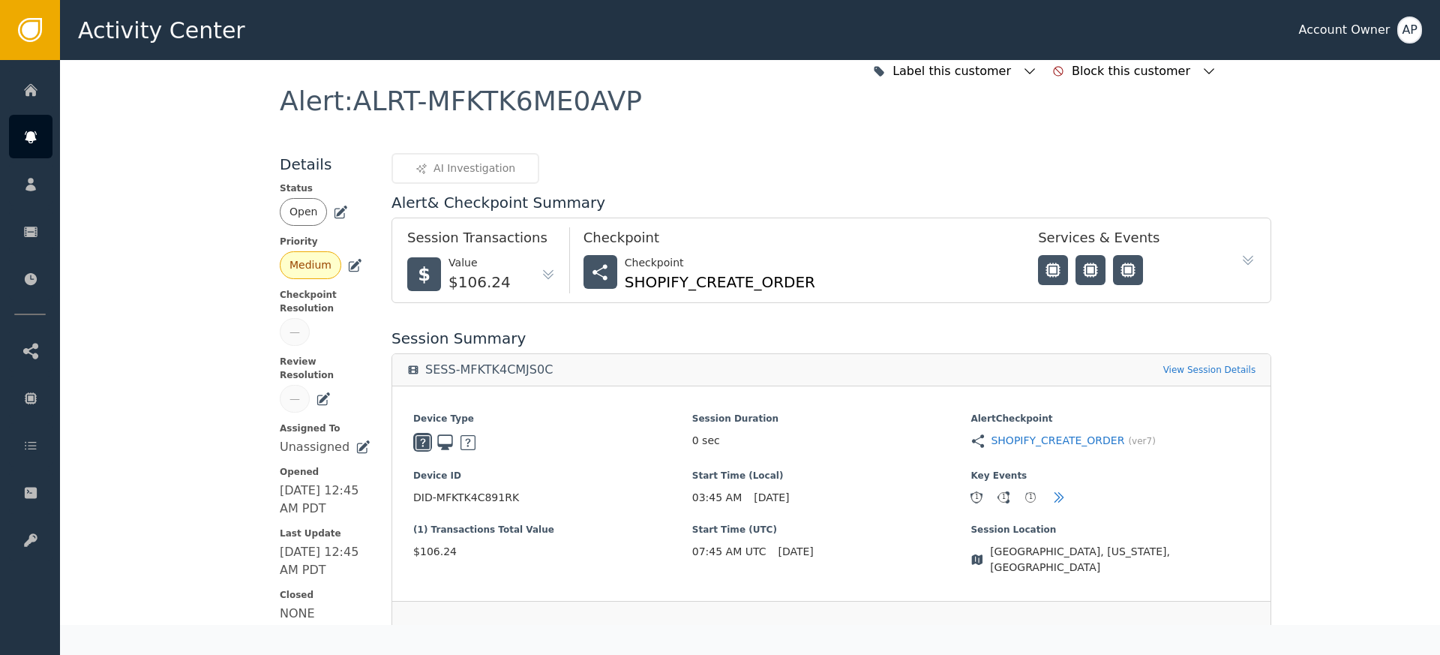
scroll to position [0, 0]
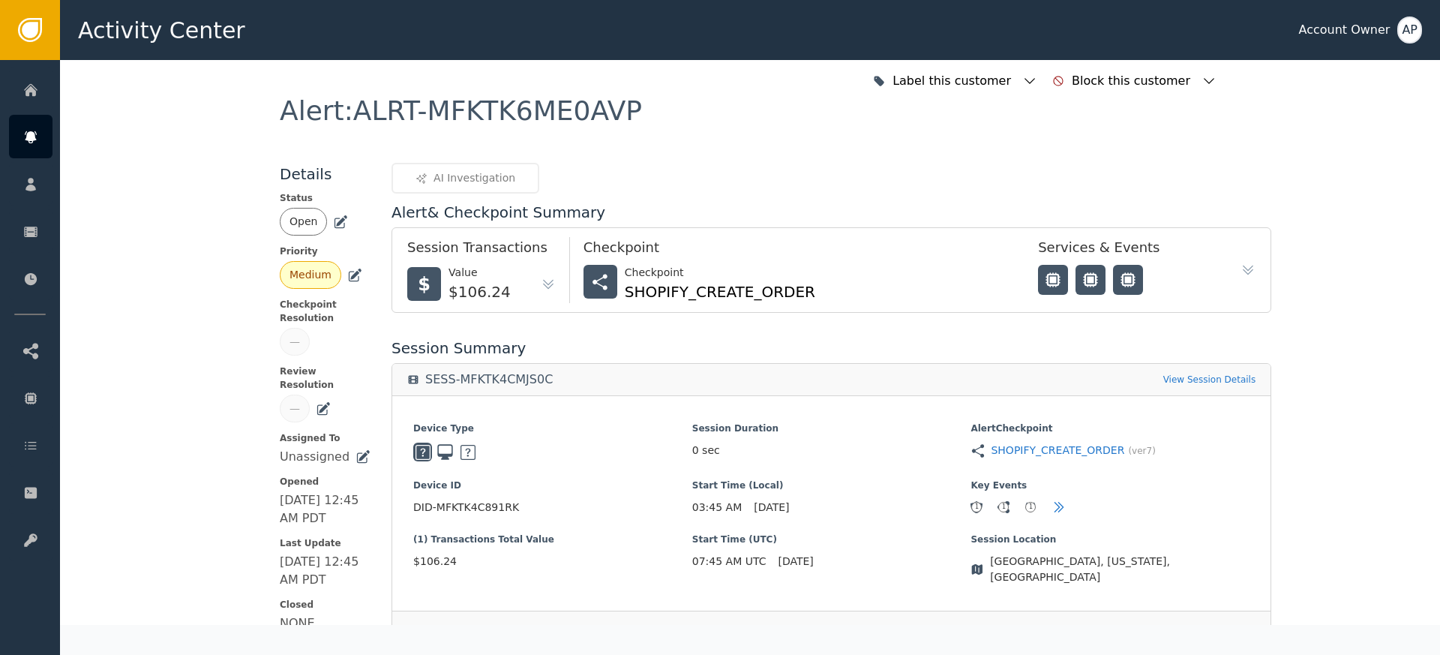
click at [337, 216] on icon at bounding box center [340, 222] width 15 height 15
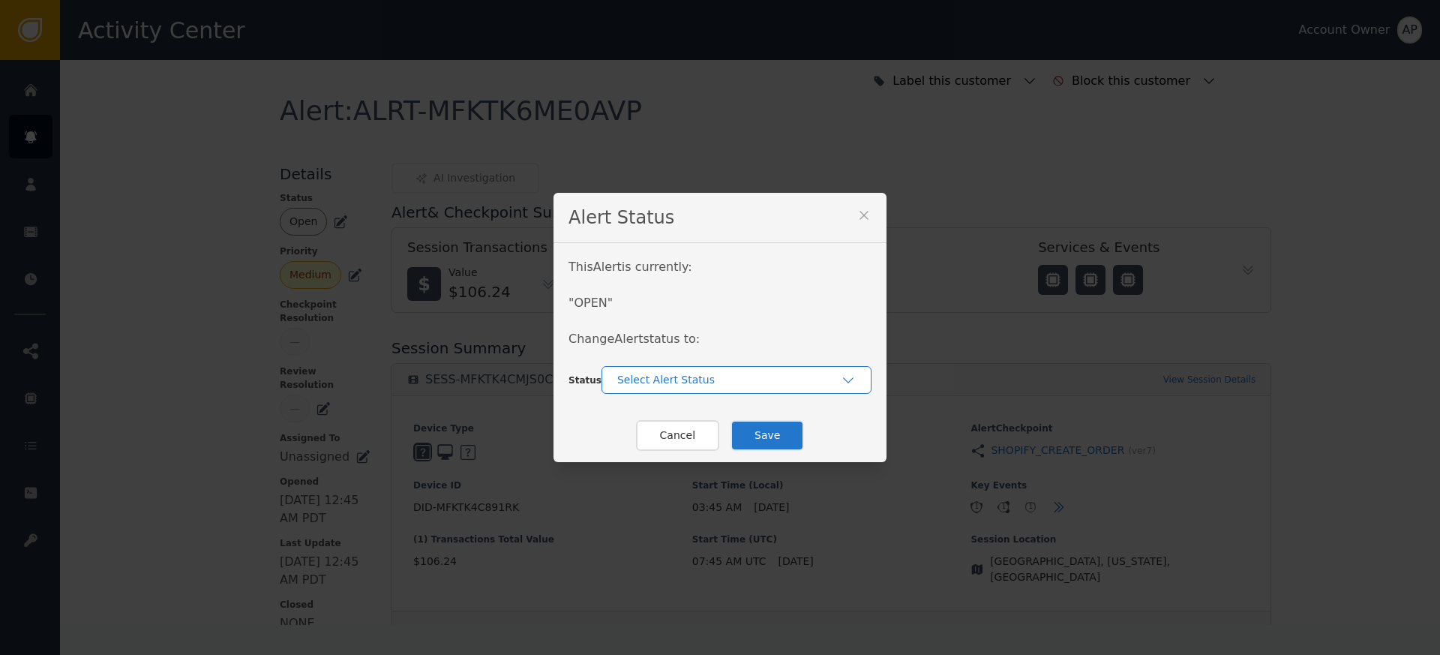
click at [674, 379] on div "Select Alert Status" at bounding box center [729, 380] width 224 height 16
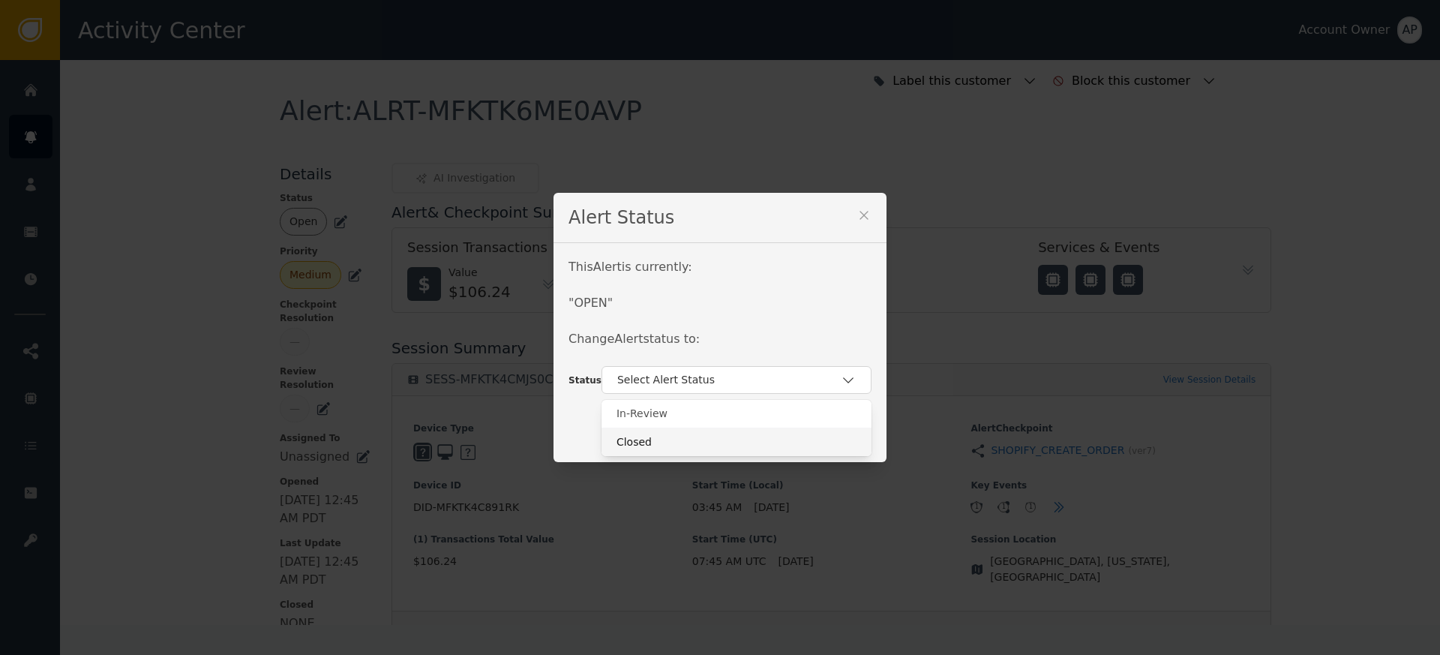
drag, startPoint x: 693, startPoint y: 435, endPoint x: 680, endPoint y: 436, distance: 13.5
click at [694, 436] on div "Closed" at bounding box center [737, 442] width 240 height 16
click at [797, 441] on div "Cancel Save" at bounding box center [720, 435] width 333 height 53
click at [782, 437] on button "Save" at bounding box center [768, 435] width 74 height 31
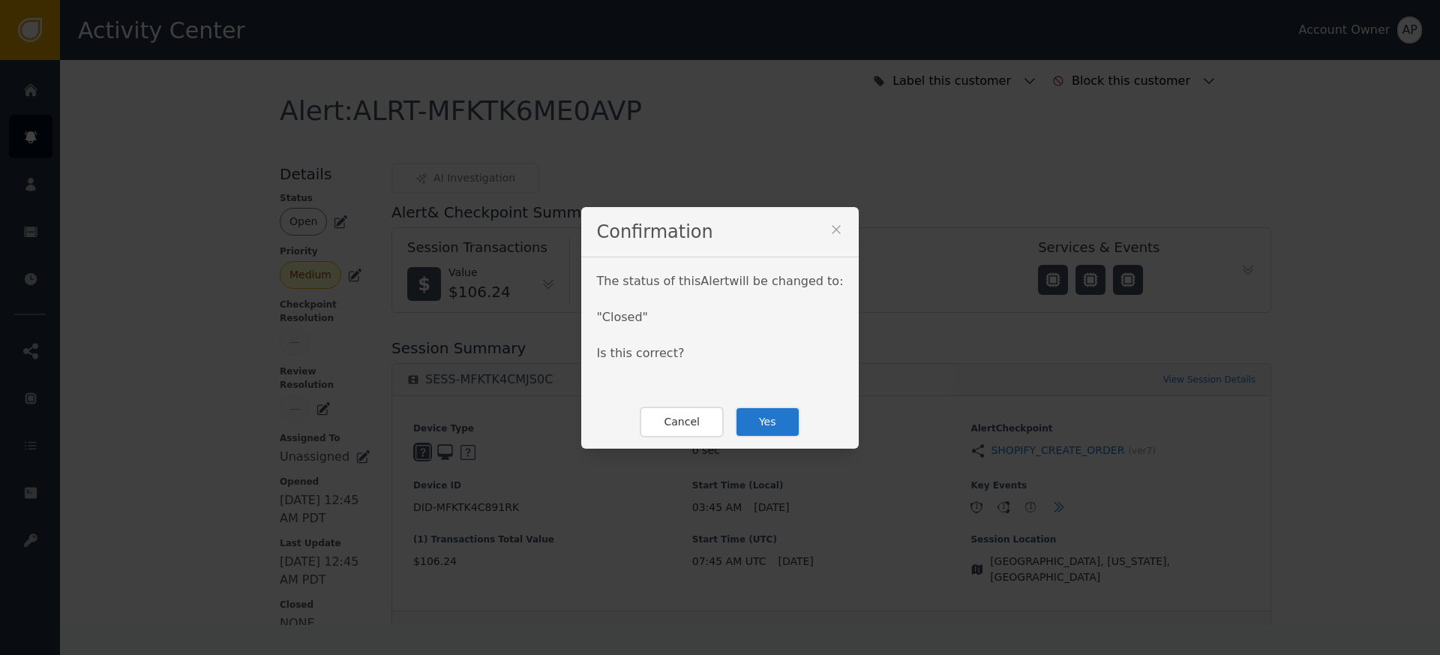
click at [770, 415] on button "Yes" at bounding box center [767, 422] width 65 height 31
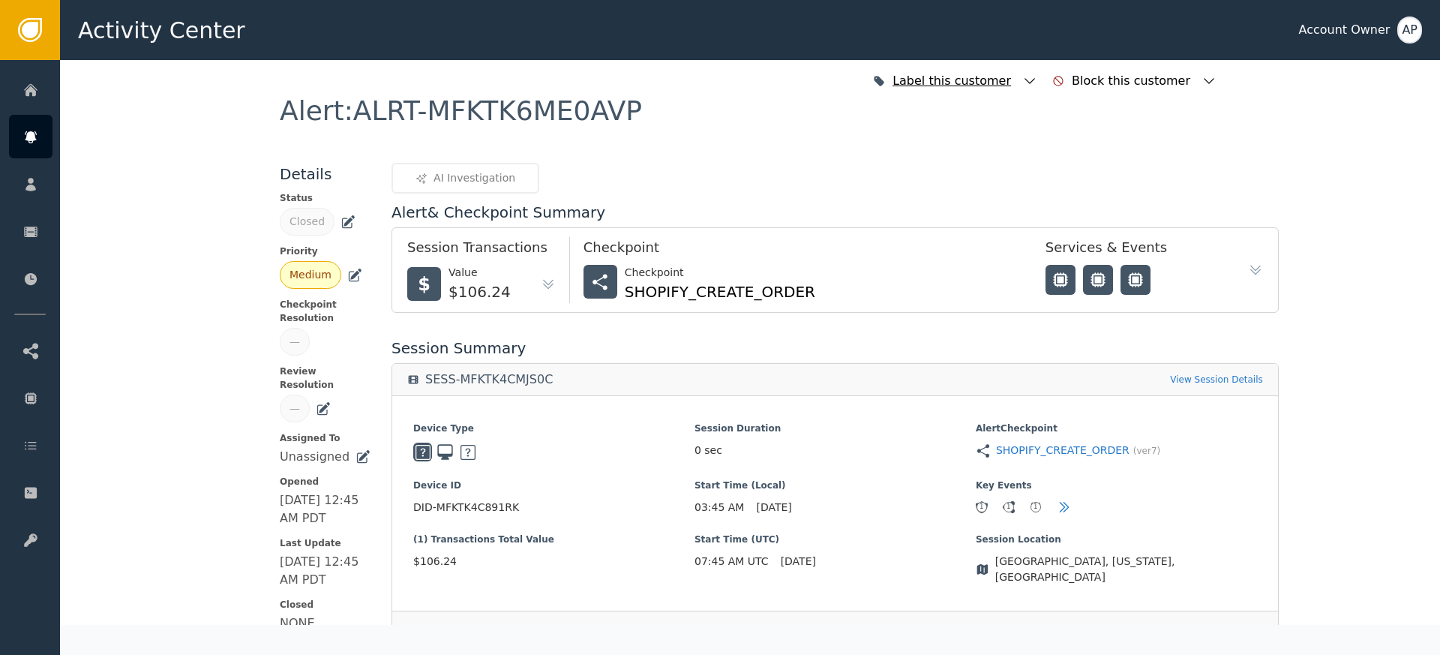
click at [1011, 82] on div "Label this customer" at bounding box center [954, 81] width 122 height 18
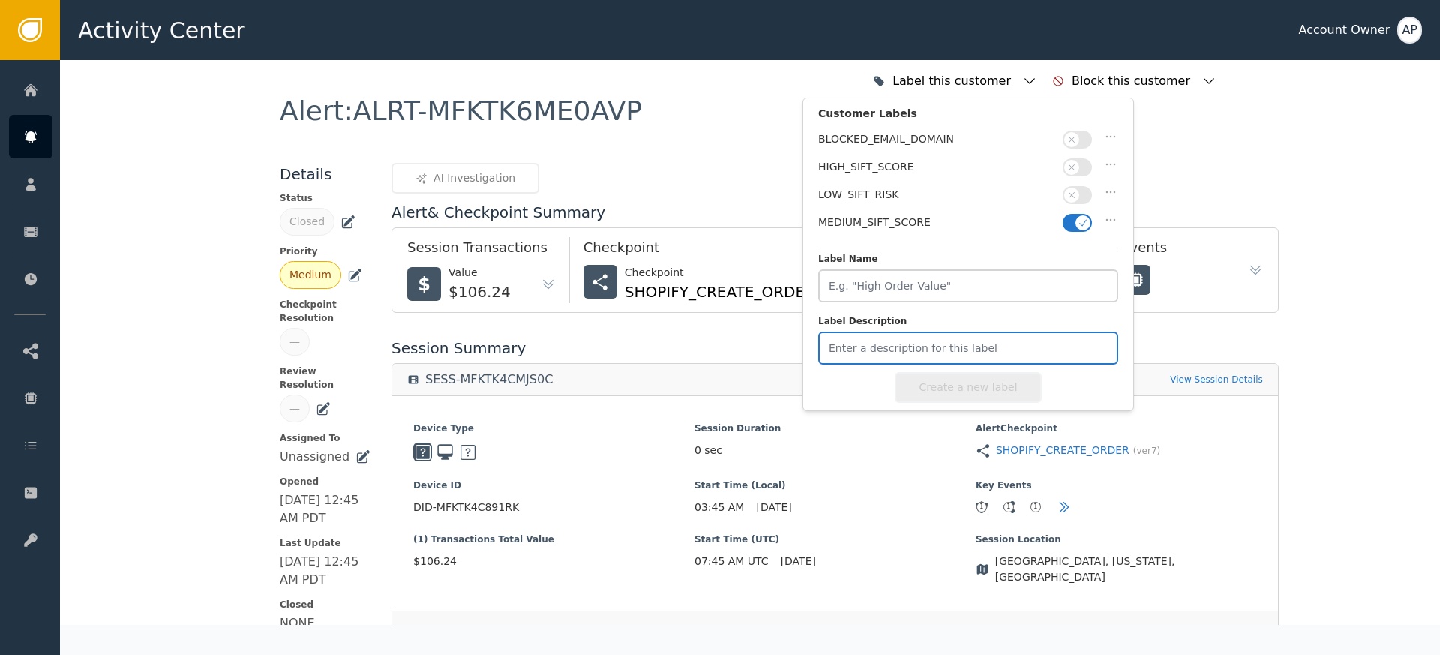
click at [1028, 348] on input "Label Description" at bounding box center [968, 348] width 300 height 33
click at [1226, 202] on div "Alert & Checkpoint Summary" at bounding box center [835, 212] width 887 height 23
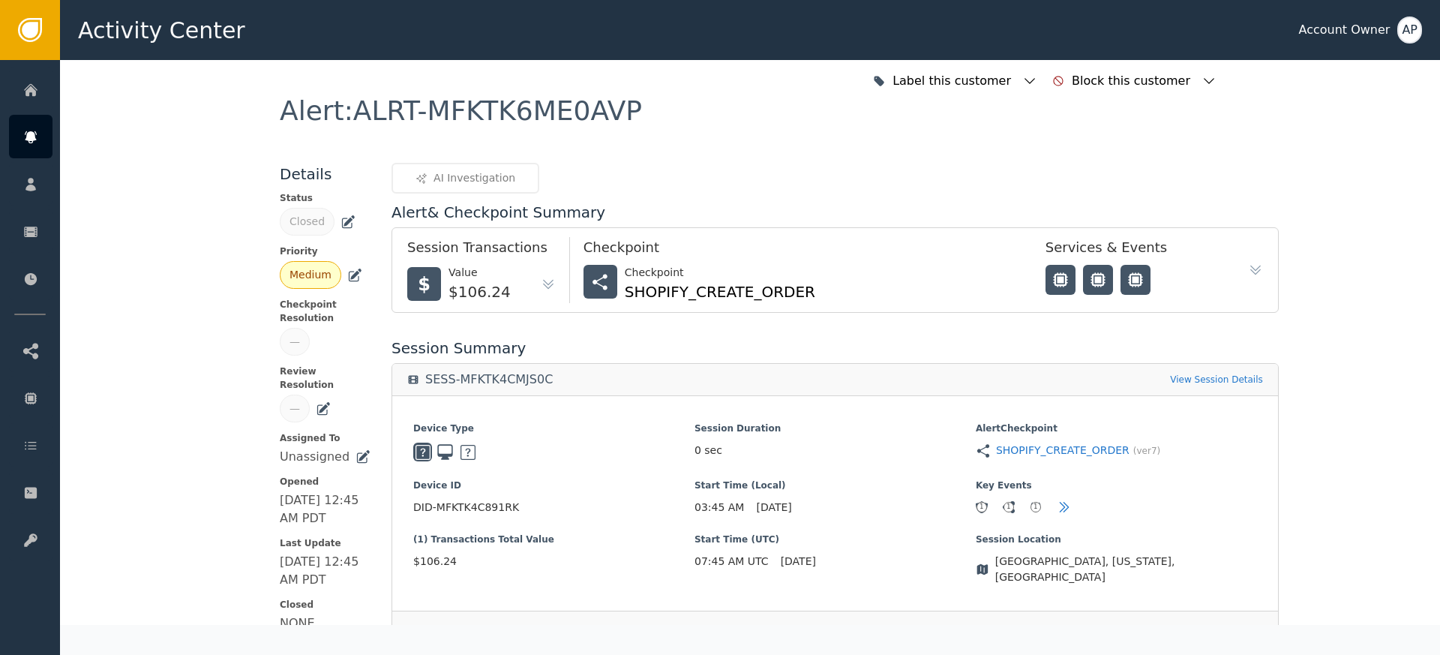
click at [341, 225] on icon at bounding box center [348, 222] width 15 height 15
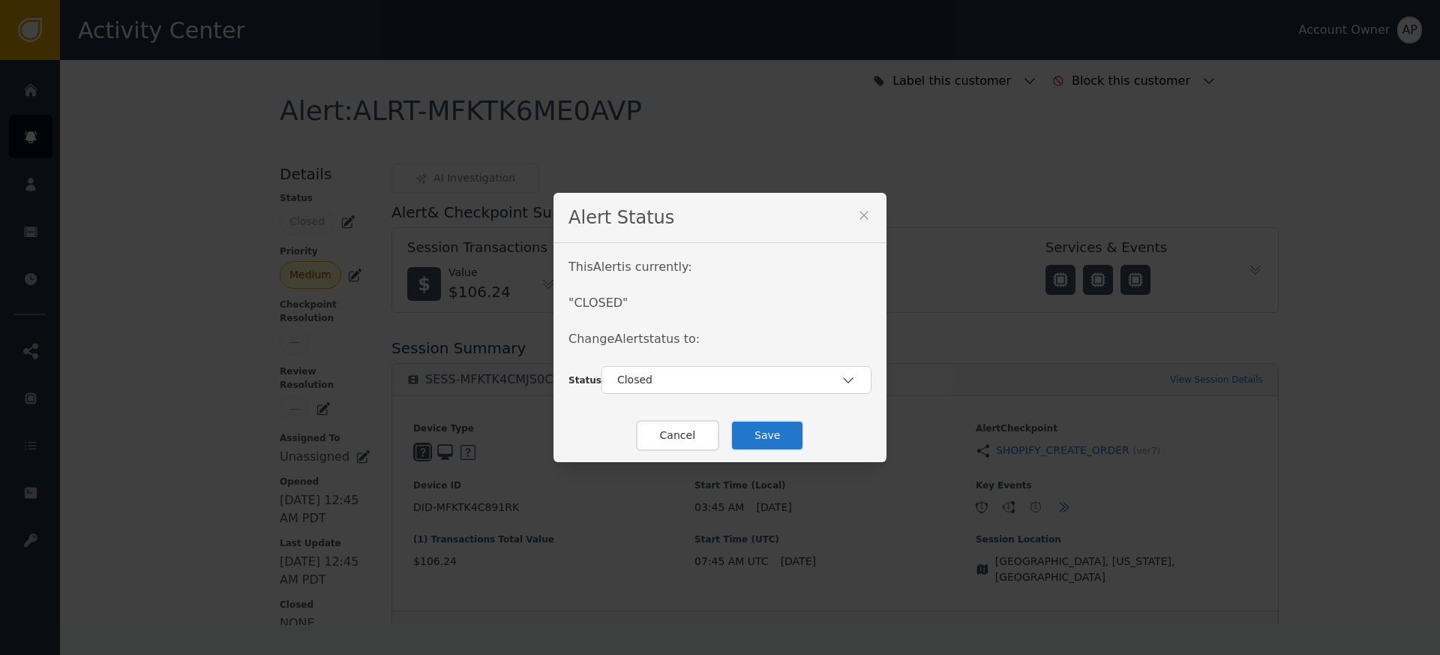
drag, startPoint x: 674, startPoint y: 383, endPoint x: 676, endPoint y: 398, distance: 15.1
click at [674, 383] on div "Closed" at bounding box center [729, 380] width 224 height 16
drag, startPoint x: 683, startPoint y: 413, endPoint x: 695, endPoint y: 416, distance: 12.6
click at [683, 413] on div "Re-Opened" at bounding box center [737, 414] width 240 height 16
click at [774, 434] on button "Save" at bounding box center [768, 435] width 74 height 31
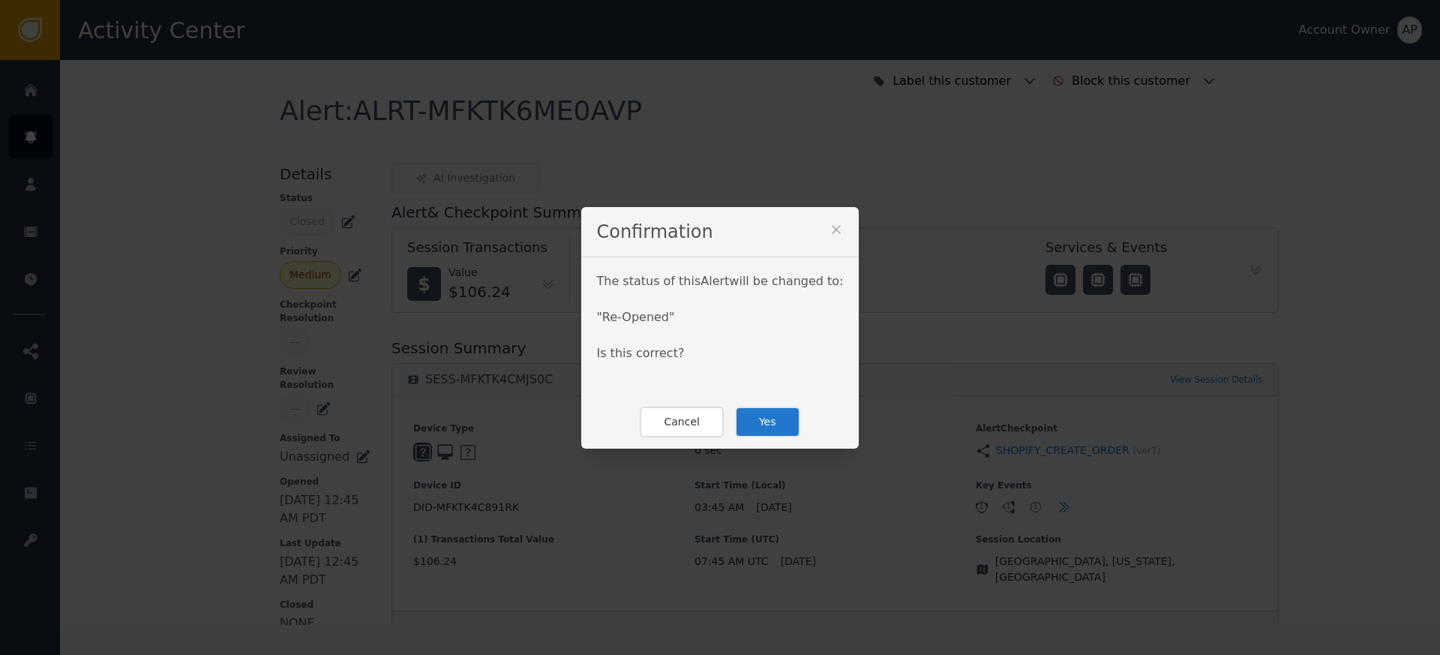
click at [769, 428] on button "Yes" at bounding box center [767, 422] width 65 height 31
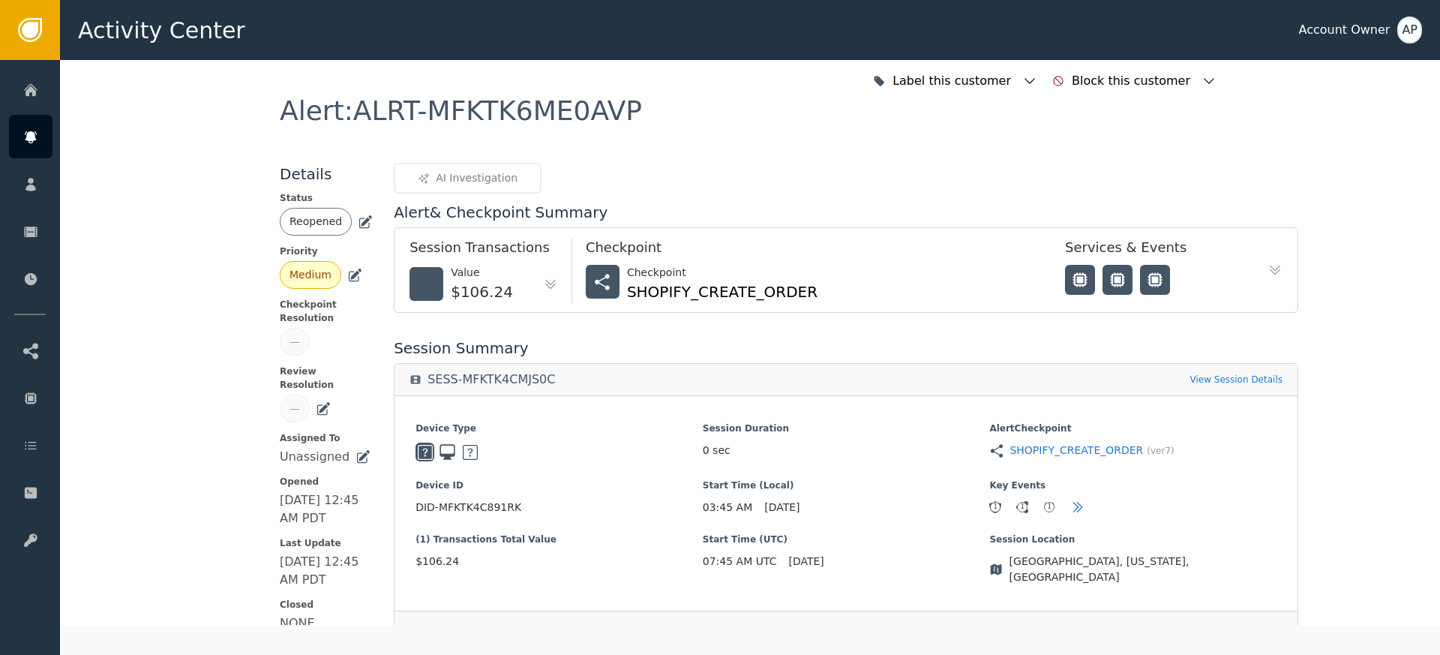
click at [353, 229] on div "Reopened" at bounding box center [326, 222] width 93 height 28
click at [358, 223] on icon at bounding box center [365, 222] width 15 height 15
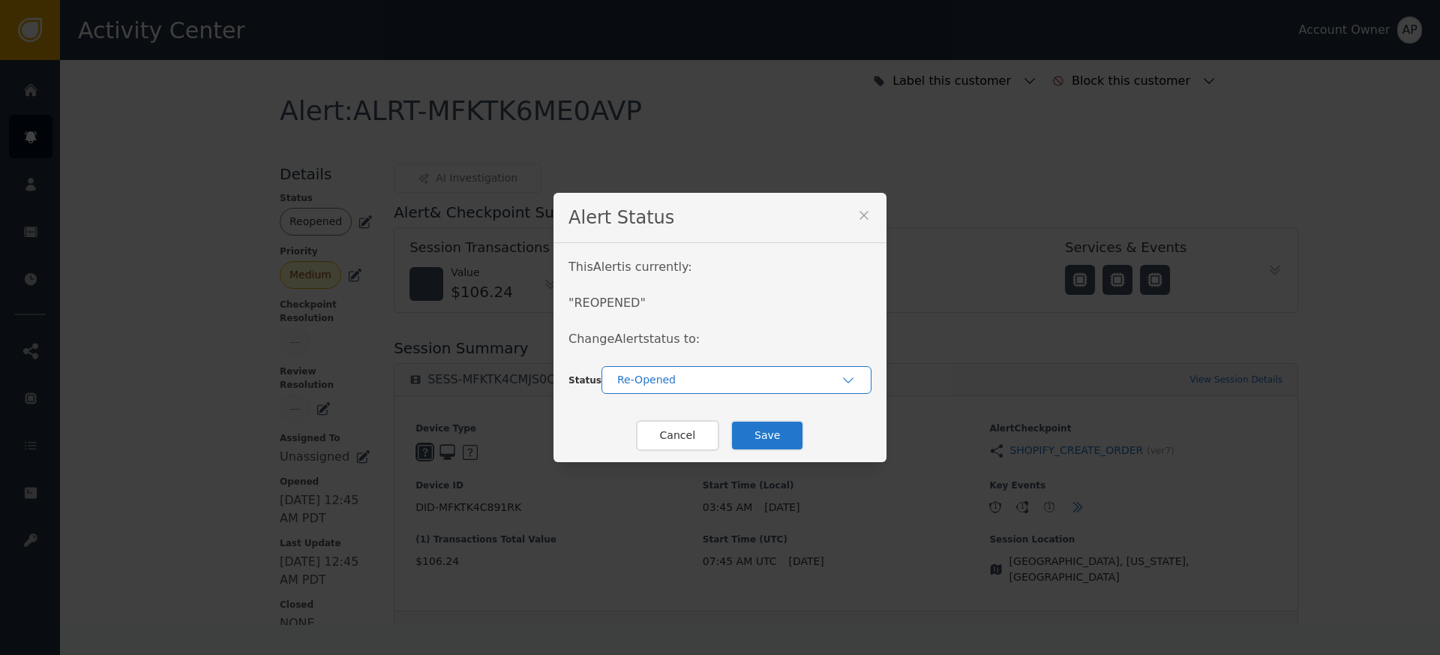
click at [655, 371] on div "Re-Opened" at bounding box center [737, 380] width 270 height 28
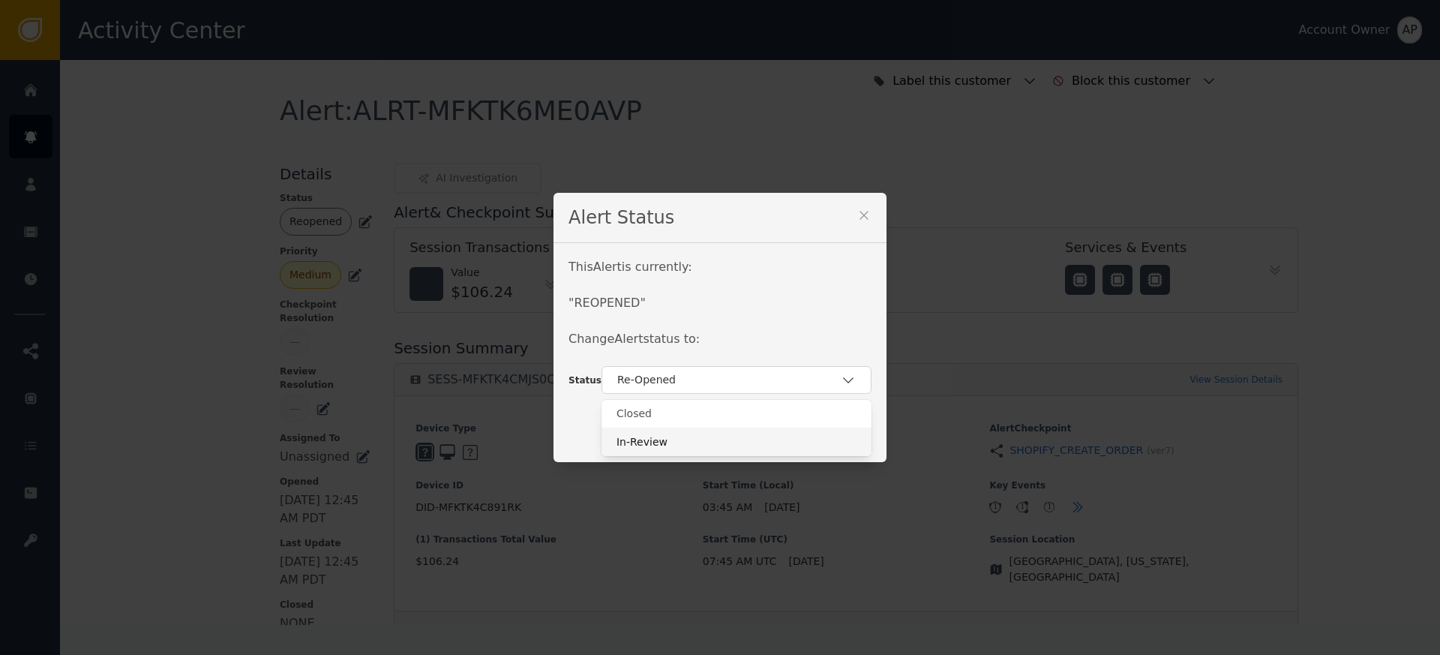
click at [666, 447] on div "In-Review" at bounding box center [737, 442] width 240 height 16
click at [767, 440] on button "Save" at bounding box center [768, 435] width 74 height 31
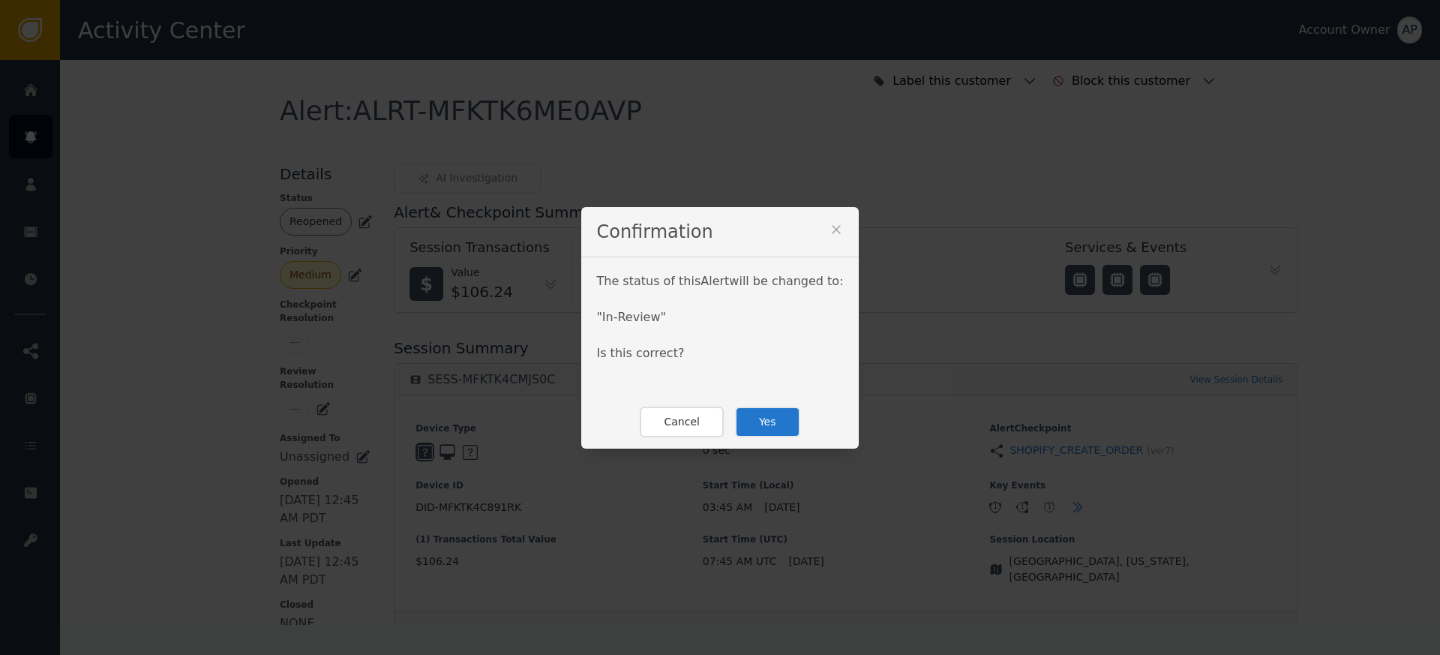
click at [753, 425] on button "Yes" at bounding box center [767, 422] width 65 height 31
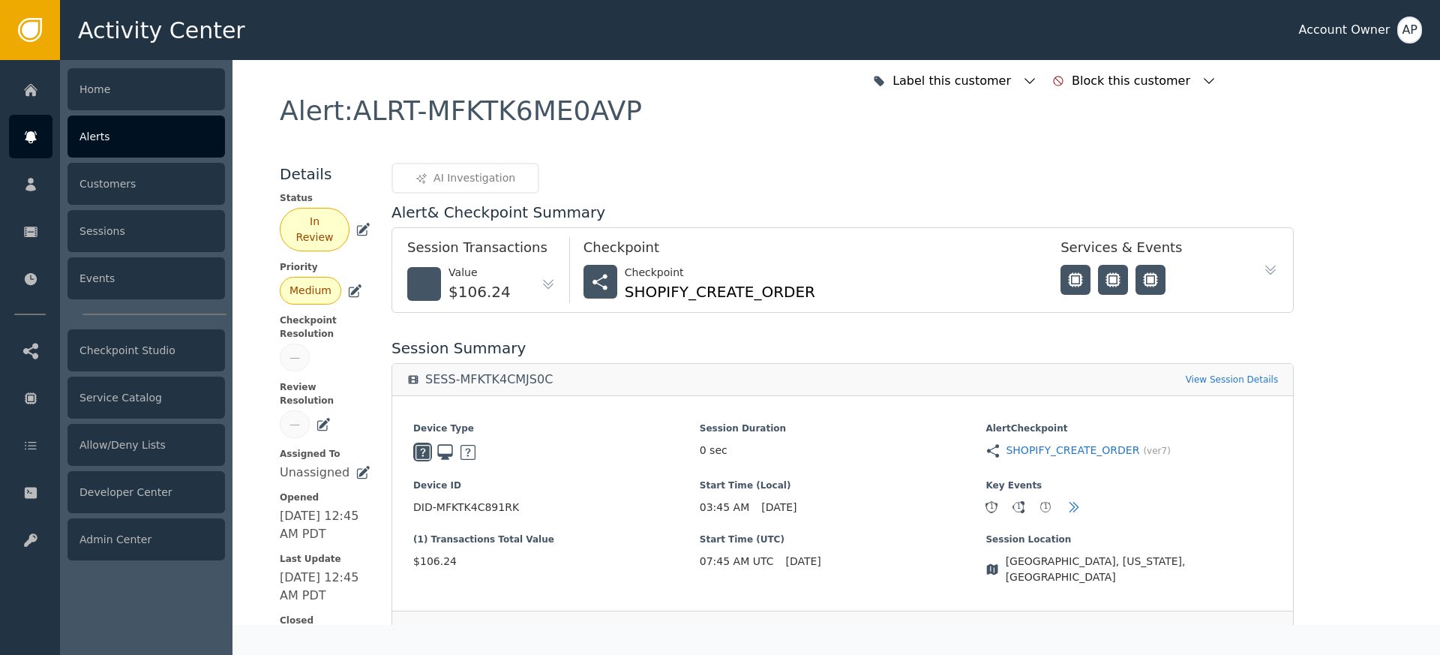
click at [29, 136] on icon at bounding box center [30, 137] width 11 height 12
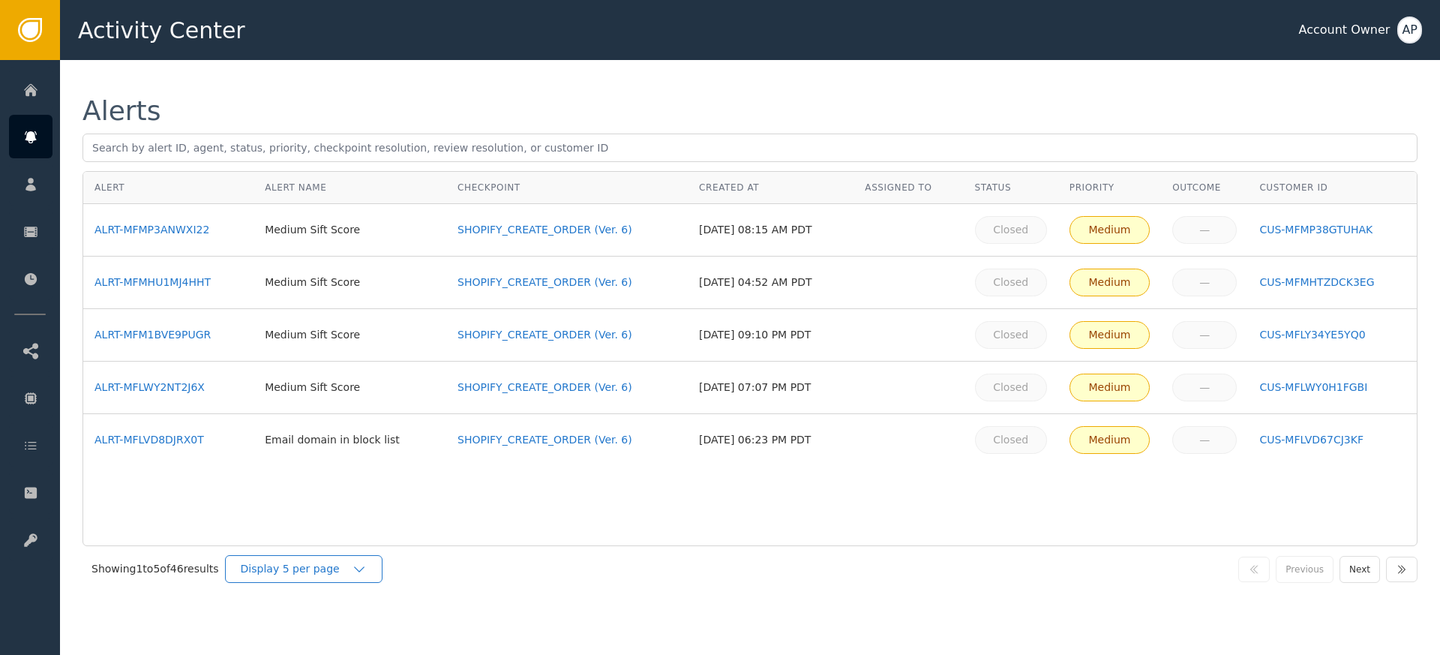
click at [337, 569] on div "Display 5 per page" at bounding box center [296, 569] width 111 height 16
click at [341, 628] on div "Display 25 per page" at bounding box center [308, 631] width 120 height 16
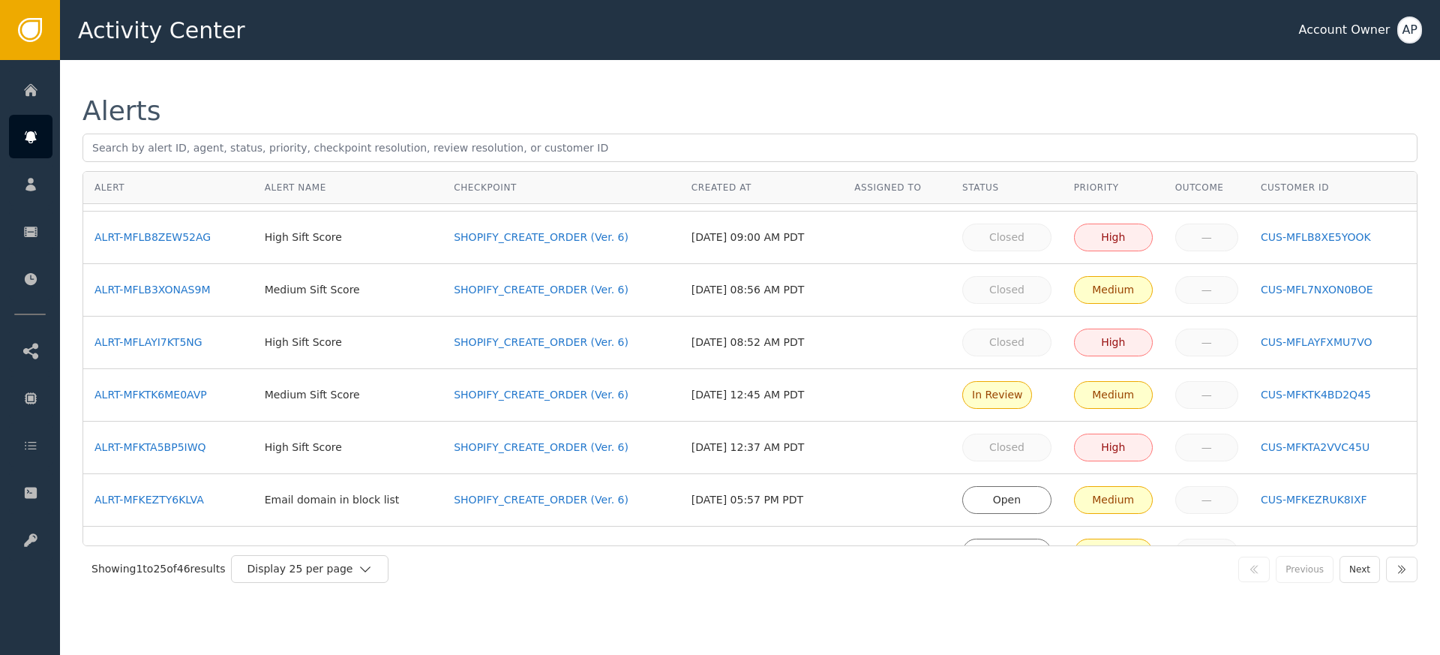
scroll to position [644, 0]
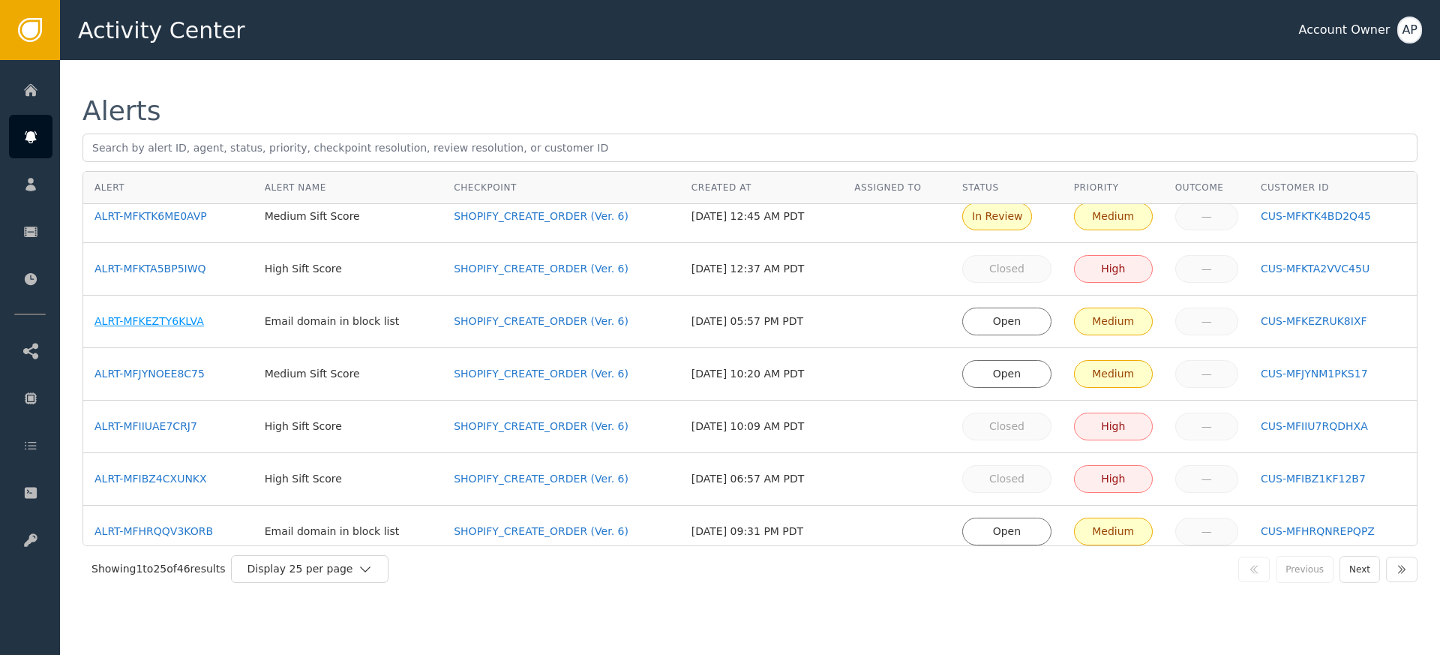
click at [194, 325] on div "ALRT-MFKEZTY6KLVA" at bounding box center [169, 322] width 148 height 16
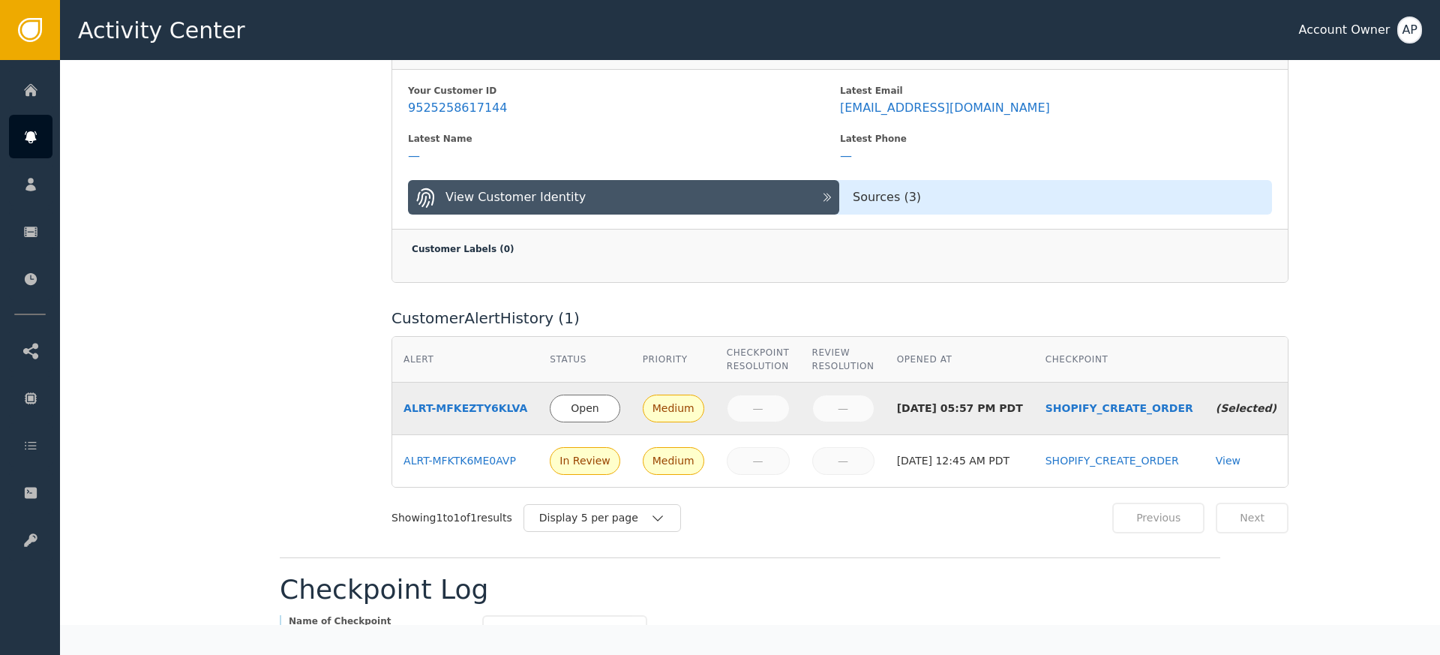
scroll to position [423, 0]
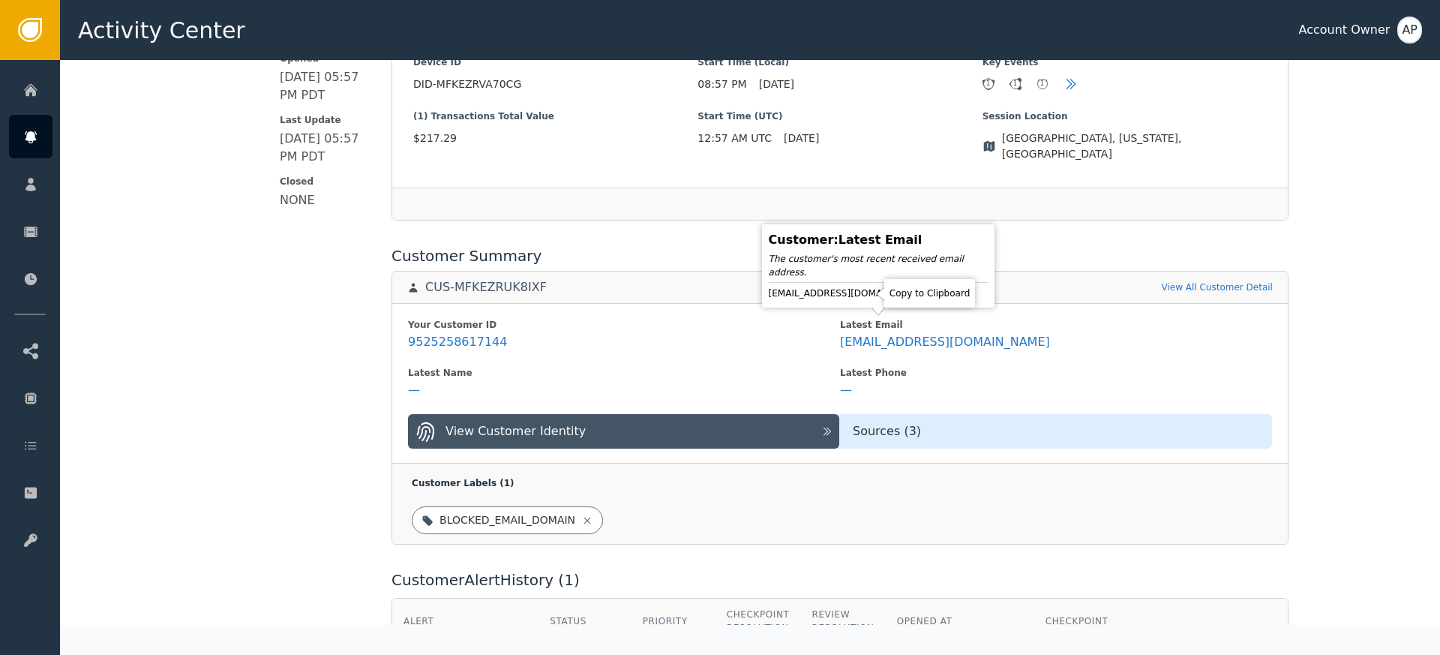
click at [935, 294] on icon at bounding box center [940, 293] width 11 height 12
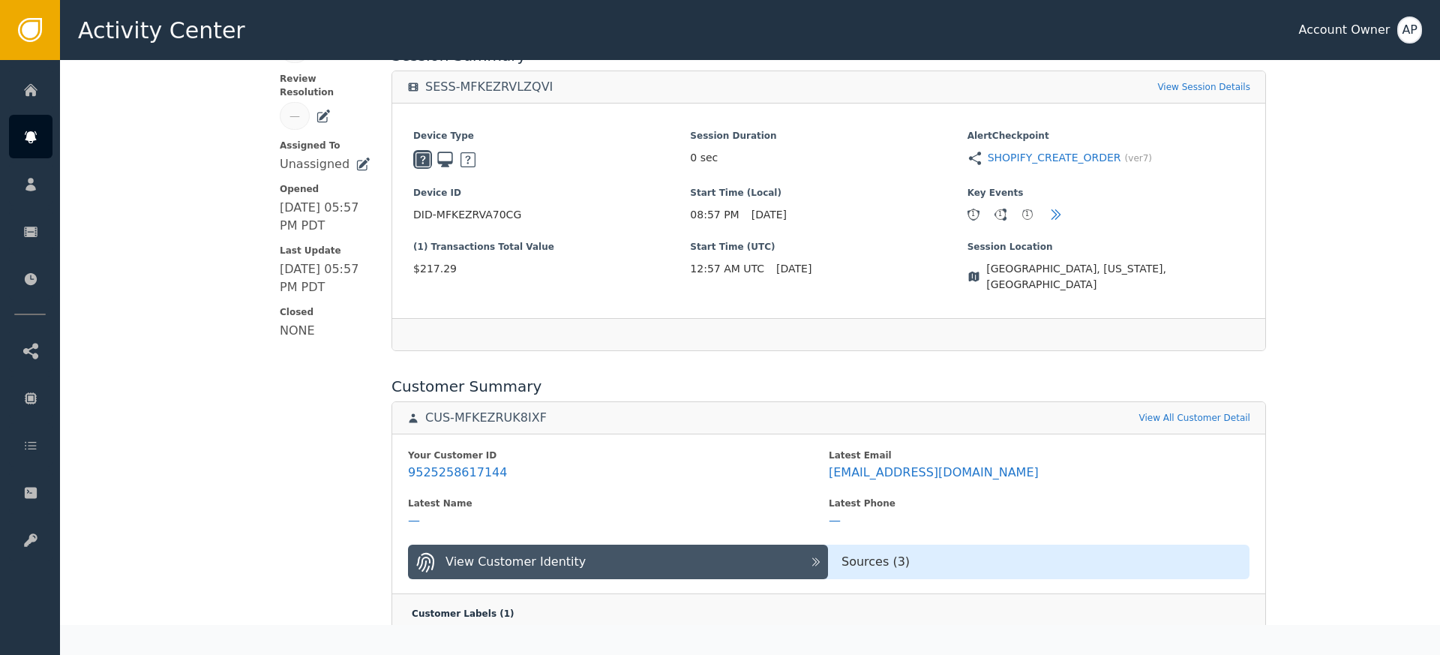
scroll to position [0, 0]
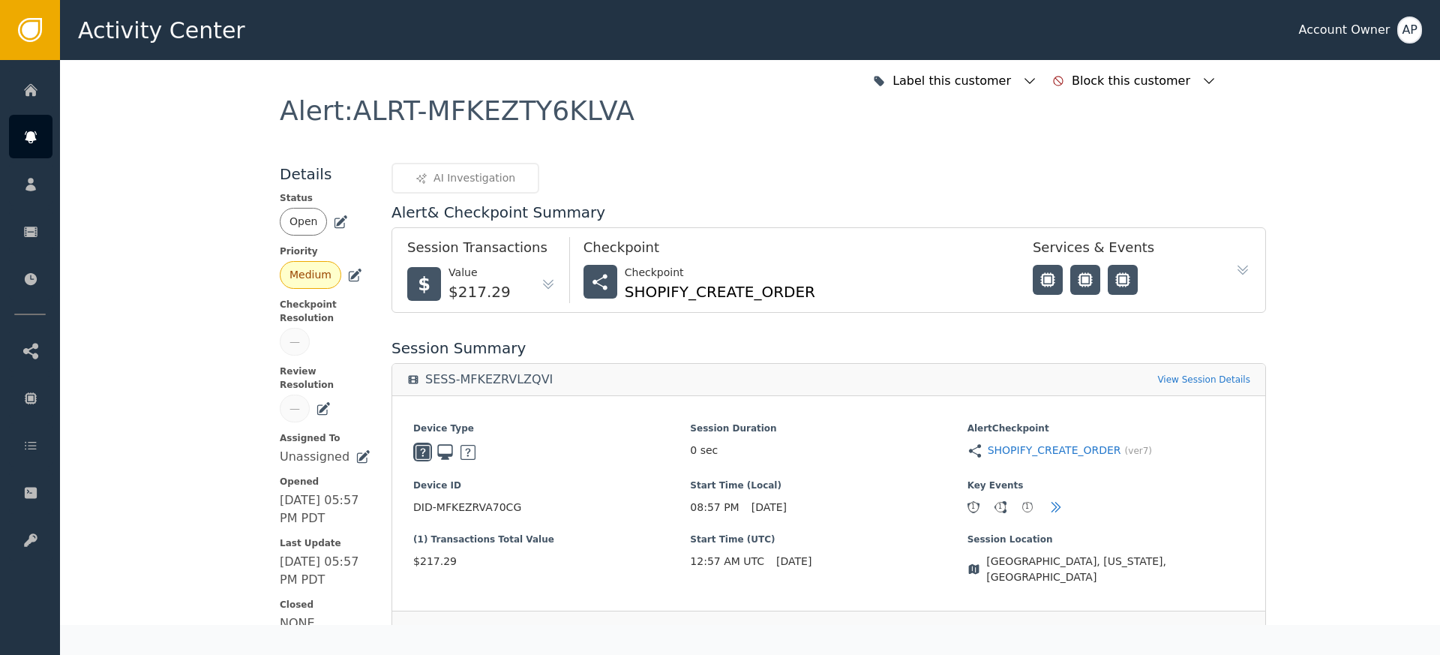
click at [337, 224] on icon at bounding box center [342, 220] width 11 height 11
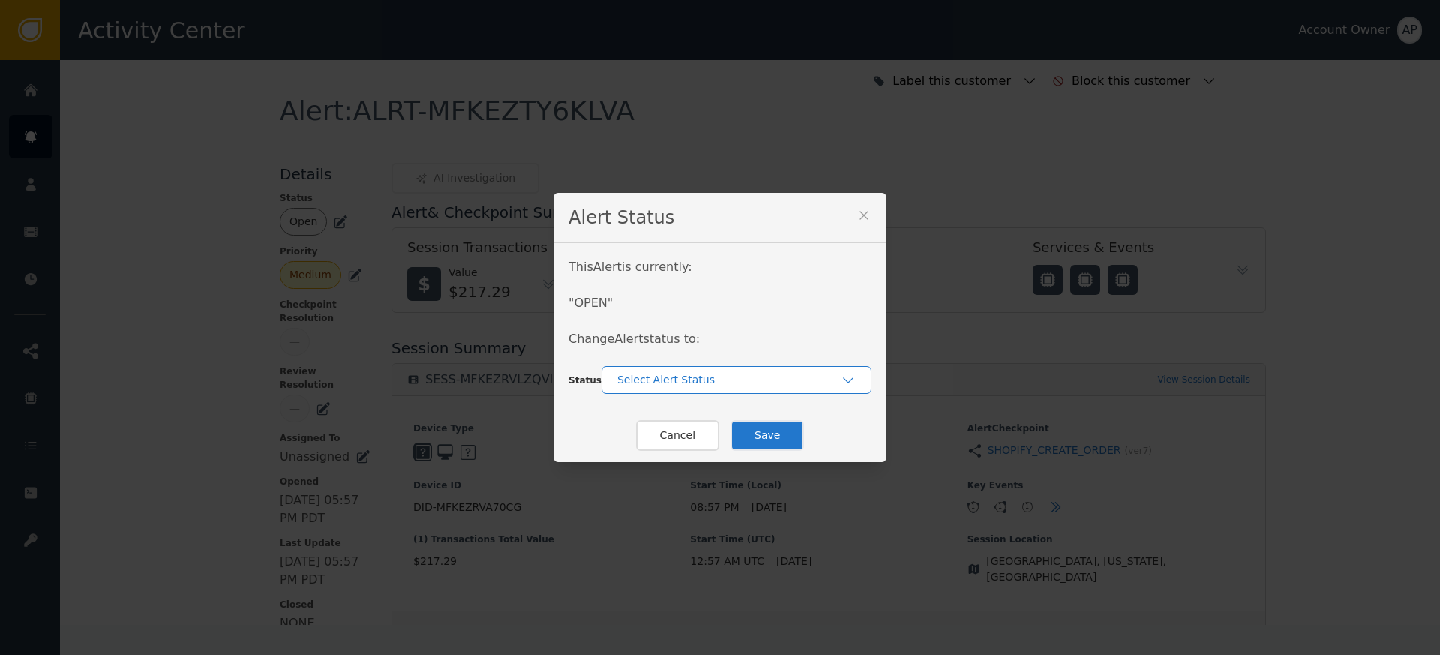
drag, startPoint x: 643, startPoint y: 368, endPoint x: 659, endPoint y: 380, distance: 19.8
click at [644, 369] on div "Select Alert Status" at bounding box center [737, 380] width 270 height 28
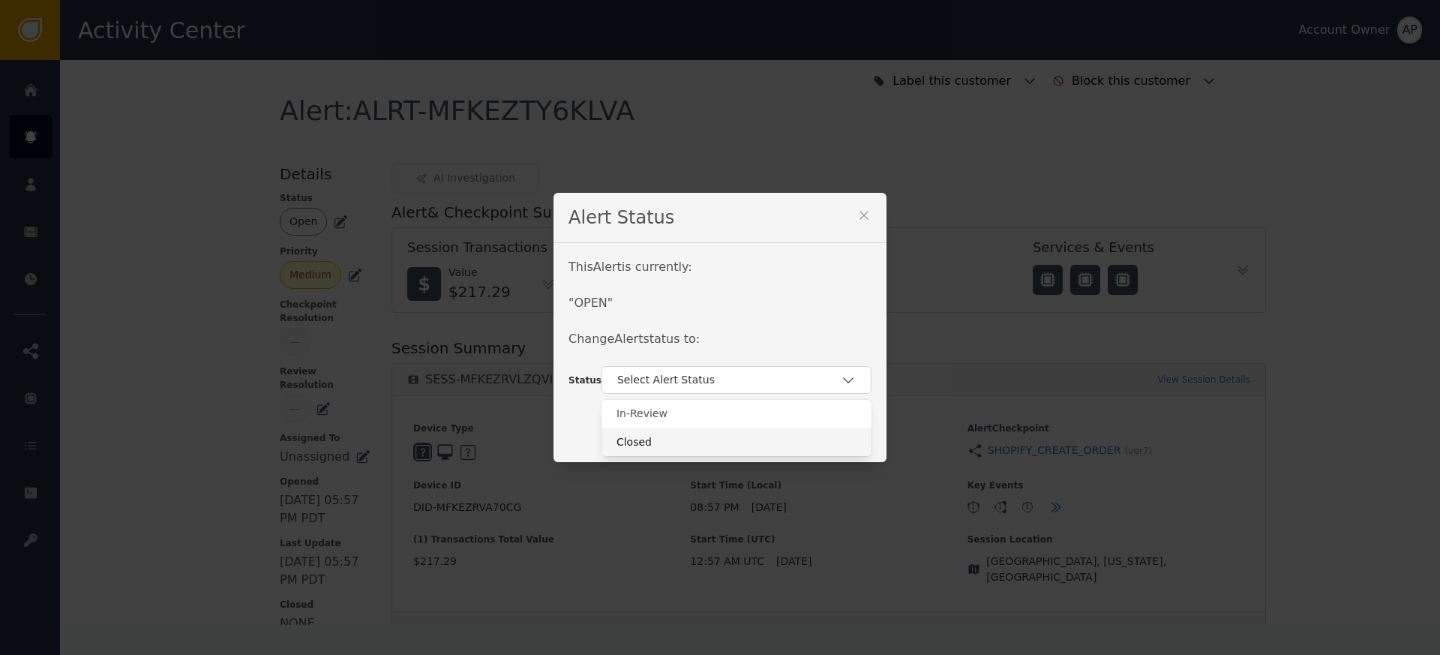
click at [707, 449] on div "Closed" at bounding box center [737, 442] width 240 height 16
click at [777, 439] on button "Save" at bounding box center [768, 435] width 74 height 31
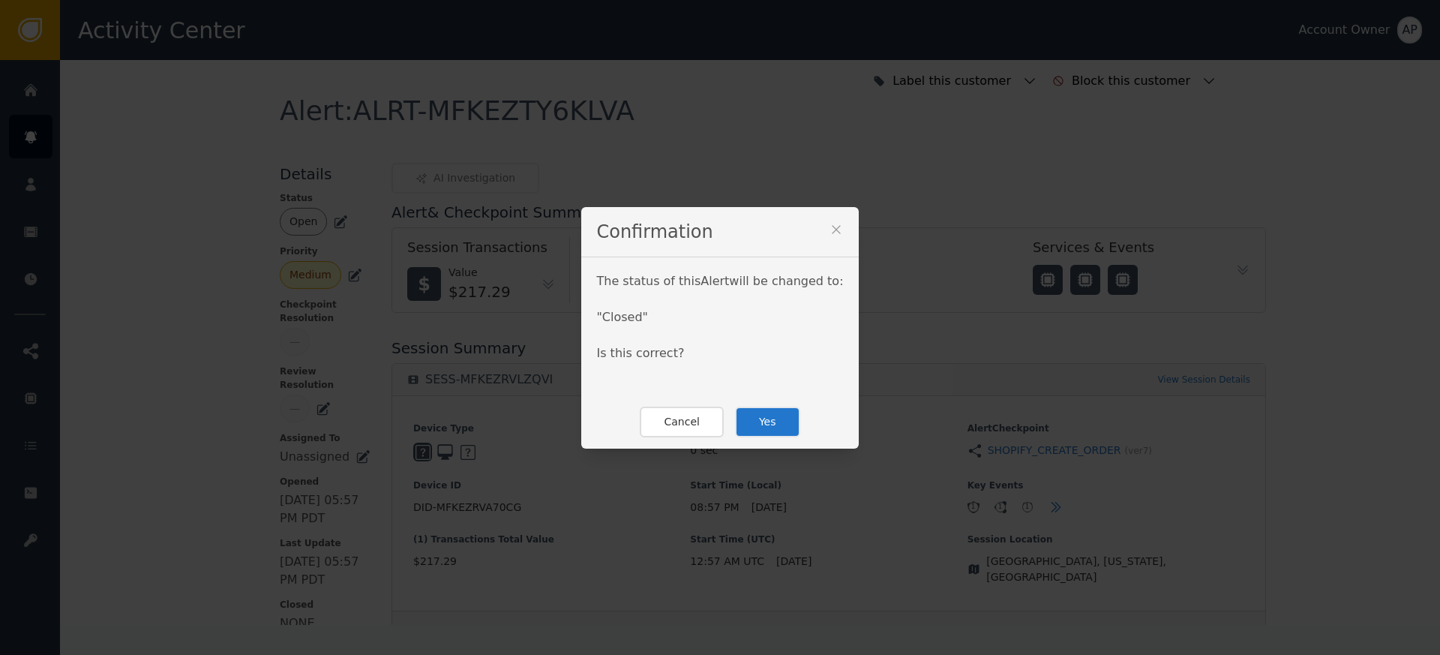
click at [762, 418] on button "Yes" at bounding box center [767, 422] width 65 height 31
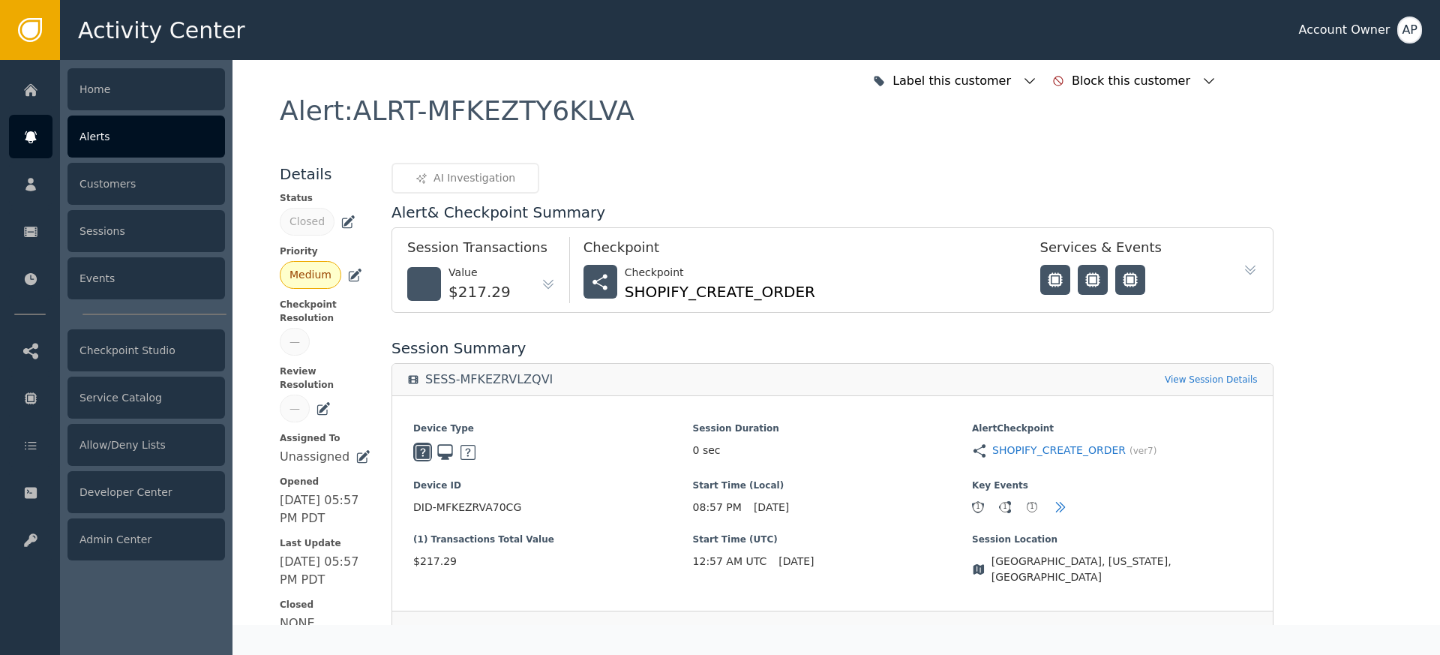
click at [121, 138] on div "Alerts" at bounding box center [147, 137] width 158 height 42
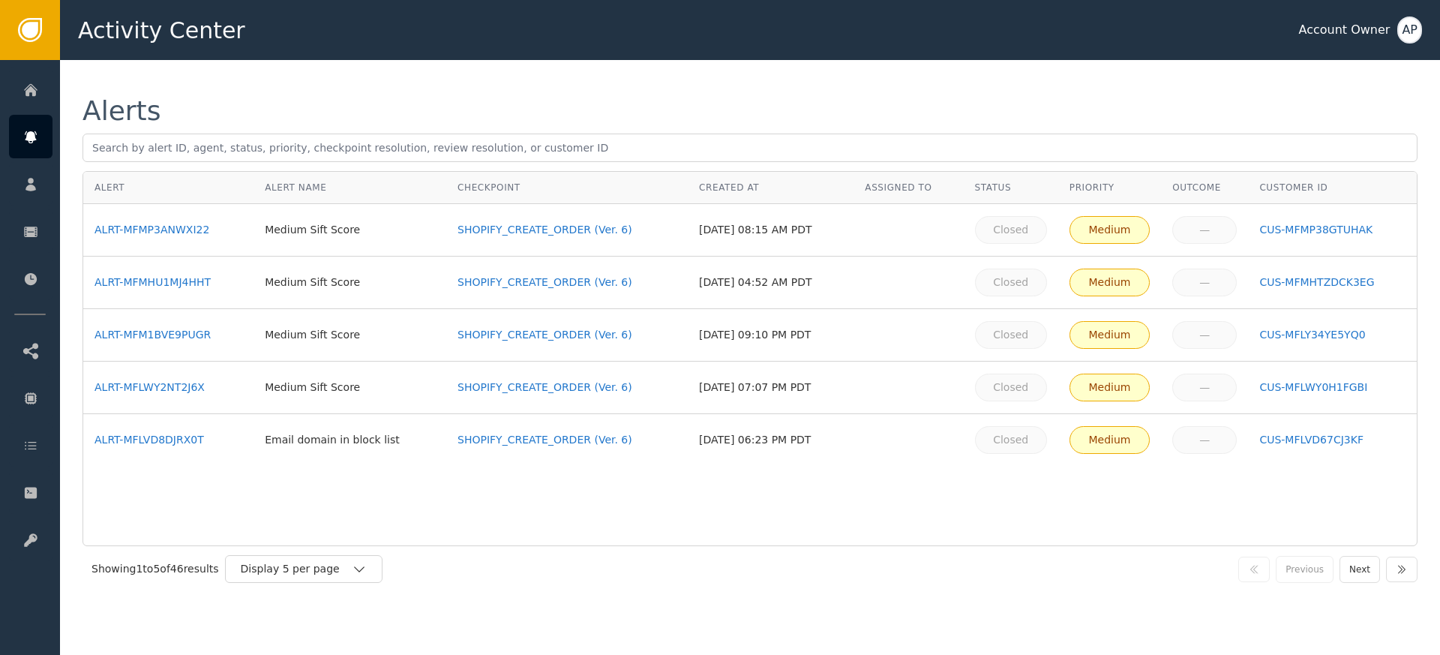
click at [1355, 568] on button "Next" at bounding box center [1360, 569] width 41 height 27
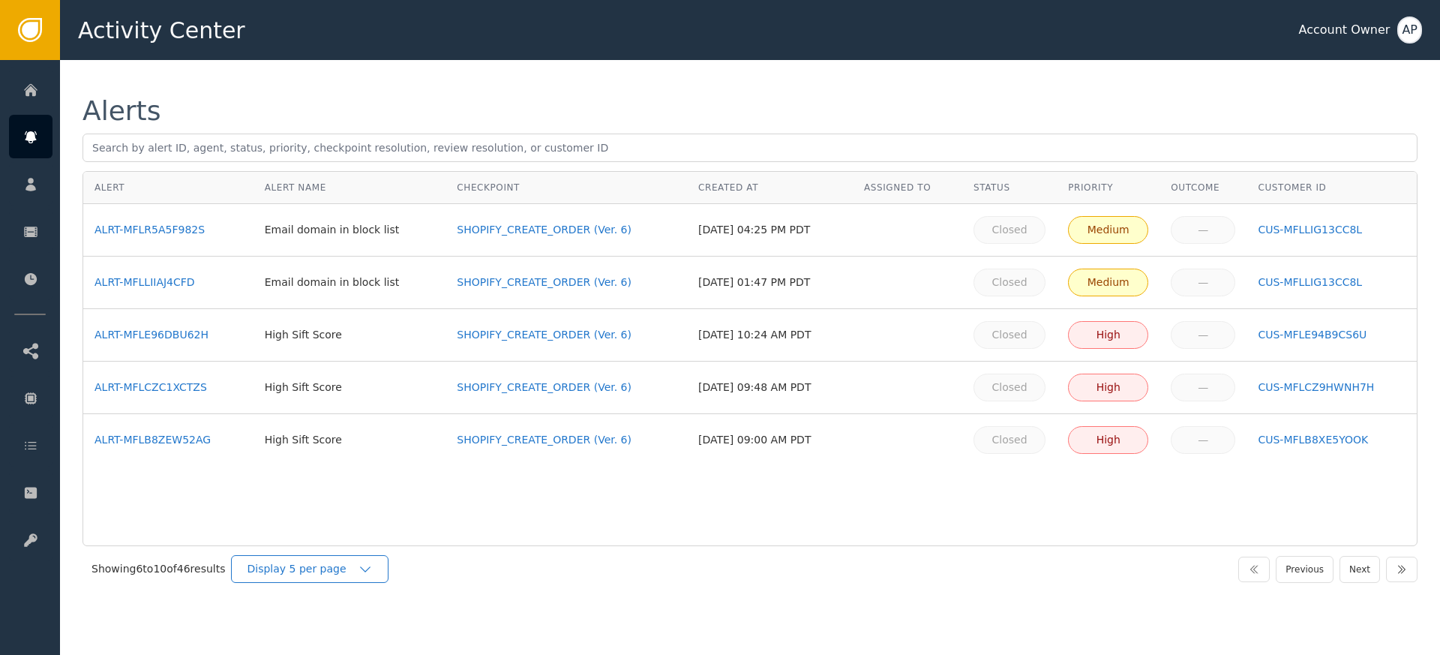
drag, startPoint x: 351, startPoint y: 569, endPoint x: 355, endPoint y: 576, distance: 7.7
click at [351, 569] on div "Display 5 per page" at bounding box center [302, 569] width 111 height 16
drag, startPoint x: 338, startPoint y: 631, endPoint x: 351, endPoint y: 621, distance: 16.7
click at [338, 631] on div "Display 25 per page" at bounding box center [314, 631] width 120 height 16
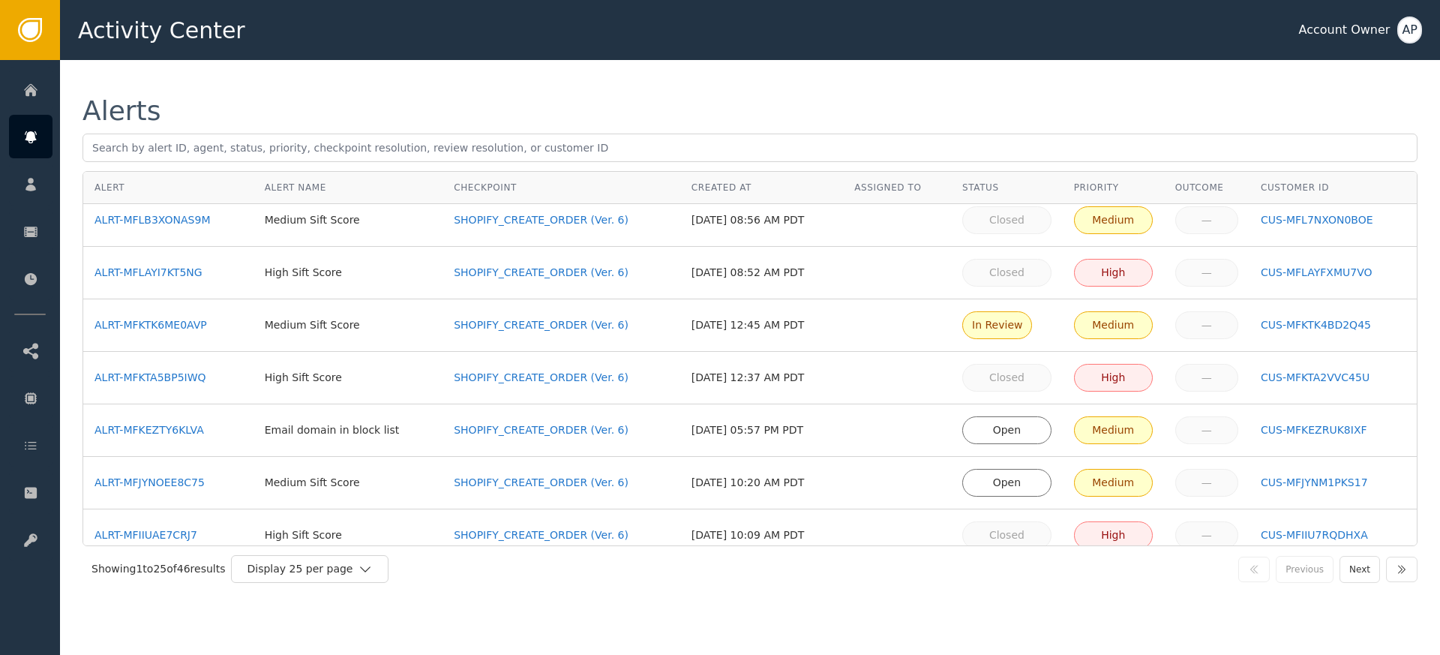
scroll to position [519, 0]
